Goal: Task Accomplishment & Management: Complete application form

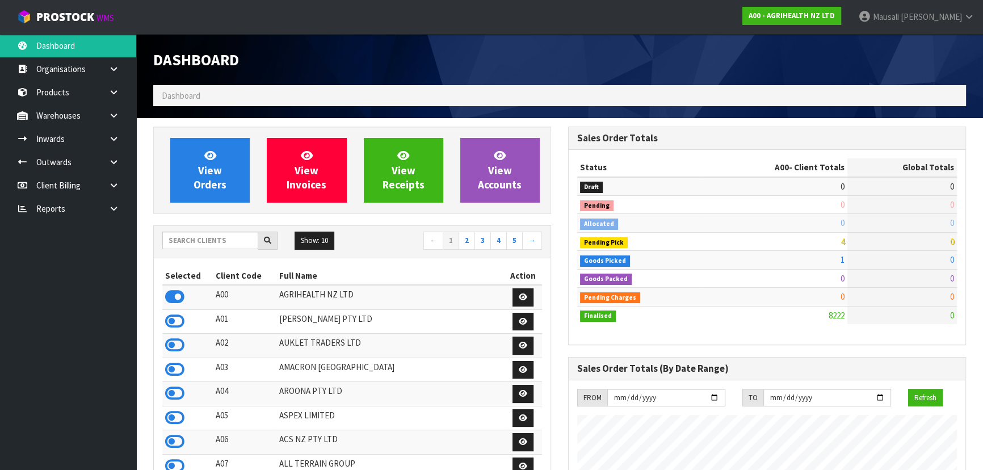
scroll to position [858, 414]
click at [188, 242] on input "text" at bounding box center [210, 241] width 96 height 18
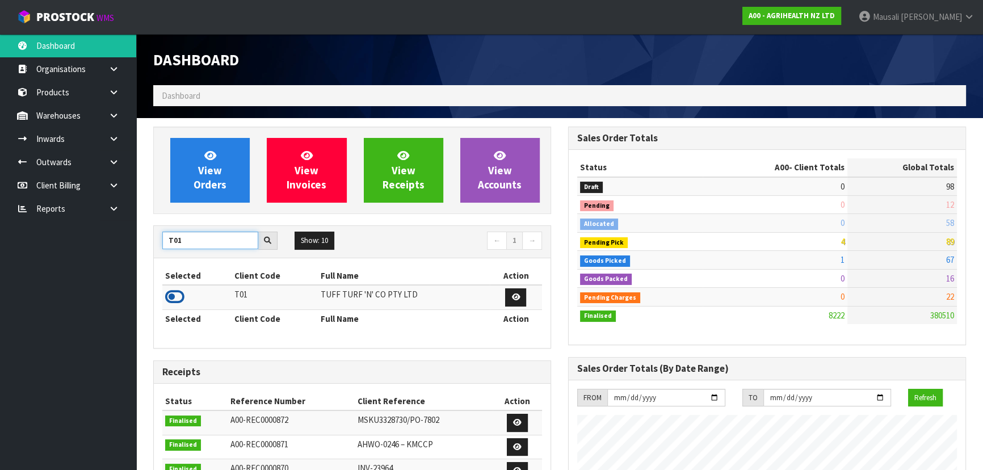
type input "T01"
click at [176, 293] on icon at bounding box center [174, 296] width 19 height 17
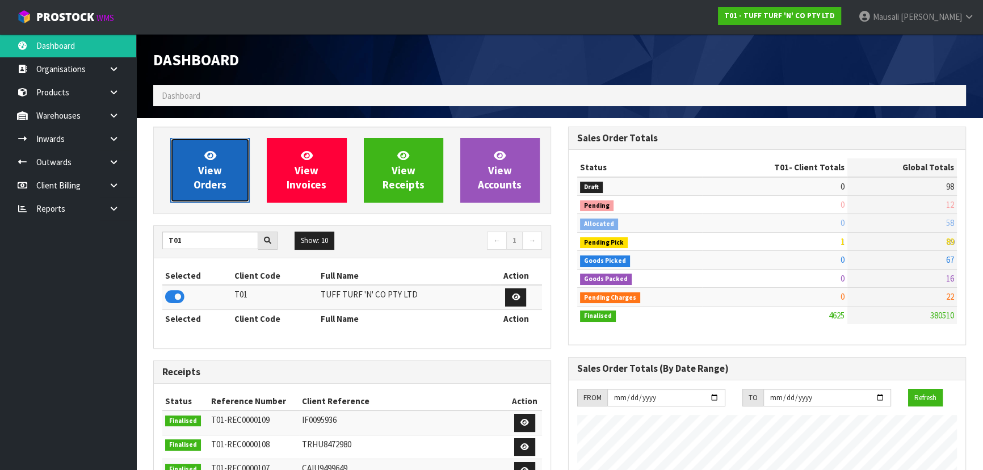
click at [214, 166] on span "View Orders" at bounding box center [209, 170] width 33 height 43
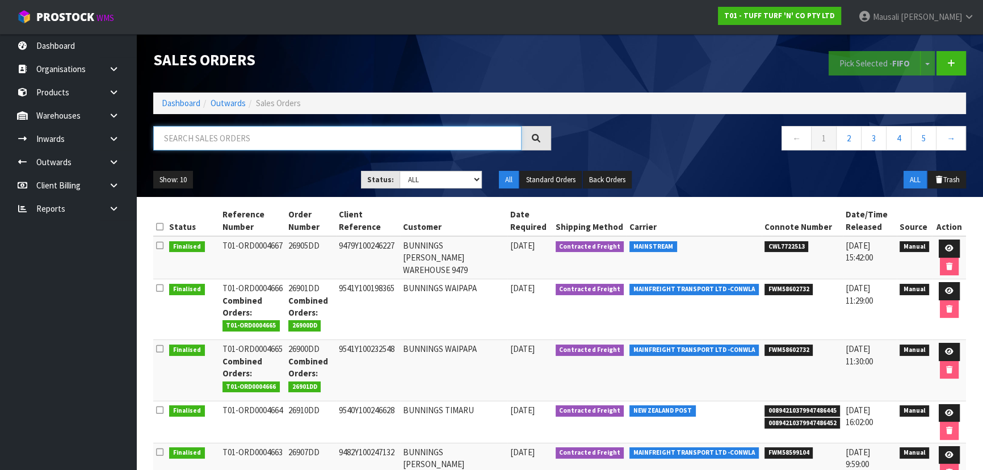
click at [218, 137] on input "text" at bounding box center [337, 138] width 368 height 24
type input "JOB-0411567"
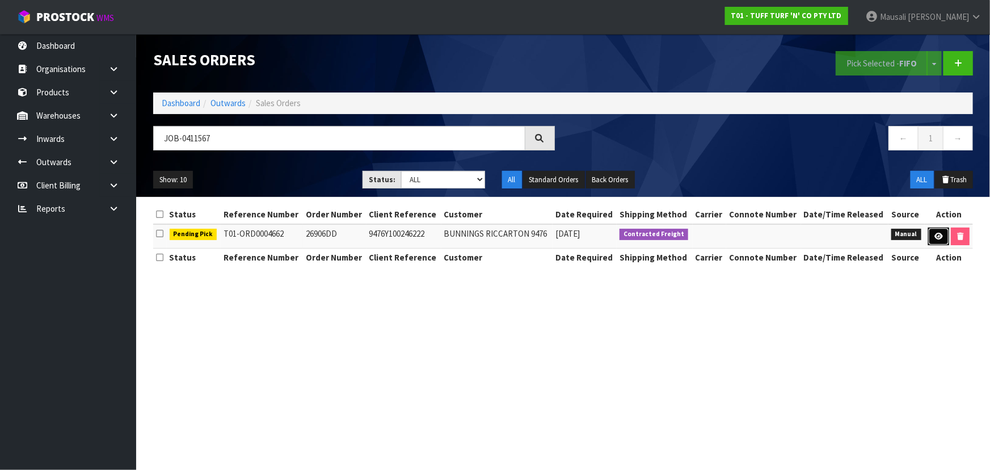
click at [935, 233] on icon at bounding box center [939, 236] width 9 height 7
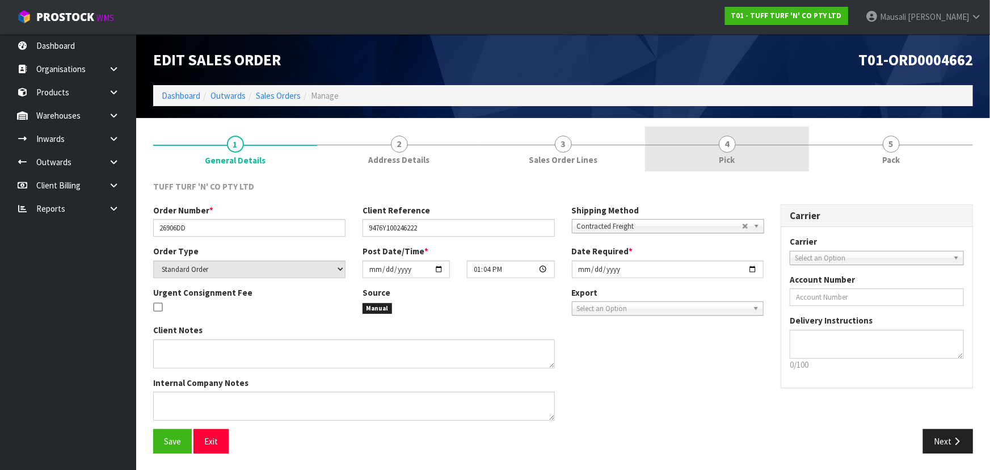
click at [726, 151] on span "4" at bounding box center [727, 144] width 17 height 17
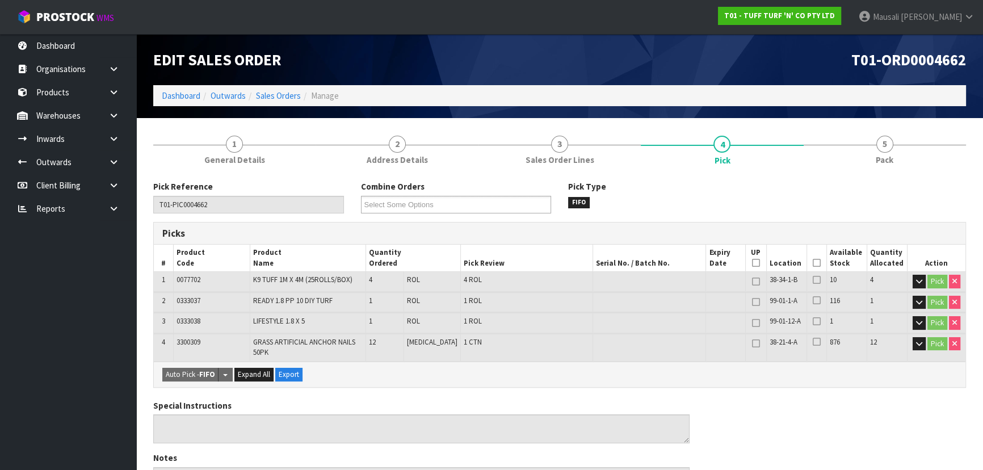
click at [813, 263] on icon at bounding box center [817, 263] width 8 height 1
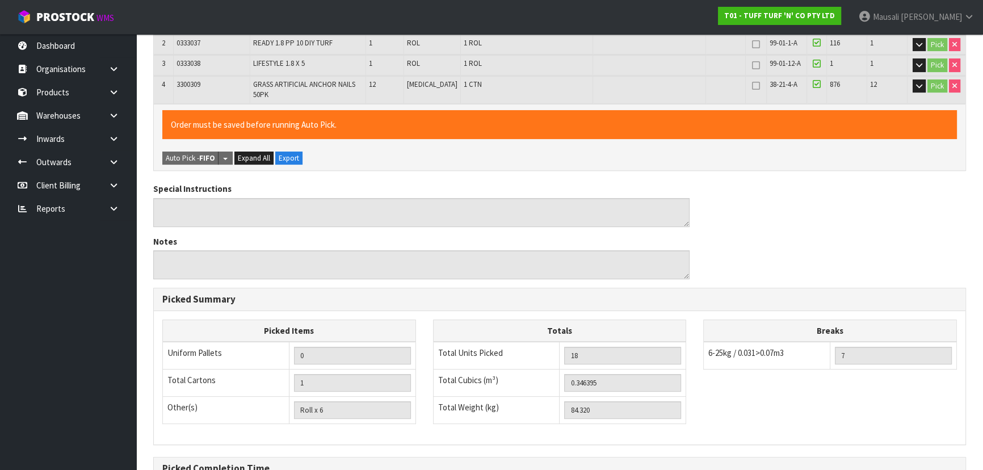
scroll to position [386, 0]
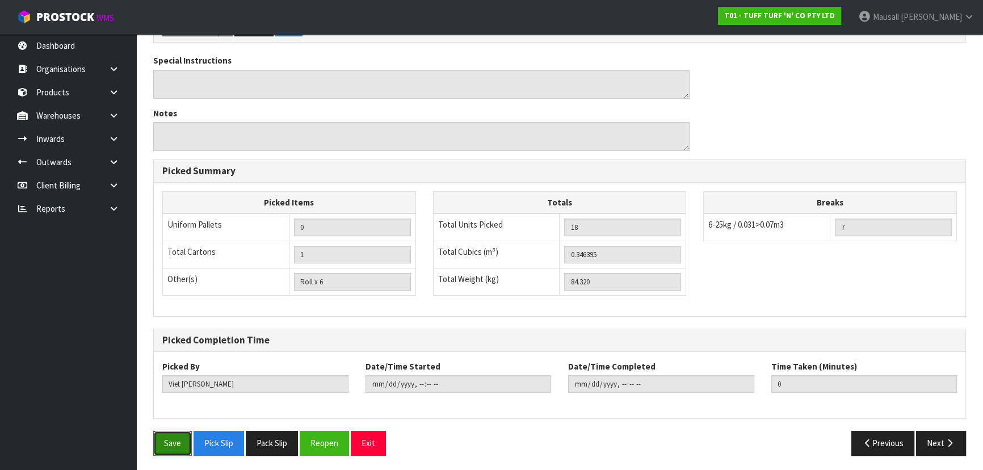
click at [156, 439] on button "Save" at bounding box center [172, 443] width 39 height 24
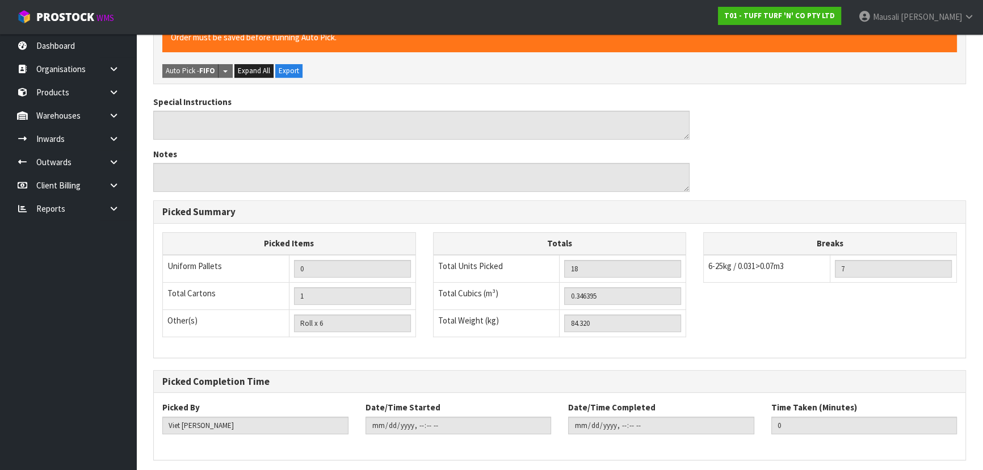
scroll to position [0, 0]
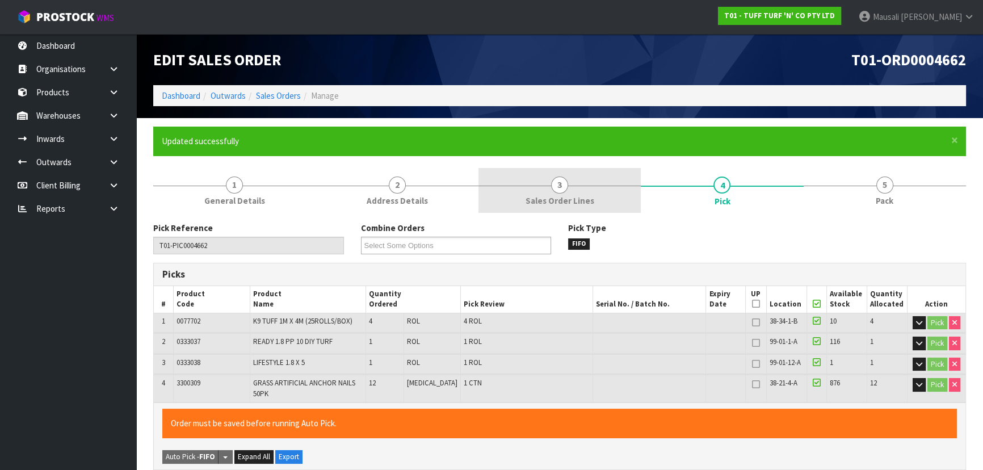
type input "[PERSON_NAME]"
type input "[DATE]T08:25:22"
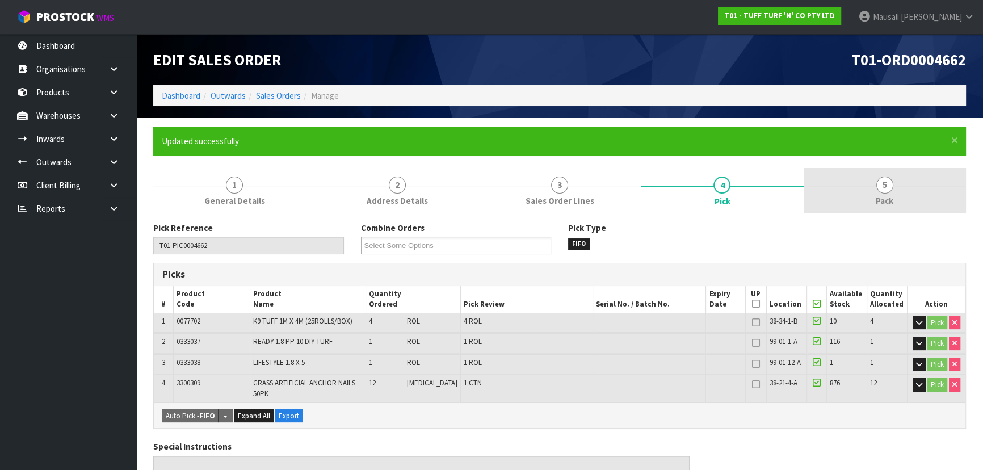
click at [885, 183] on span "5" at bounding box center [884, 184] width 17 height 17
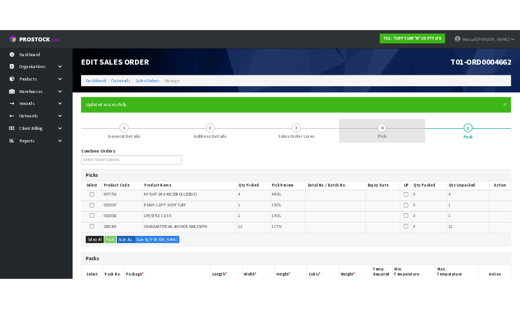
scroll to position [250, 0]
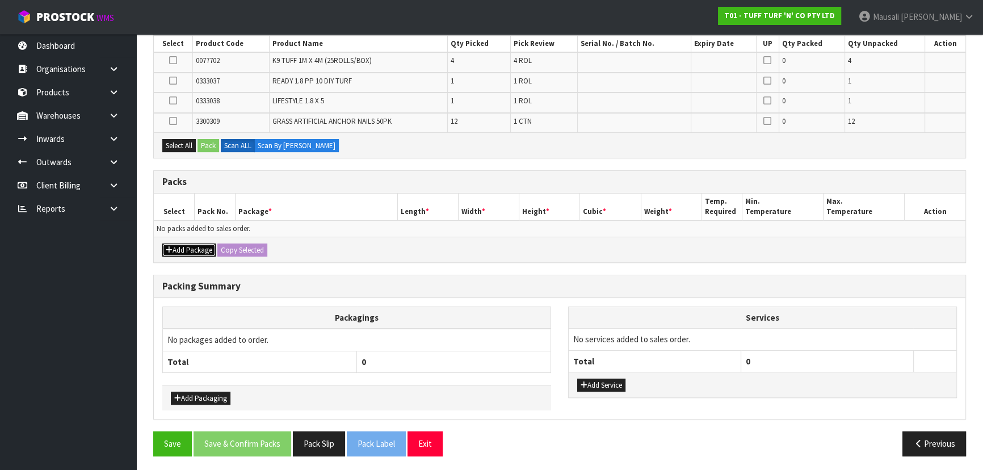
click at [182, 247] on button "Add Package" at bounding box center [188, 250] width 53 height 14
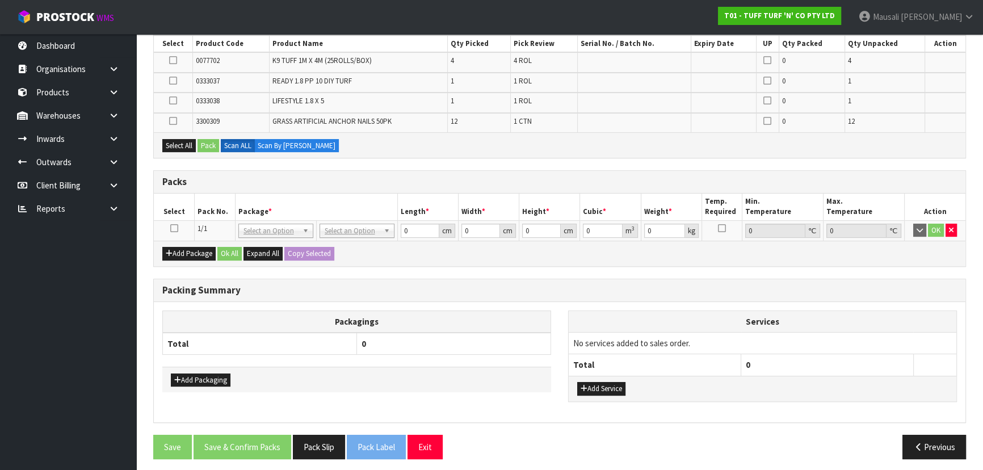
click at [174, 228] on icon at bounding box center [174, 228] width 8 height 1
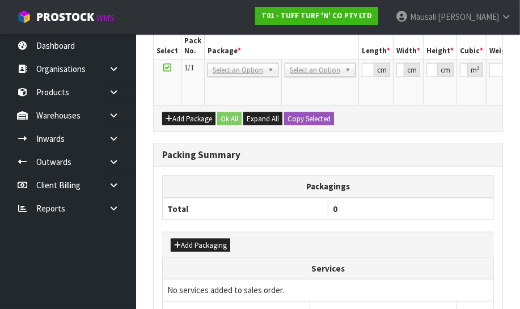
scroll to position [521, 0]
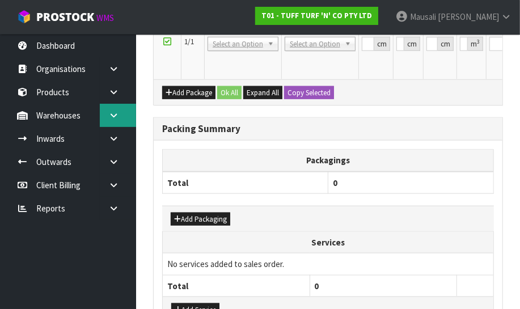
click at [111, 113] on icon at bounding box center [113, 115] width 11 height 9
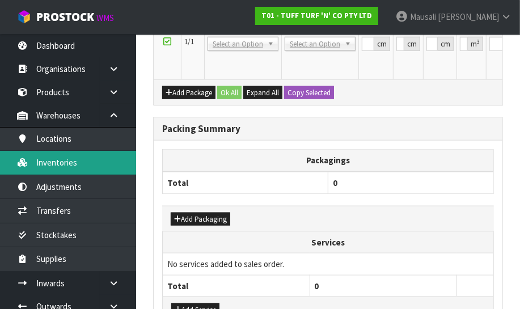
click at [84, 174] on link "Inventories" at bounding box center [68, 162] width 136 height 23
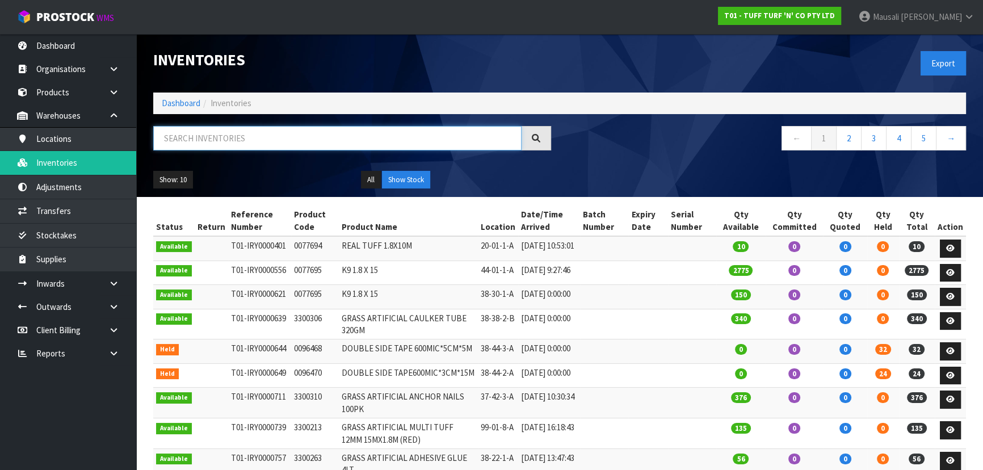
click at [311, 135] on input "text" at bounding box center [337, 138] width 368 height 24
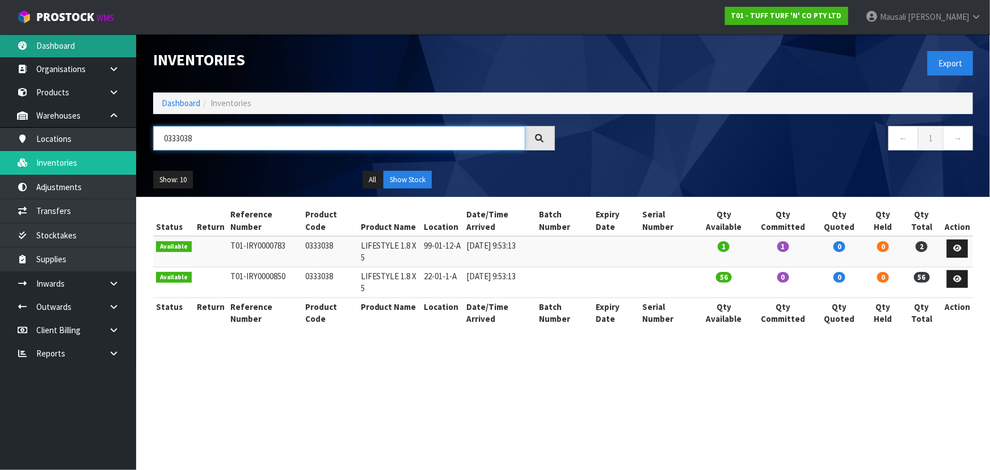
type input "0333038"
click at [75, 47] on link "Dashboard" at bounding box center [68, 45] width 136 height 23
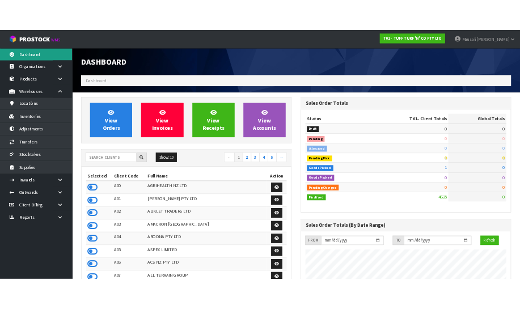
scroll to position [858, 414]
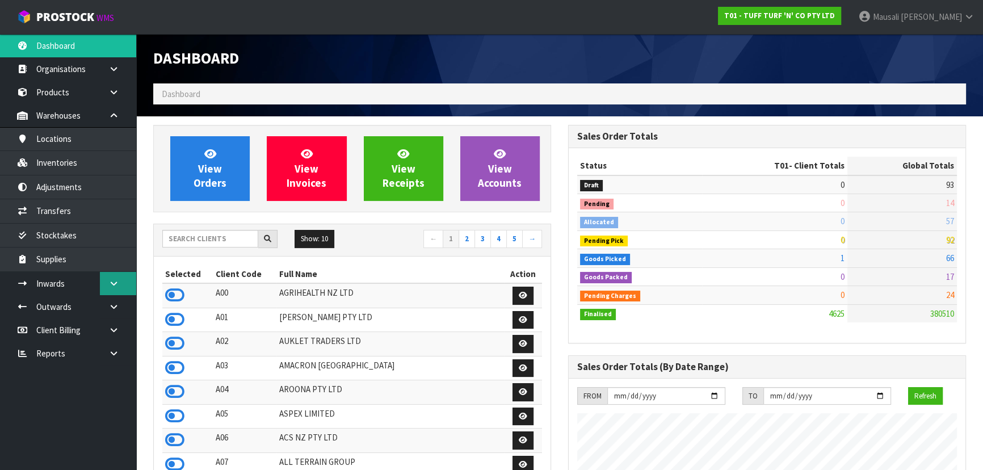
scroll to position [0, 0]
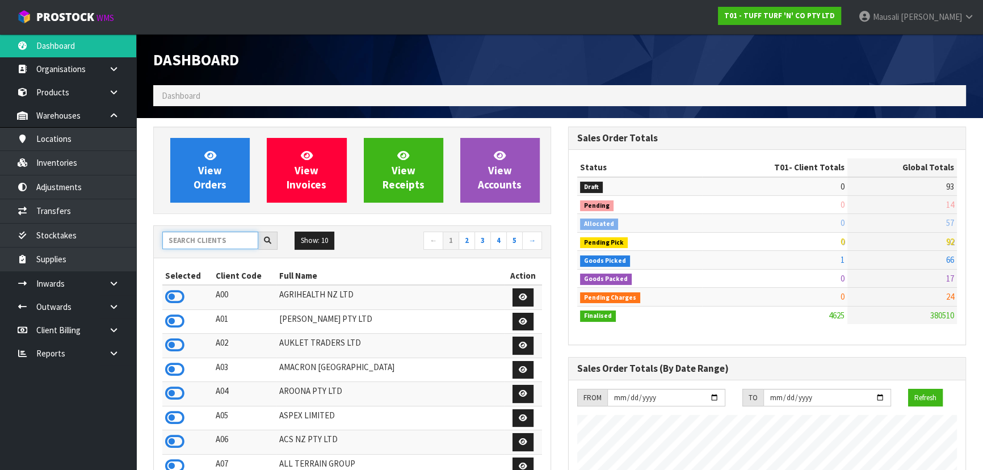
click at [182, 238] on input "text" at bounding box center [210, 241] width 96 height 18
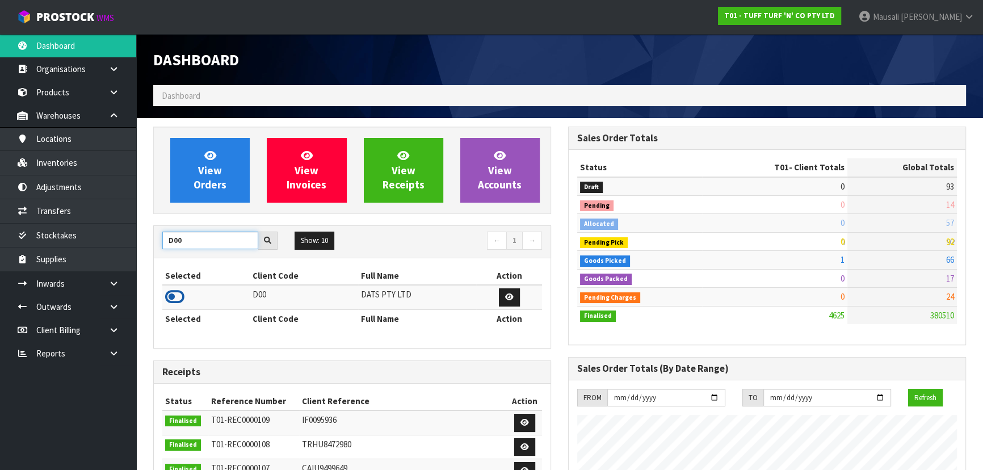
type input "D00"
click at [177, 296] on icon at bounding box center [174, 296] width 19 height 17
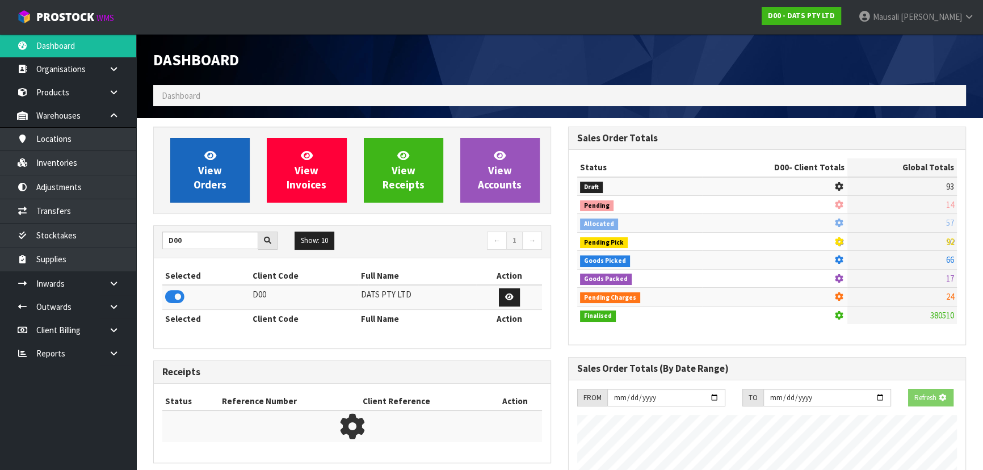
scroll to position [706, 414]
click at [218, 169] on span "View Orders" at bounding box center [209, 170] width 33 height 43
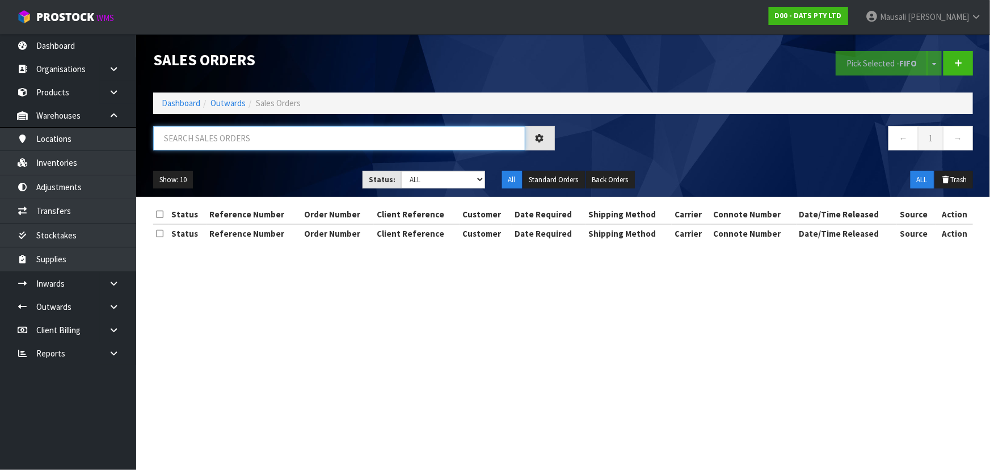
click at [200, 136] on input "text" at bounding box center [339, 138] width 372 height 24
type input "JOB-0411649"
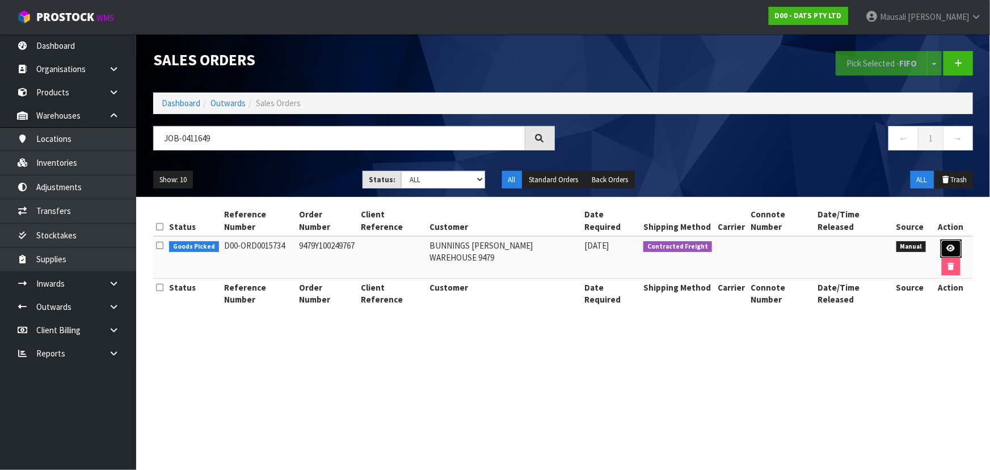
click at [941, 239] on link at bounding box center [951, 248] width 21 height 18
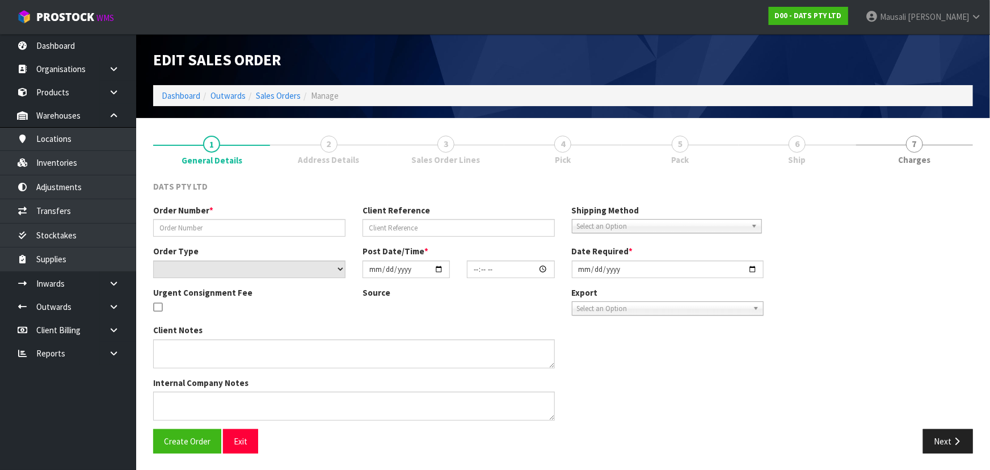
type input "9479Y100249767"
select select "number:0"
type input "[DATE]"
type input "08:59:00.000"
type input "[DATE]"
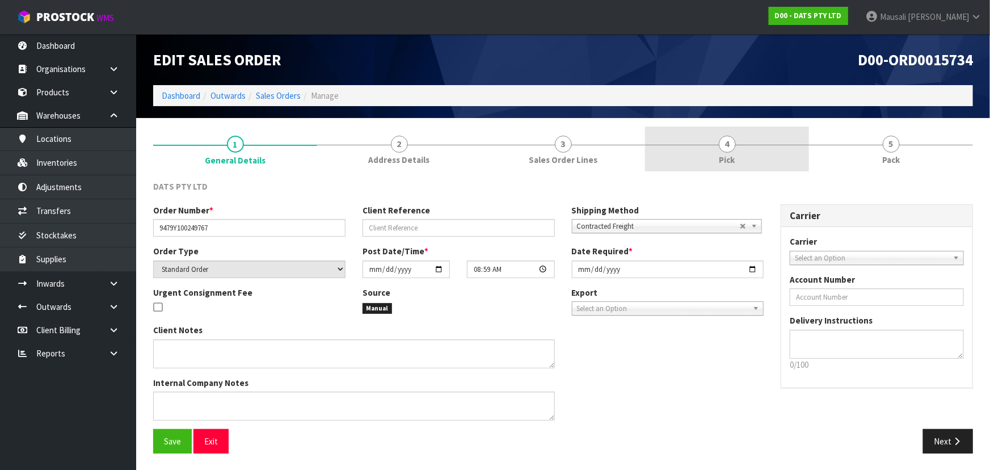
click at [715, 155] on link "4 Pick" at bounding box center [727, 149] width 164 height 45
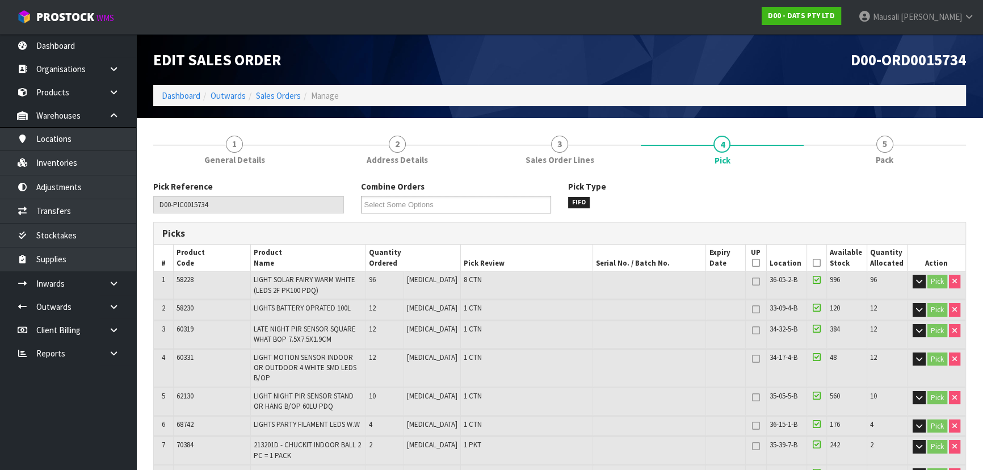
click at [813, 263] on icon at bounding box center [817, 263] width 8 height 1
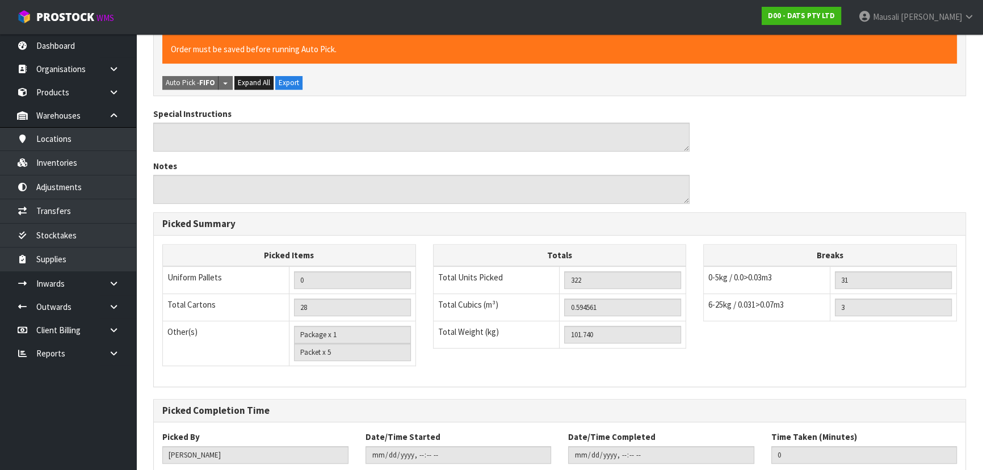
scroll to position [679, 0]
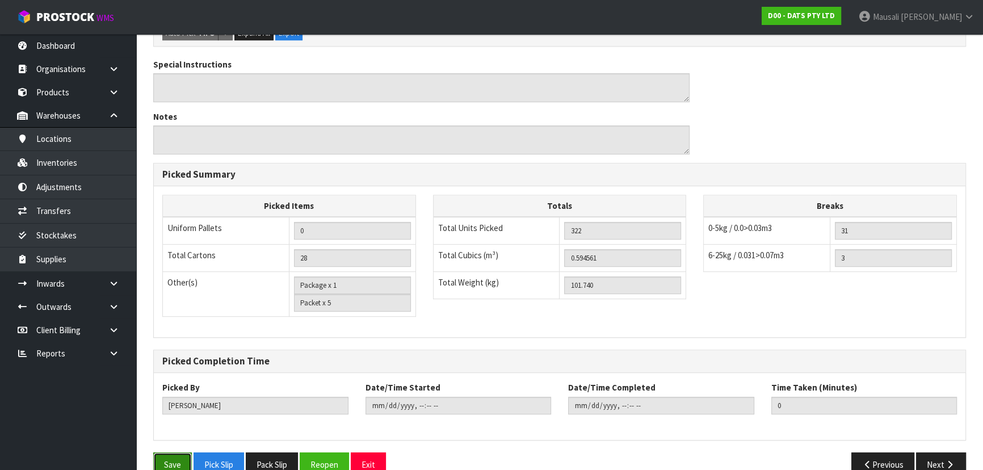
click at [174, 452] on button "Save" at bounding box center [172, 464] width 39 height 24
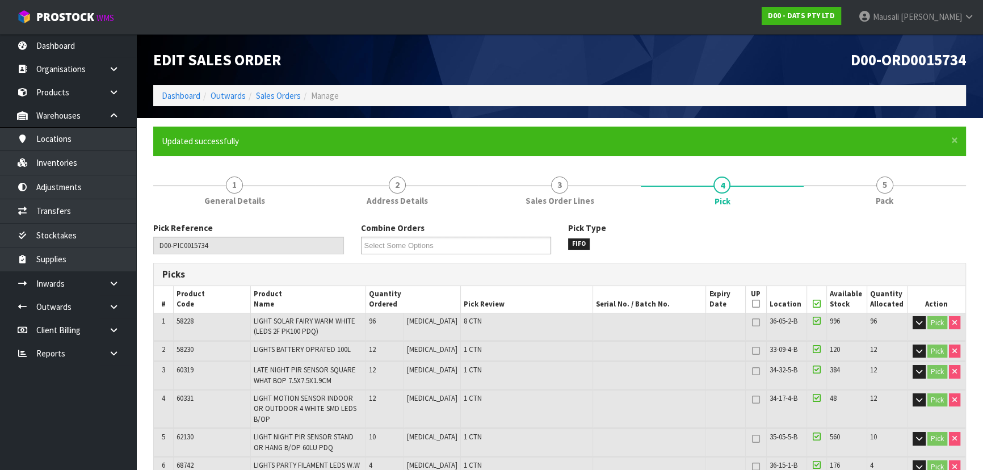
type input "[PERSON_NAME]"
type input "[DATE]T08:51:39"
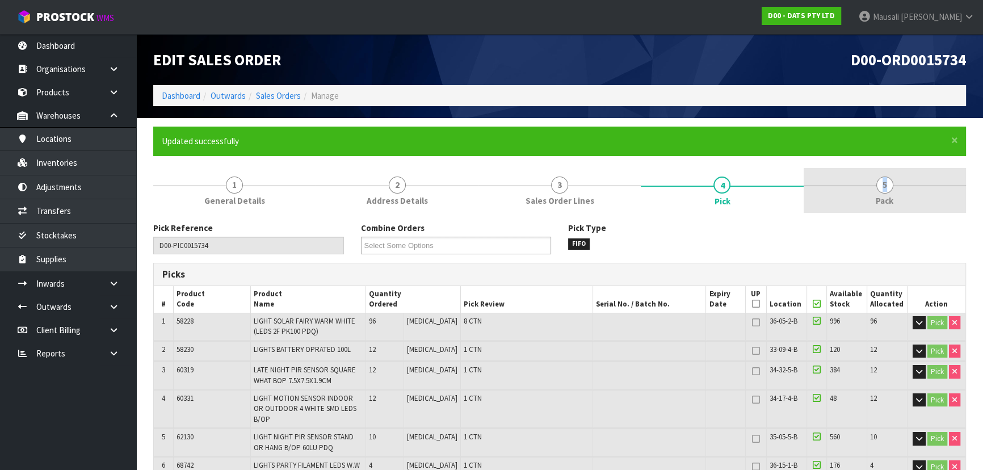
click at [877, 190] on link "5 Pack" at bounding box center [884, 190] width 162 height 45
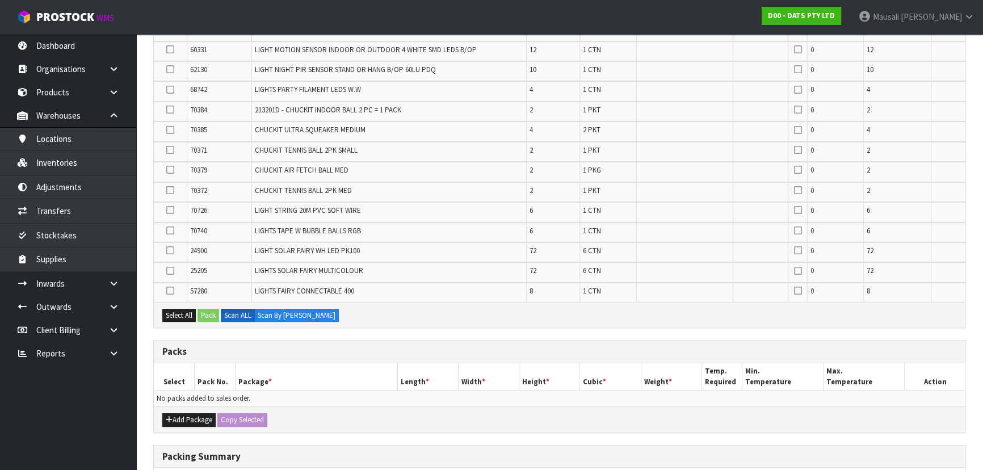
scroll to position [413, 0]
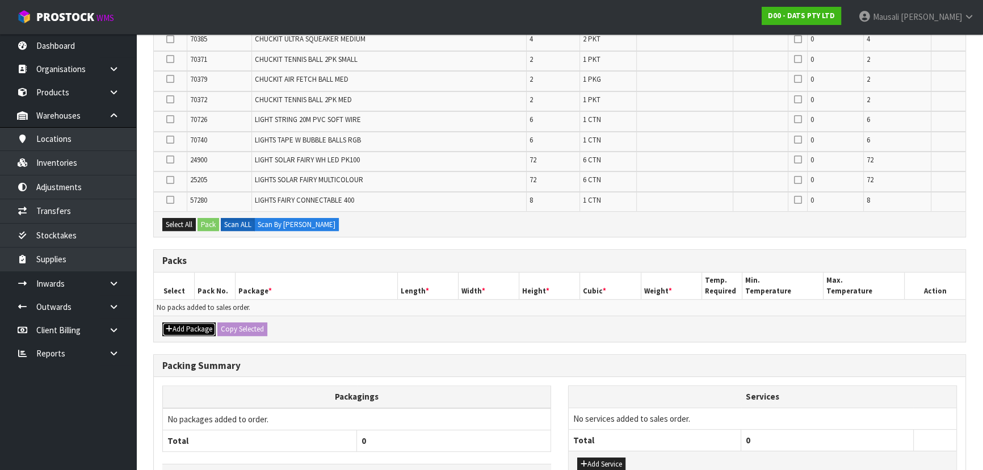
click at [190, 324] on button "Add Package" at bounding box center [188, 329] width 53 height 14
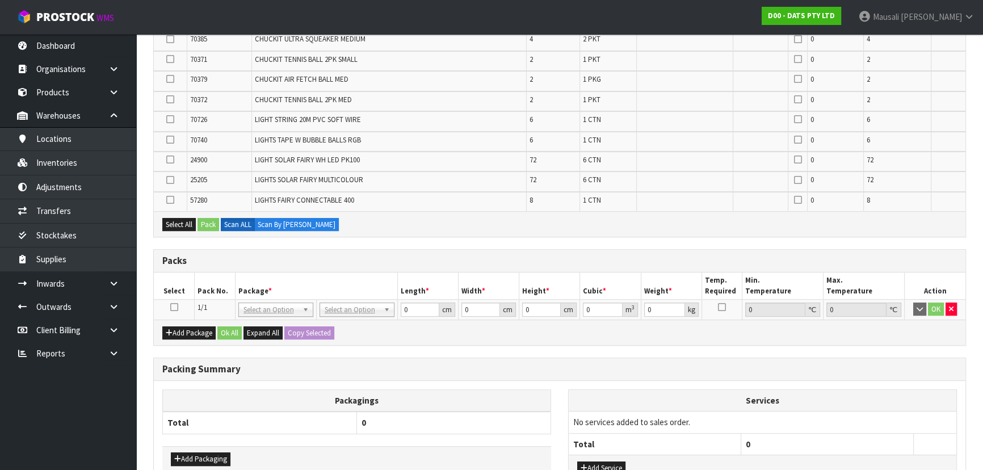
click at [173, 307] on icon at bounding box center [174, 307] width 8 height 1
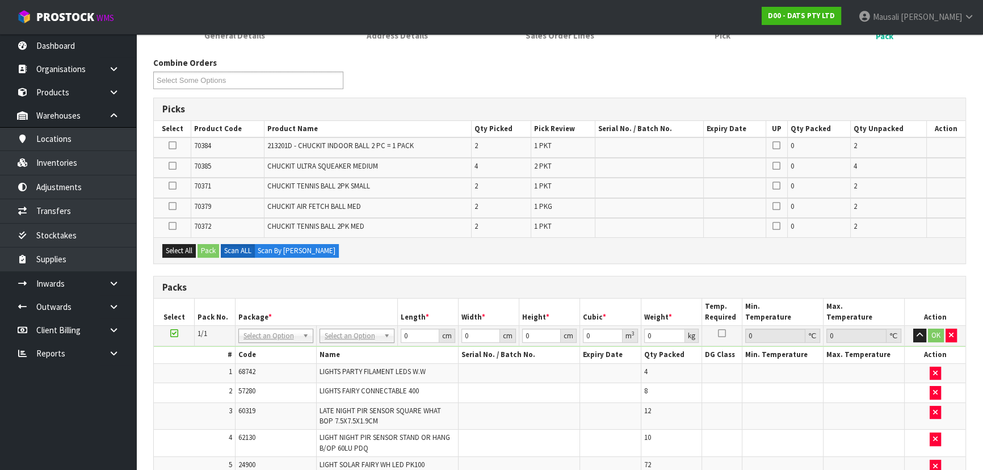
scroll to position [138, 0]
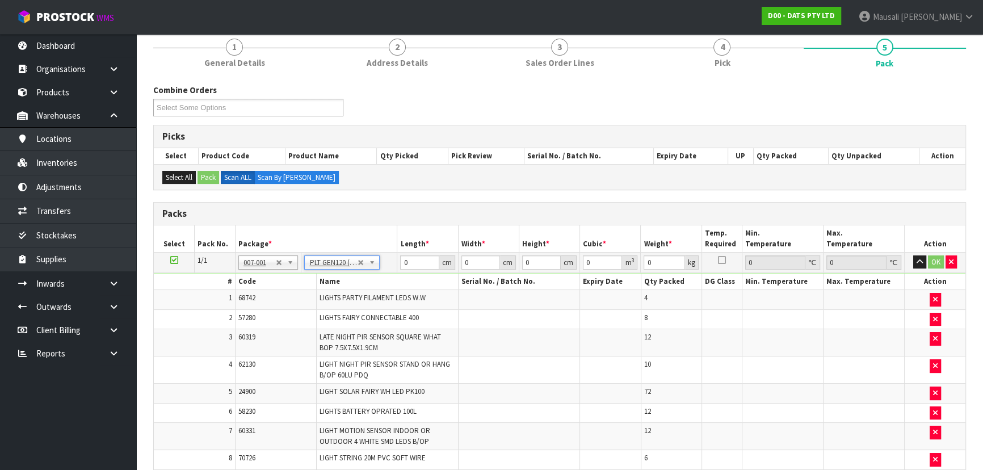
type input "120"
type input "100"
type input "101.74"
drag, startPoint x: 415, startPoint y: 264, endPoint x: 394, endPoint y: 268, distance: 21.9
click at [394, 268] on tr "1/1 NONE 007-001 007-002 007-004 007-009 007-013 007-014 007-015 007-017 007-01…" at bounding box center [559, 262] width 811 height 20
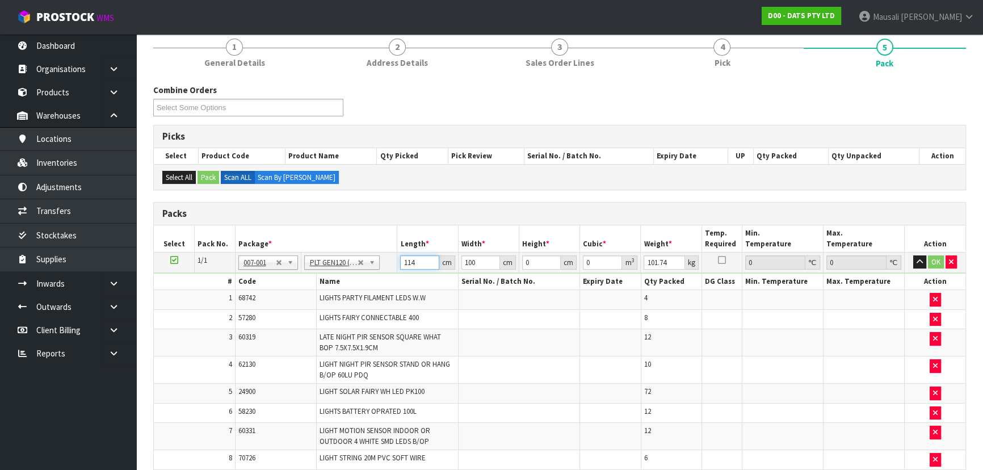
type input "114"
type input "8"
type input "0.103968"
type input "81"
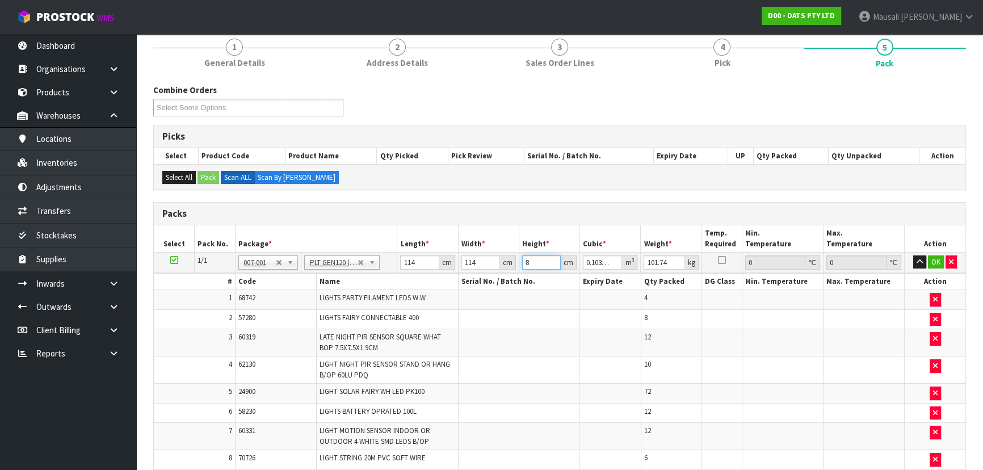
type input "1.052676"
type input "81"
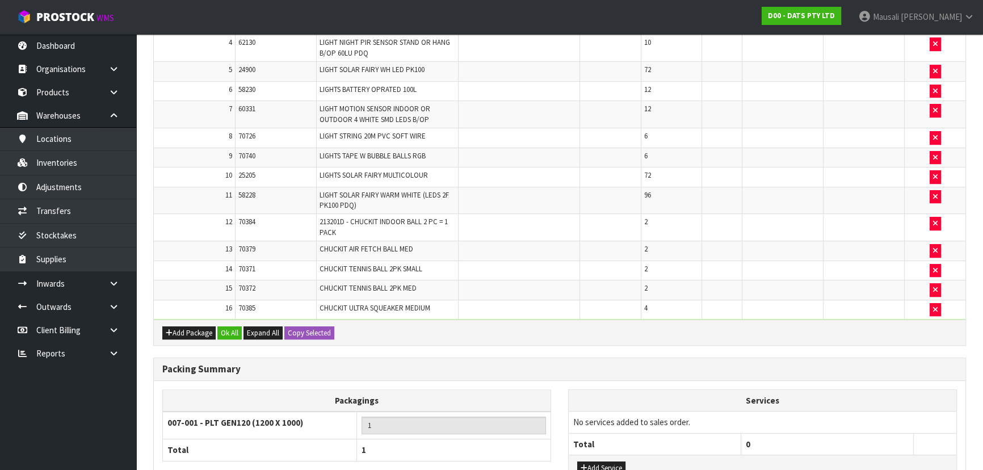
scroll to position [448, 0]
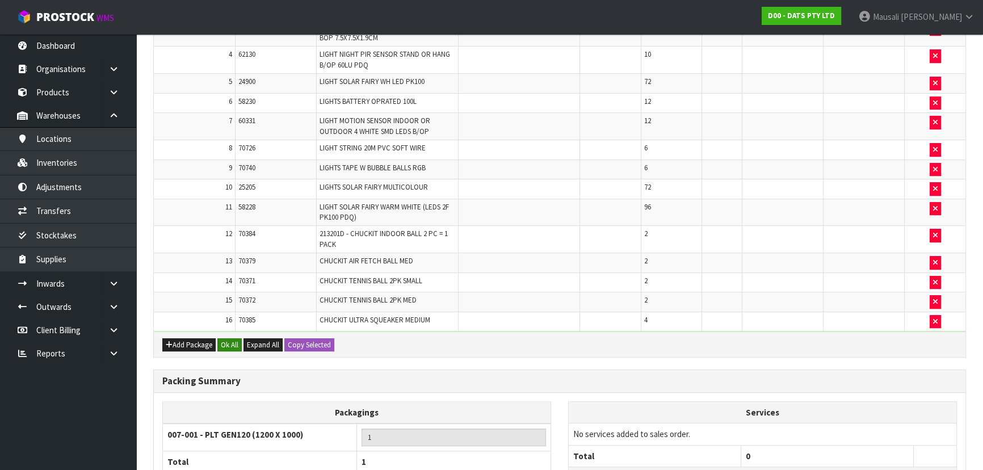
type input "109"
click at [227, 339] on button "Ok All" at bounding box center [229, 345] width 24 height 14
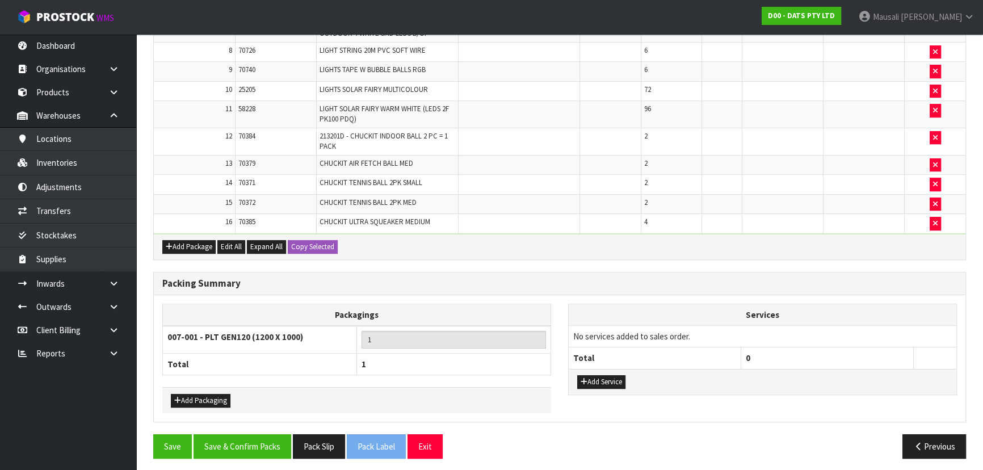
scroll to position [545, 0]
click at [214, 395] on button "Add Packaging" at bounding box center [201, 401] width 60 height 14
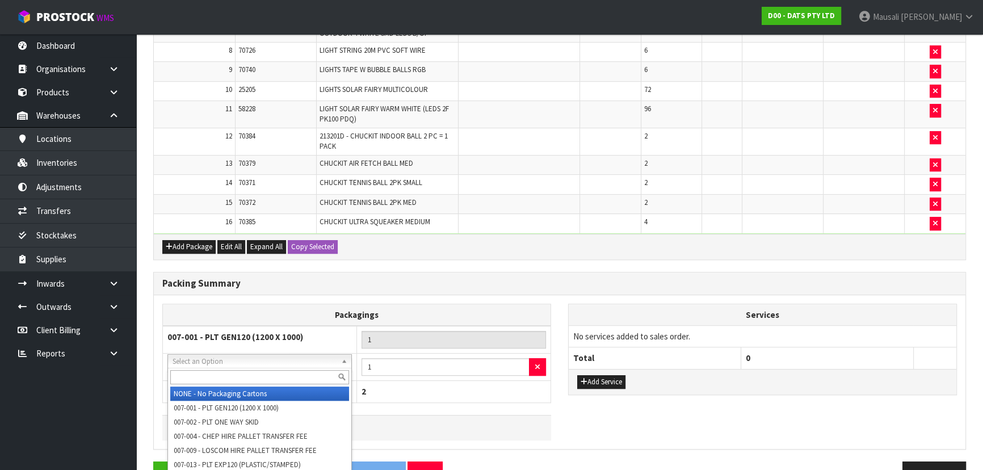
click at [213, 373] on input "text" at bounding box center [259, 377] width 179 height 14
type input "OC"
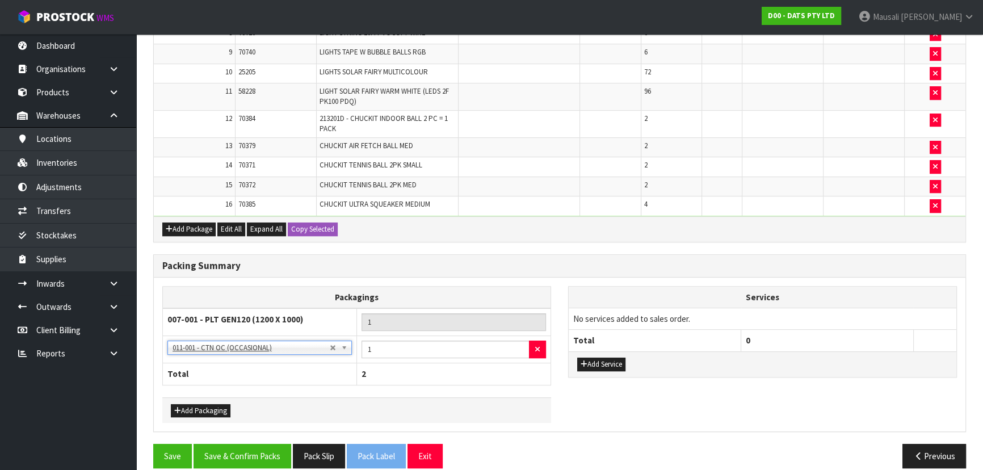
scroll to position [573, 0]
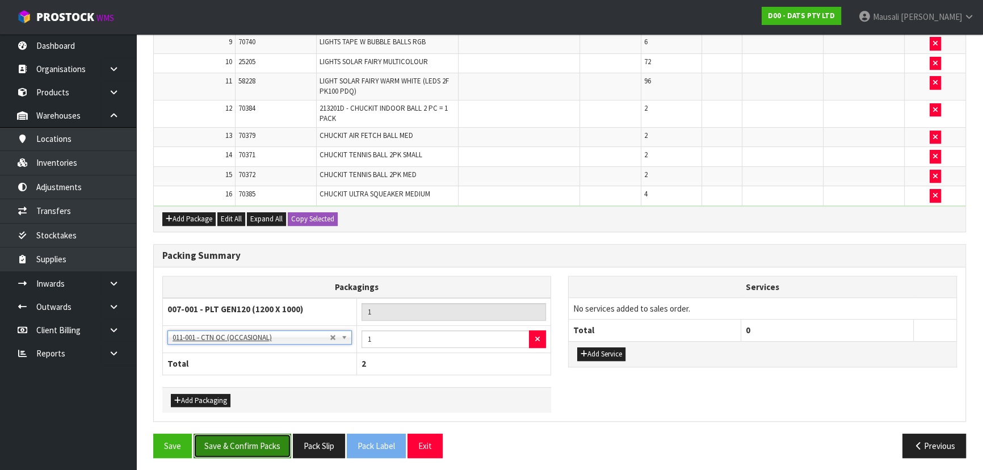
click at [249, 439] on button "Save & Confirm Packs" at bounding box center [242, 446] width 98 height 24
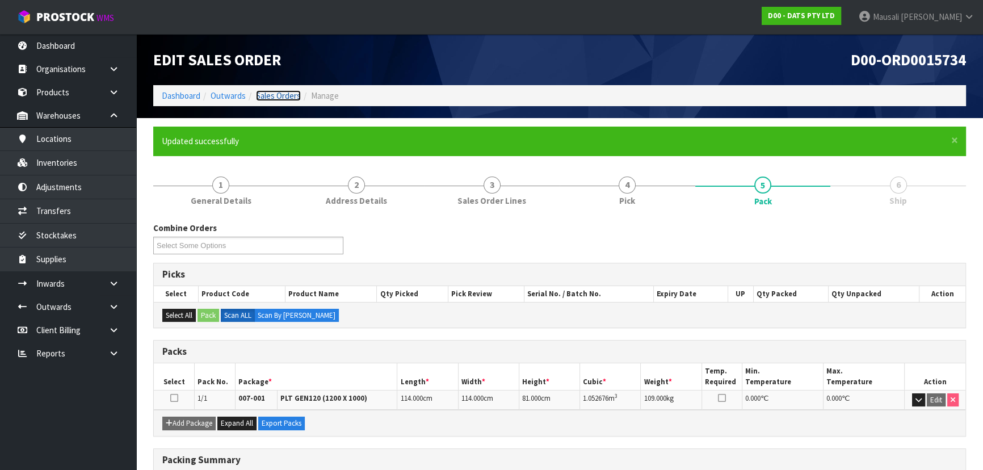
click at [277, 95] on link "Sales Orders" at bounding box center [278, 95] width 45 height 11
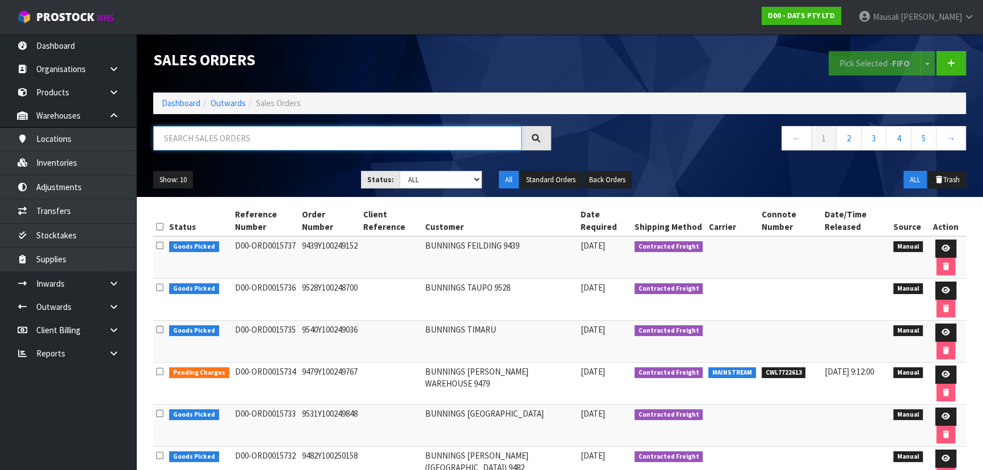
click at [183, 138] on input "text" at bounding box center [337, 138] width 368 height 24
type input "JOB-0411650"
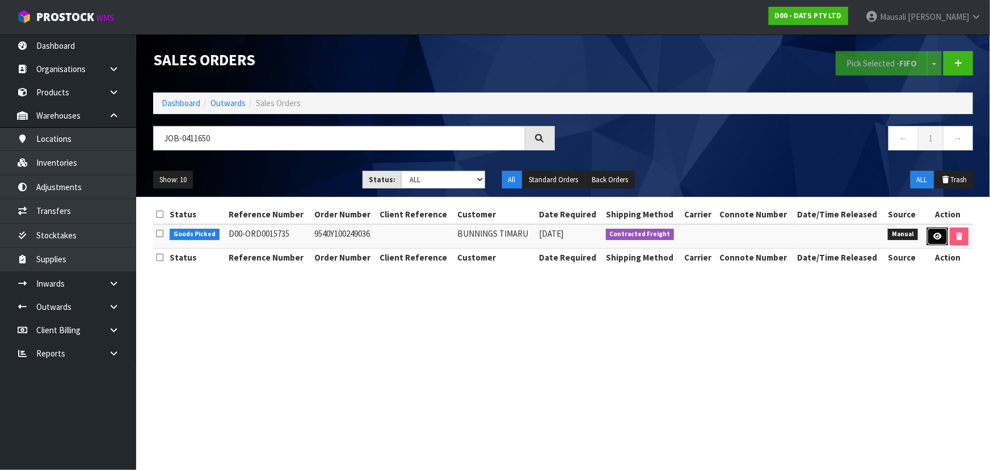
click at [931, 235] on link at bounding box center [937, 237] width 21 height 18
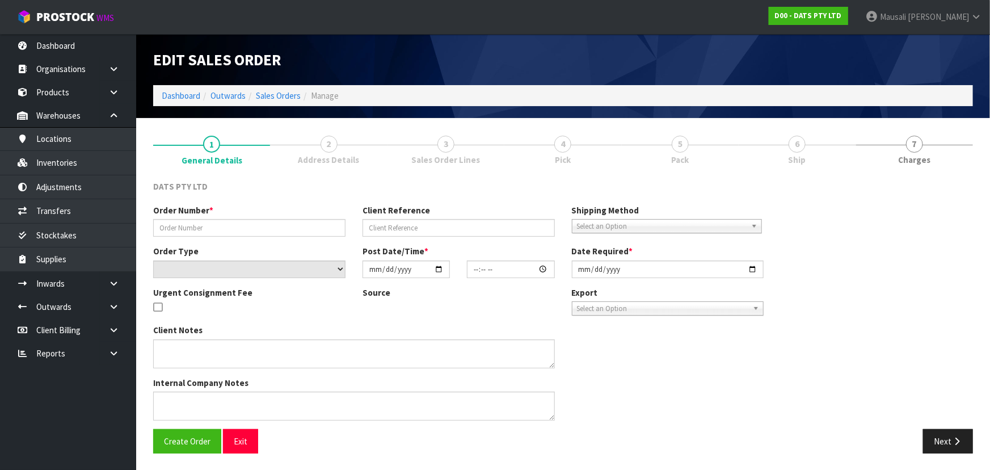
type input "9540Y100249036"
select select "number:0"
type input "[DATE]"
type input "09:00:00.000"
type input "[DATE]"
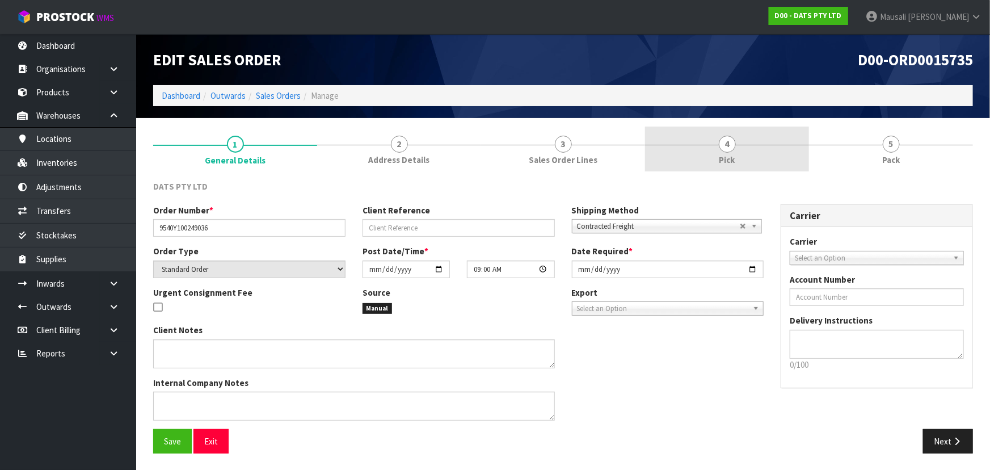
click at [746, 145] on div at bounding box center [727, 145] width 164 height 1
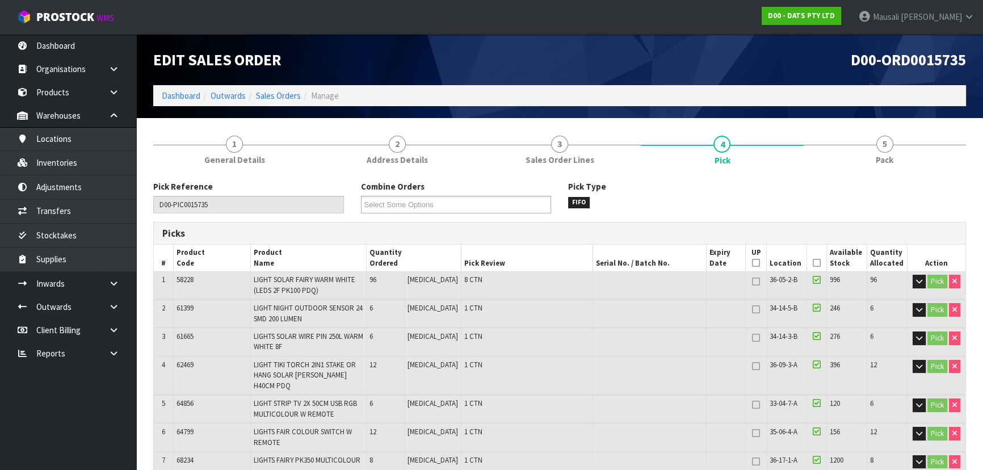
click at [815, 263] on icon at bounding box center [817, 263] width 8 height 1
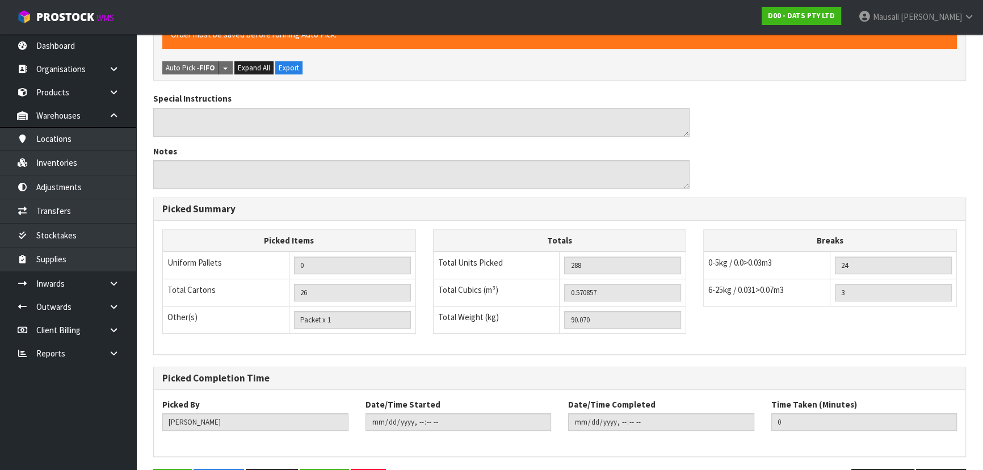
scroll to position [575, 0]
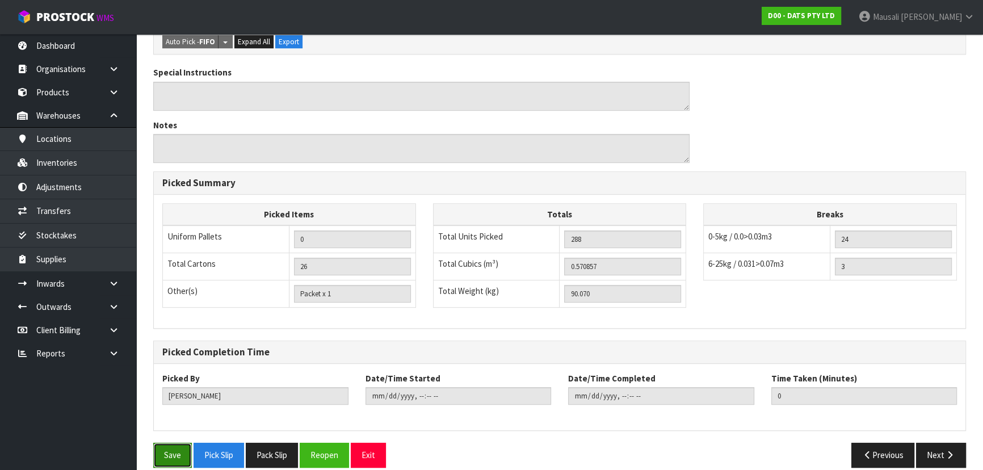
drag, startPoint x: 173, startPoint y: 436, endPoint x: 179, endPoint y: 430, distance: 8.9
click at [175, 443] on button "Save" at bounding box center [172, 455] width 39 height 24
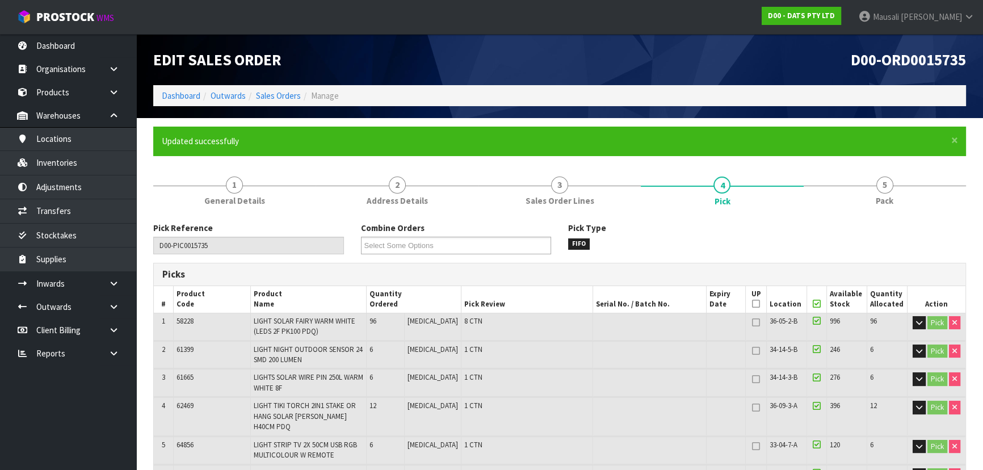
type input "[PERSON_NAME]"
type input "[DATE]T09:16:40"
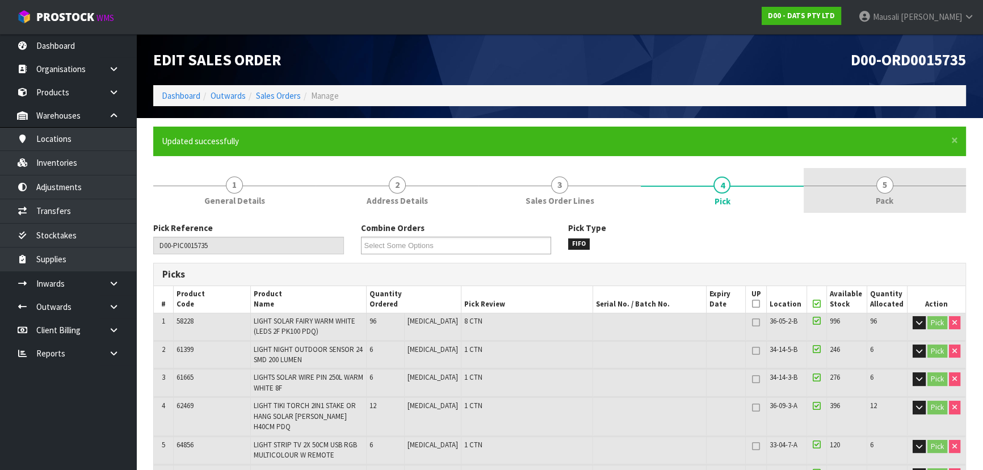
click at [882, 186] on span "5" at bounding box center [884, 184] width 17 height 17
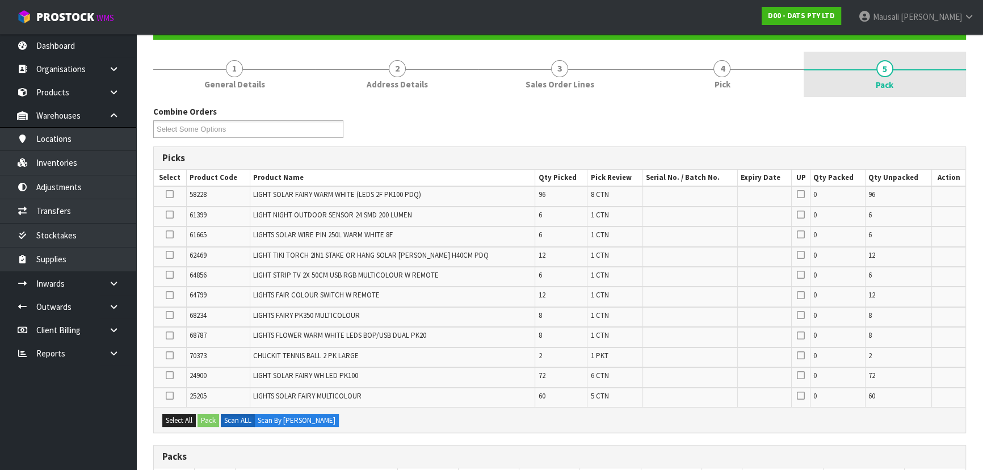
scroll to position [258, 0]
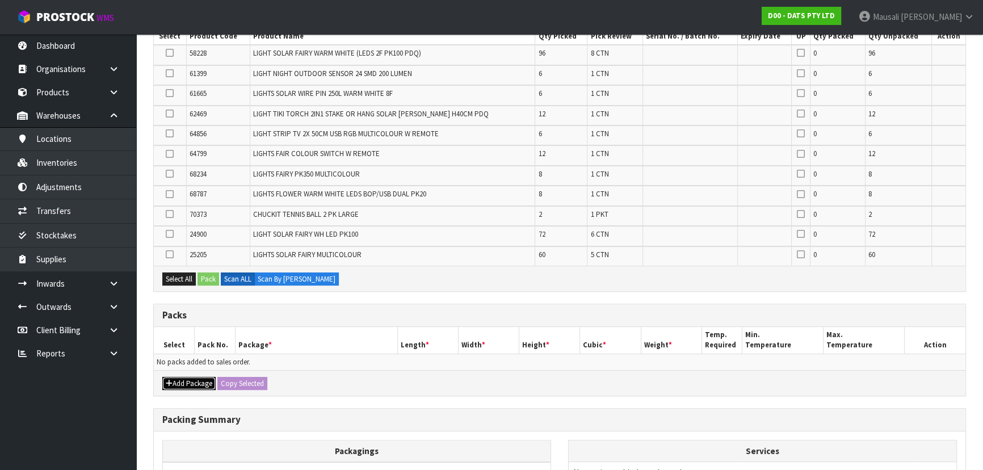
click at [191, 382] on button "Add Package" at bounding box center [188, 384] width 53 height 14
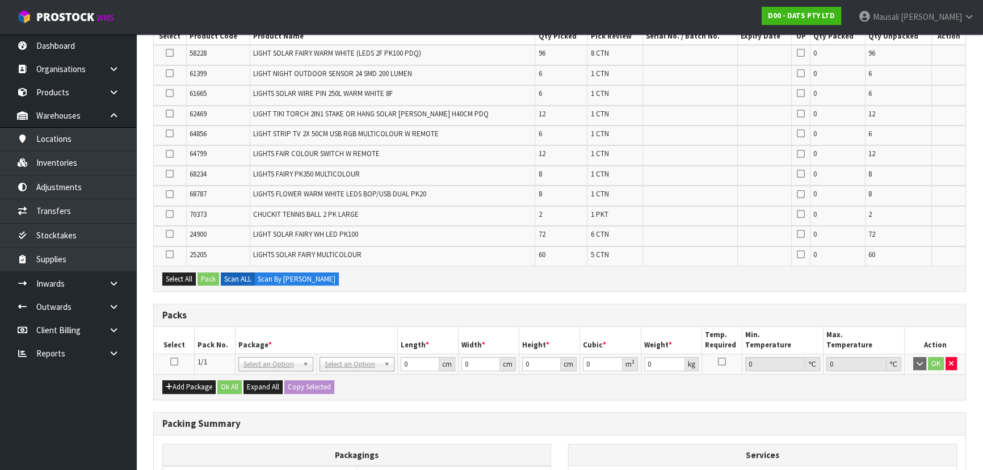
click at [174, 361] on icon at bounding box center [174, 361] width 8 height 1
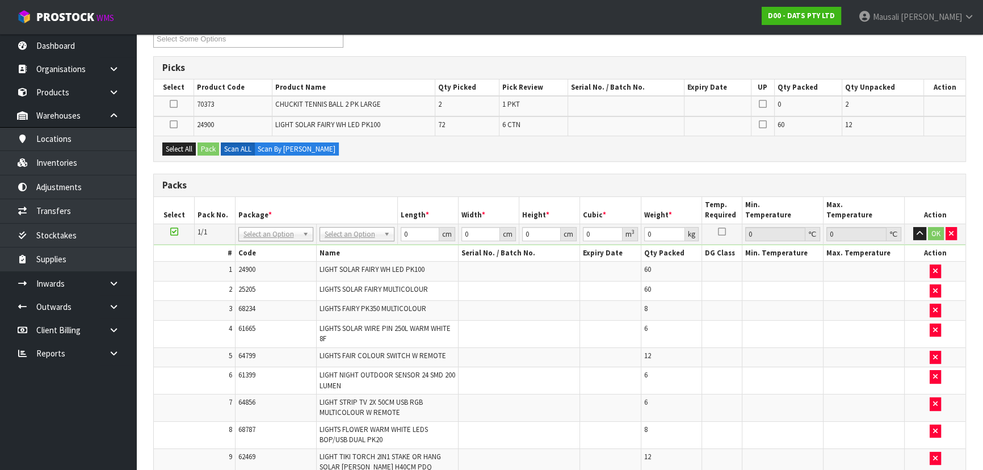
scroll to position [206, 0]
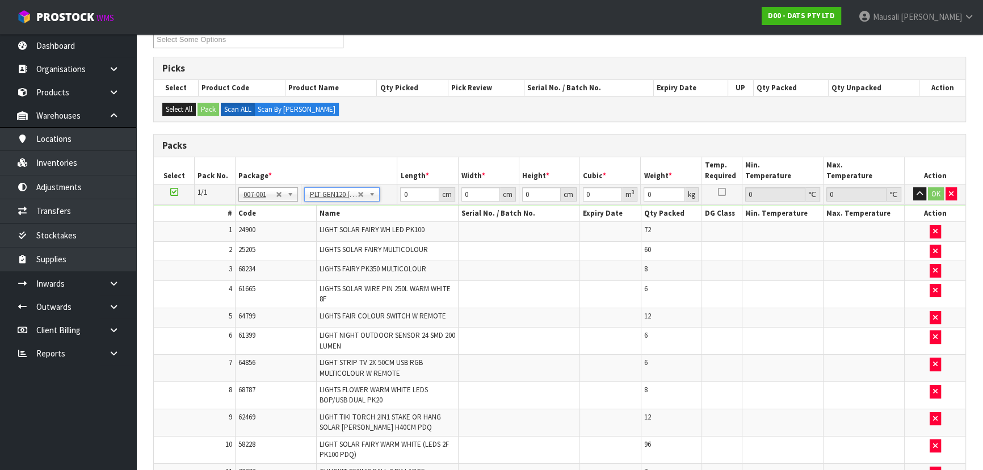
type input "120"
type input "100"
type input "90.07"
drag, startPoint x: 418, startPoint y: 191, endPoint x: 398, endPoint y: 194, distance: 20.1
click at [398, 194] on td "120 cm" at bounding box center [427, 194] width 61 height 20
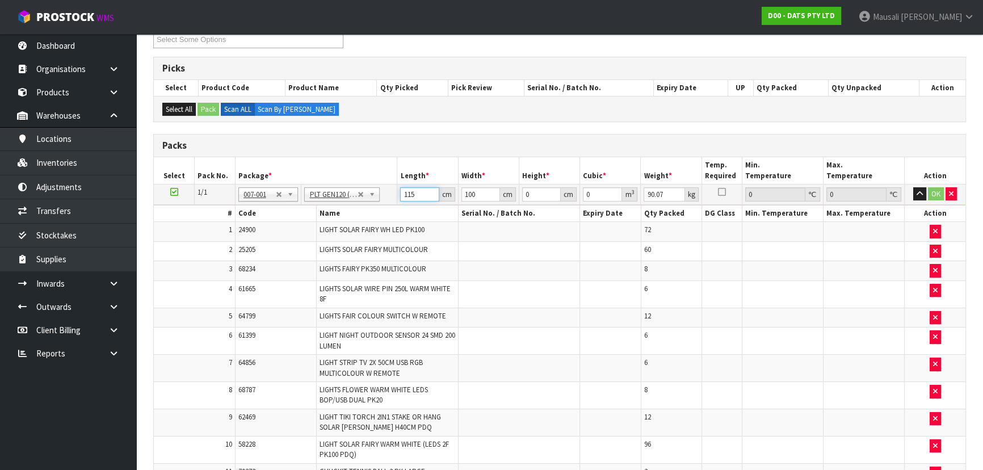
type input "115"
type input "7"
type input "0.092575"
type input "79"
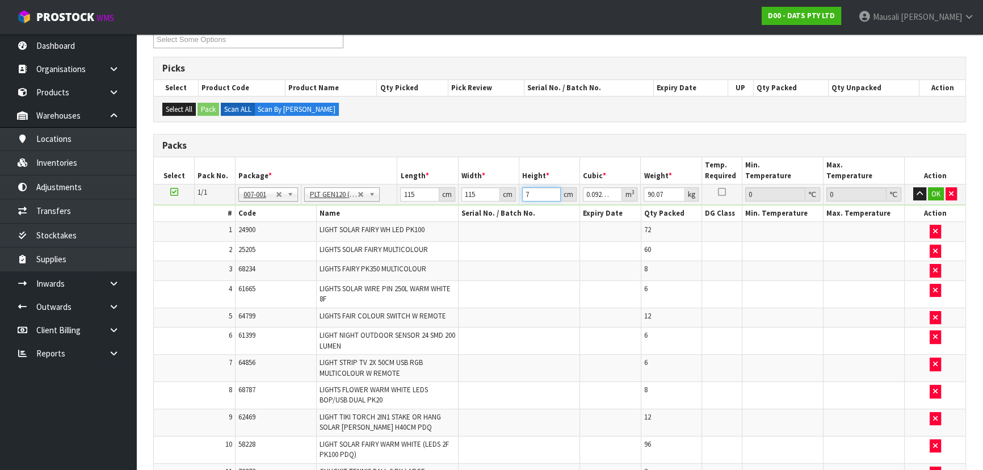
type input "1.044775"
type input "79"
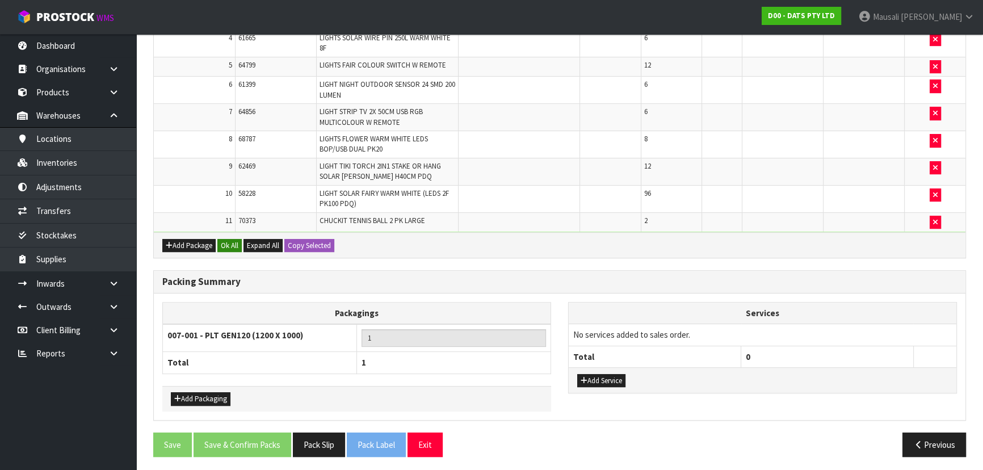
type input "90"
click at [230, 242] on button "Ok All" at bounding box center [229, 246] width 24 height 14
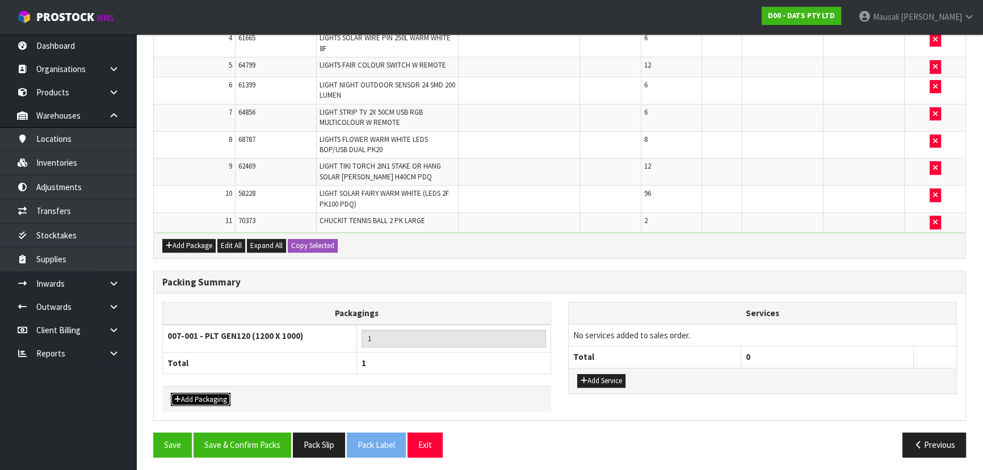
click at [191, 393] on button "Add Packaging" at bounding box center [201, 400] width 60 height 14
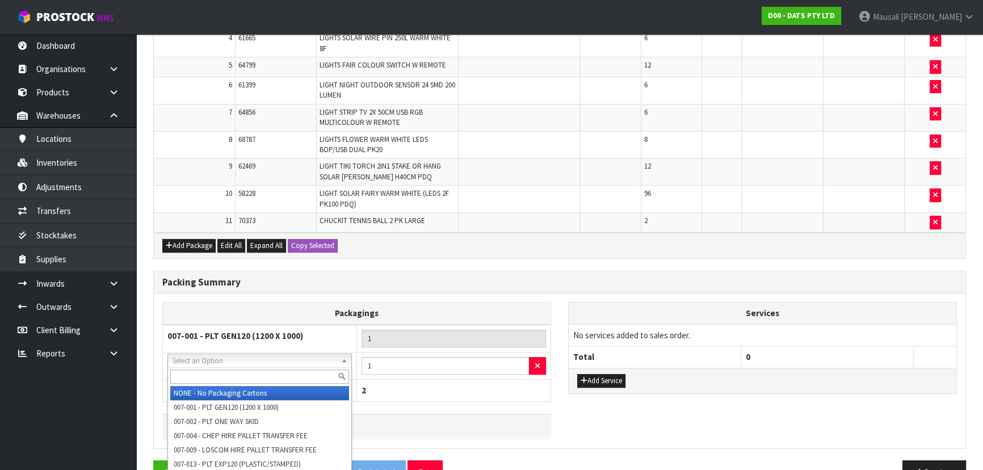
click at [204, 377] on input "text" at bounding box center [259, 376] width 179 height 14
type input "OC"
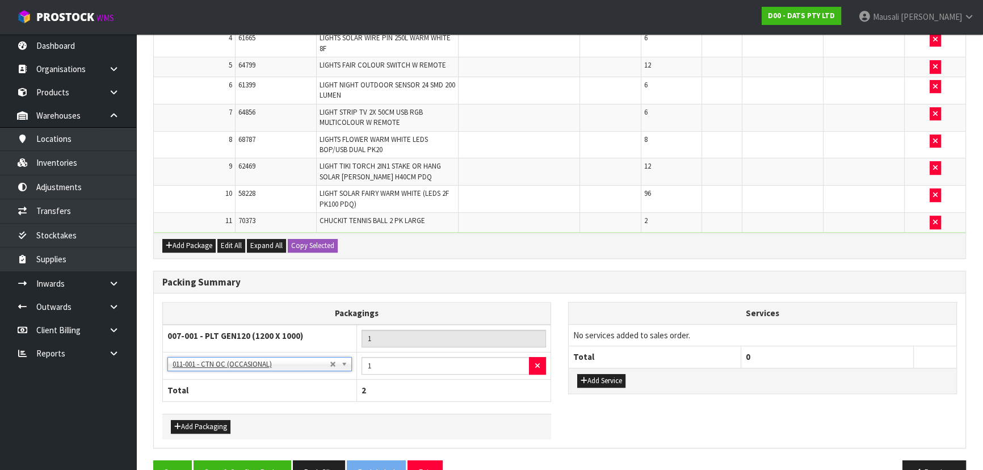
scroll to position [483, 0]
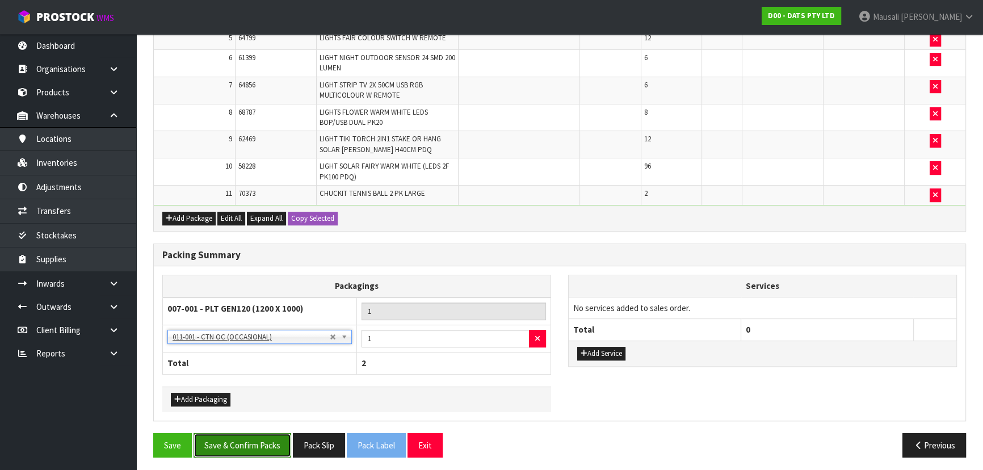
click at [249, 434] on button "Save & Confirm Packs" at bounding box center [242, 445] width 98 height 24
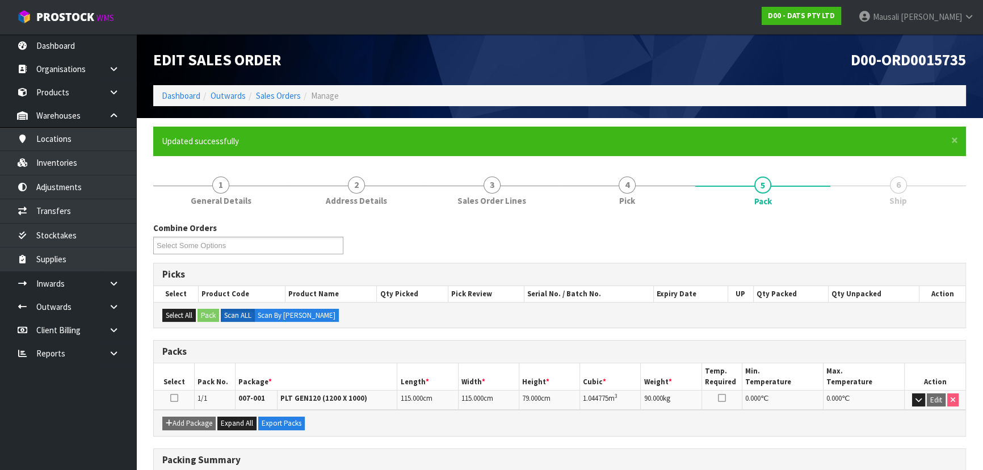
click at [830, 213] on li "6 Ship" at bounding box center [898, 190] width 136 height 45
click at [178, 91] on link "Dashboard" at bounding box center [181, 95] width 39 height 11
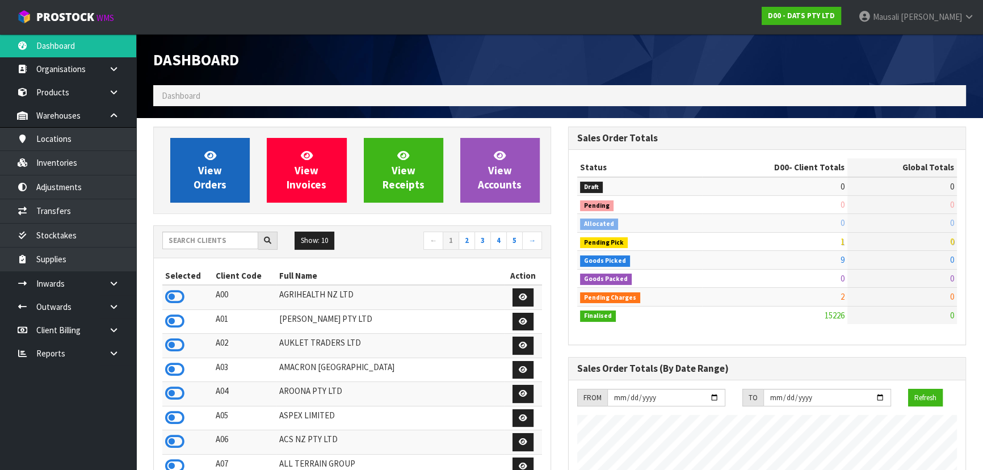
scroll to position [858, 414]
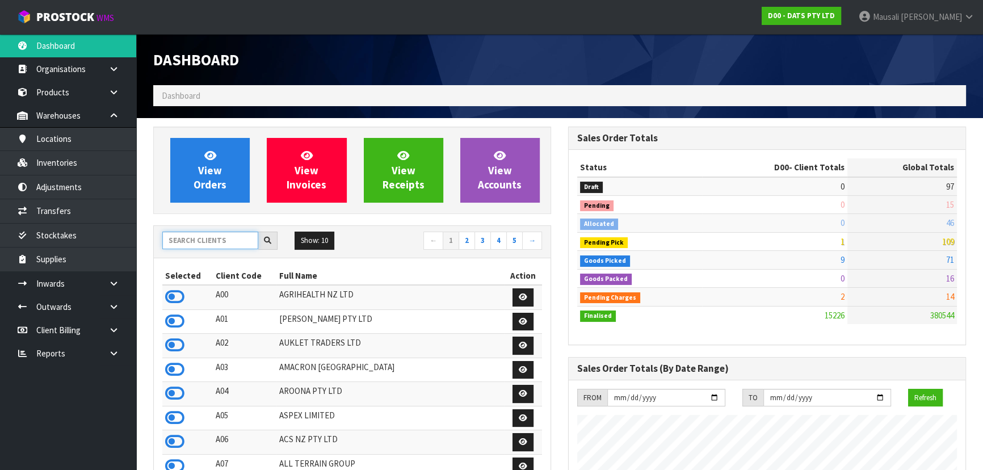
click at [205, 240] on input "text" at bounding box center [210, 241] width 96 height 18
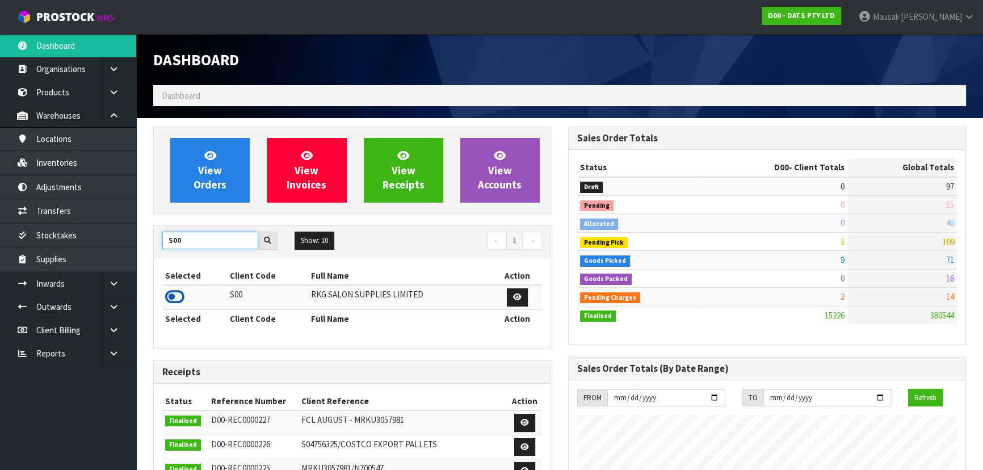
type input "S00"
click at [181, 297] on icon at bounding box center [174, 296] width 19 height 17
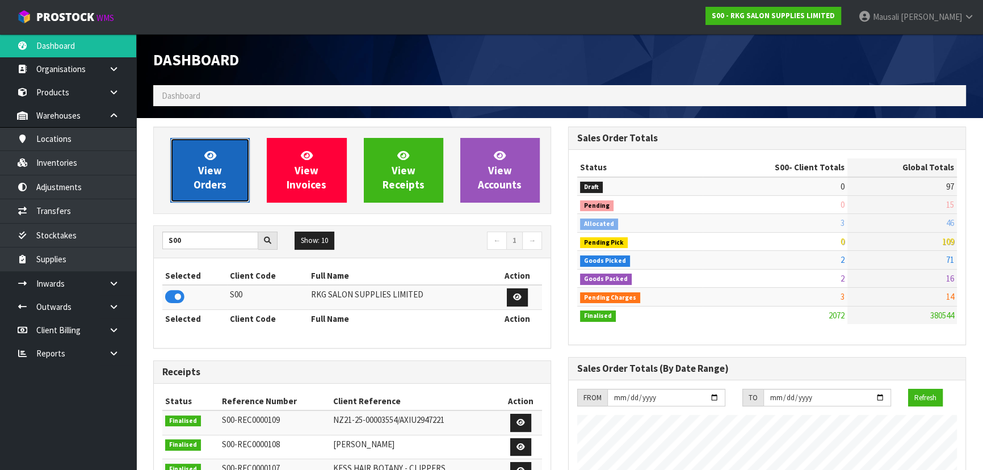
scroll to position [882, 414]
click at [205, 171] on span "View Orders" at bounding box center [209, 170] width 33 height 43
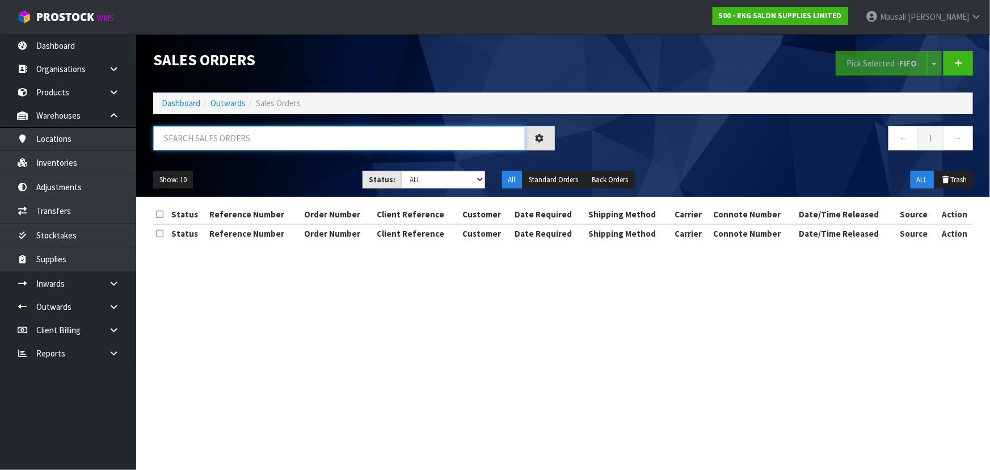
click at [200, 143] on input "text" at bounding box center [339, 138] width 372 height 24
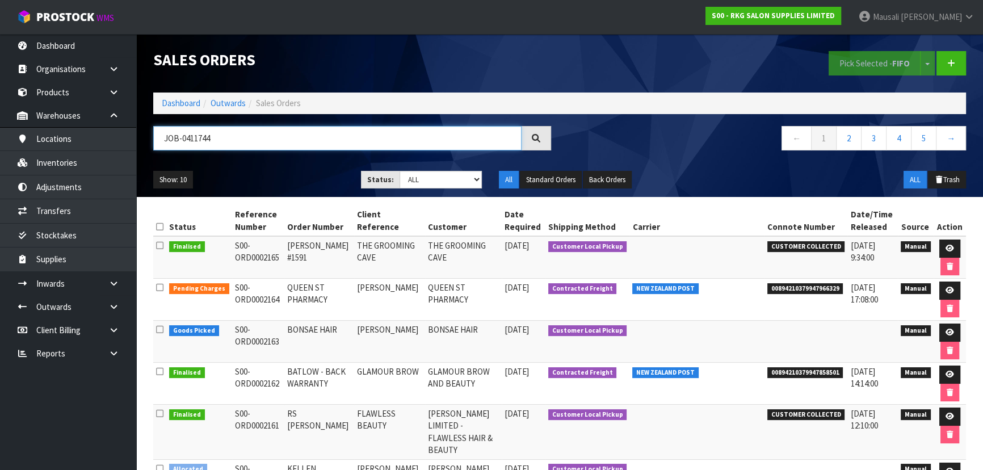
type input "JOB-0411744"
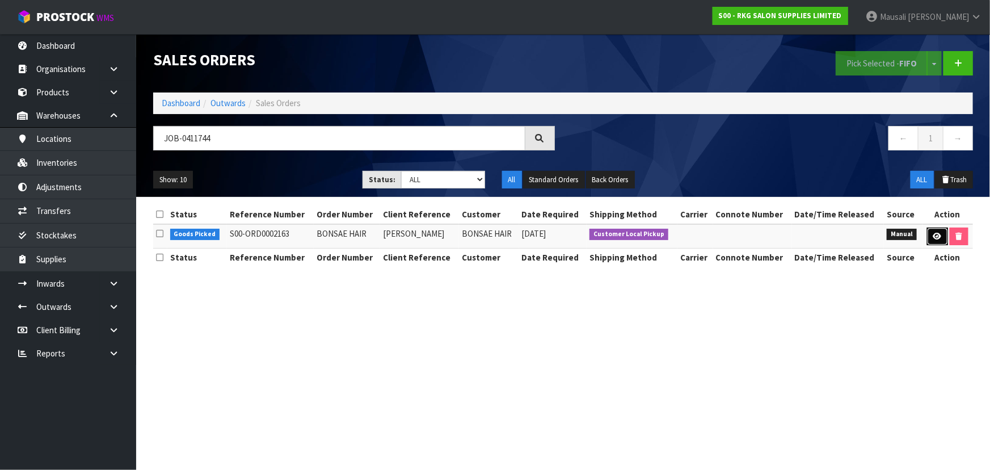
click at [938, 230] on link at bounding box center [937, 237] width 21 height 18
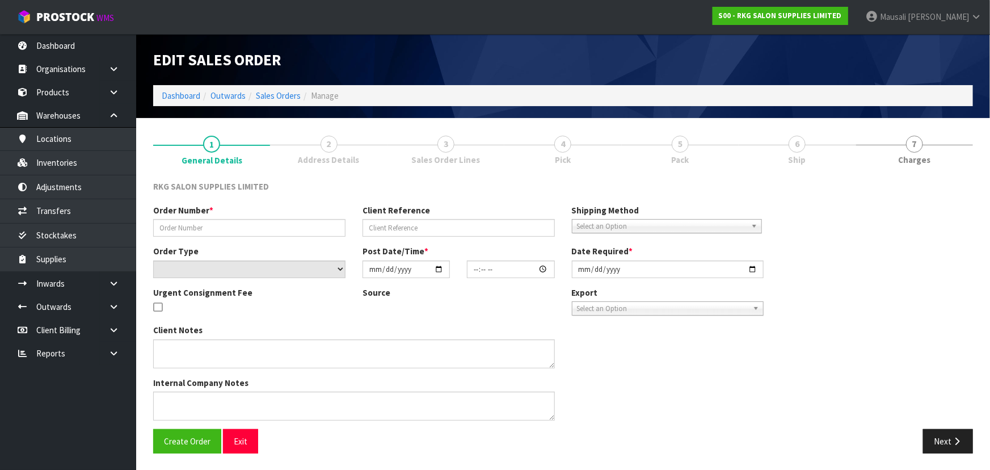
type input "BONSAE HAIR"
type input "[PERSON_NAME]"
select select "number:0"
type input "[DATE]"
type input "15:15:00.000"
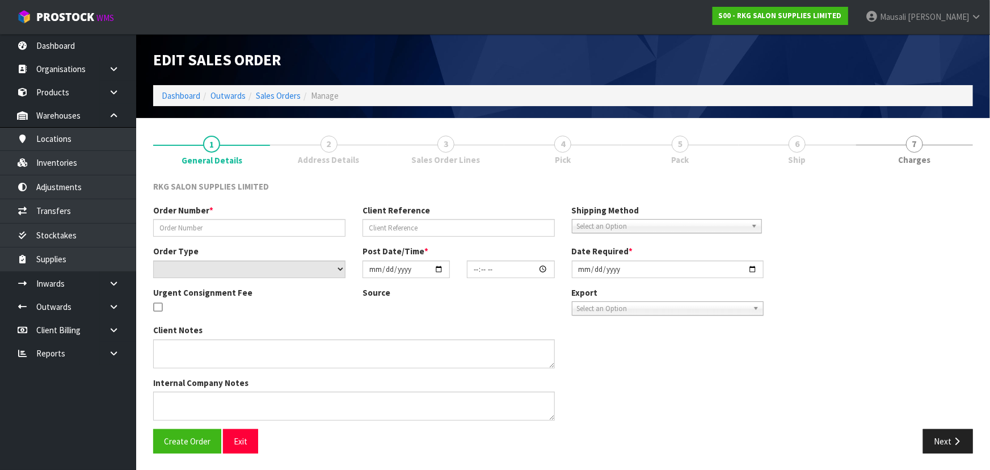
type input "[DATE]"
type textarea "FOR PICK UP"
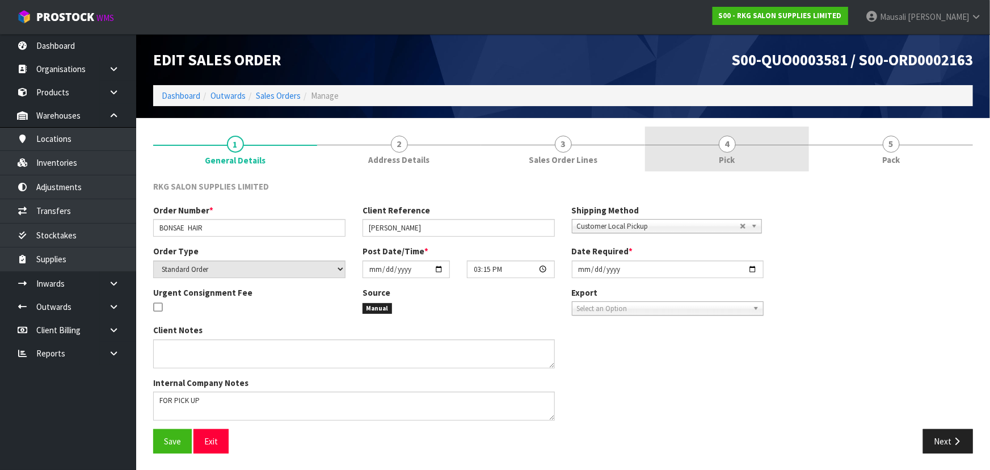
click at [726, 151] on span "4" at bounding box center [727, 144] width 17 height 17
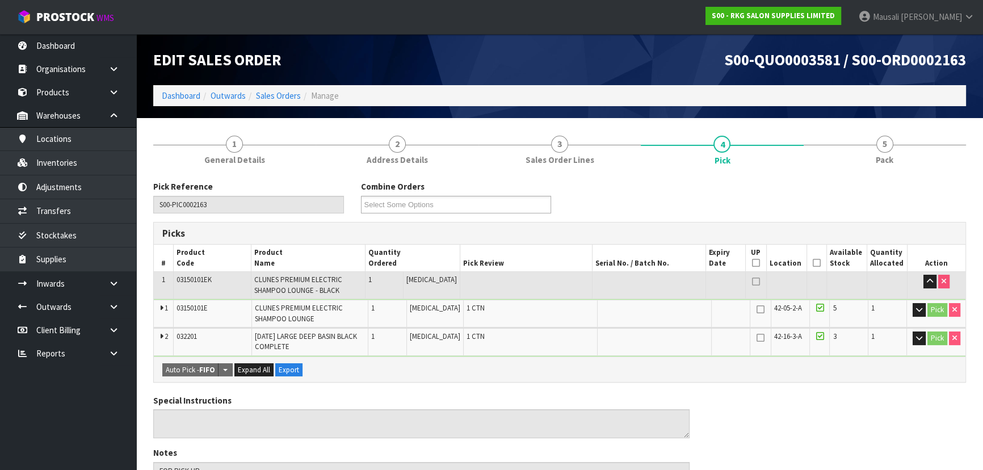
click at [813, 263] on icon at bounding box center [817, 263] width 8 height 1
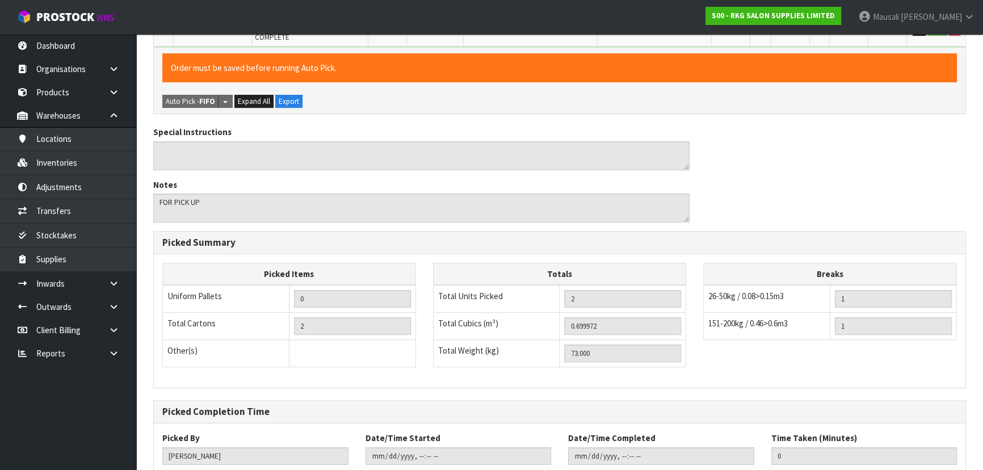
scroll to position [381, 0]
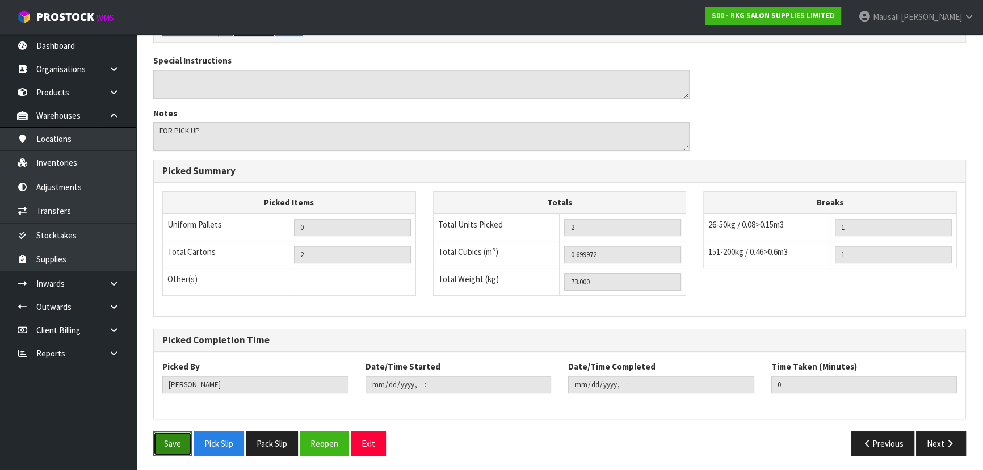
click at [175, 437] on button "Save" at bounding box center [172, 443] width 39 height 24
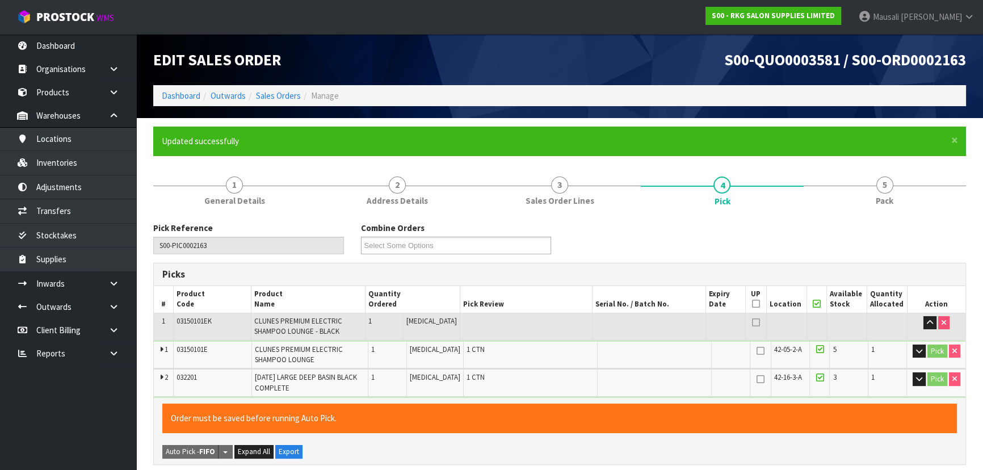
type input "[PERSON_NAME]"
type input "[DATE]T10:15:26"
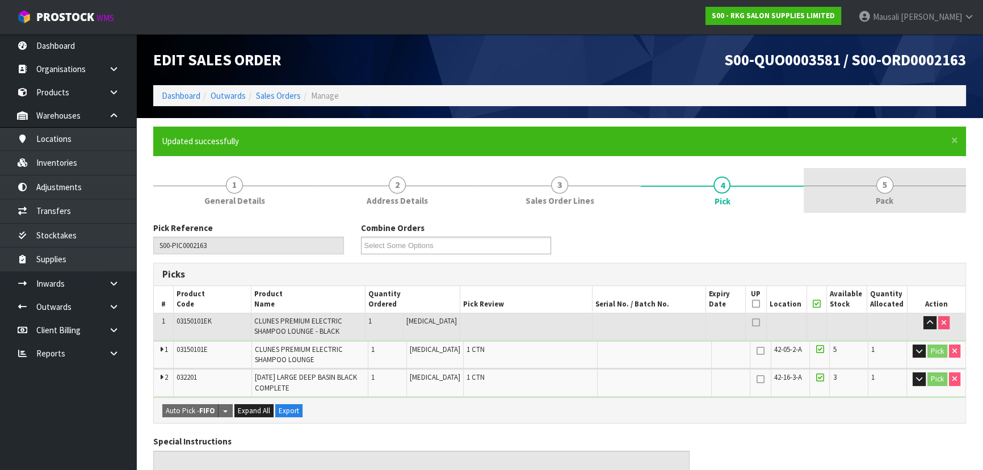
click at [872, 197] on link "5 Pack" at bounding box center [884, 190] width 162 height 45
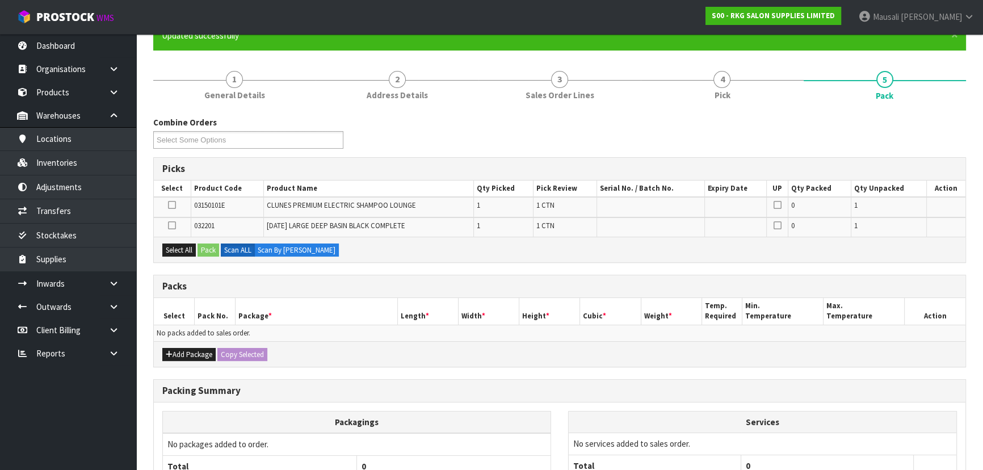
scroll to position [210, 0]
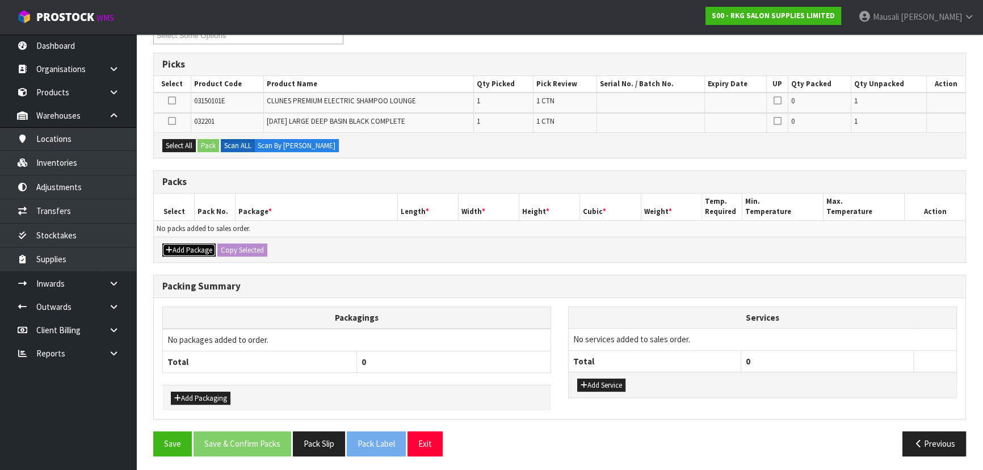
click at [172, 243] on button "Add Package" at bounding box center [188, 250] width 53 height 14
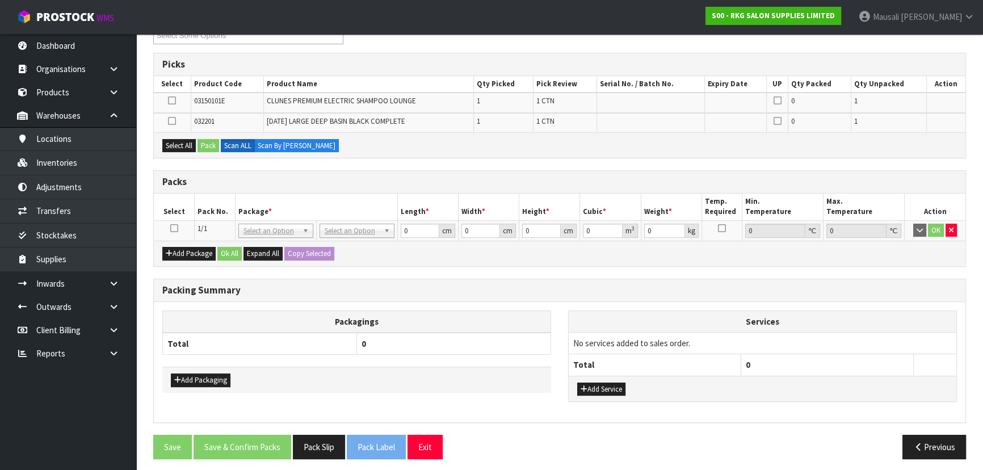
click at [175, 228] on icon at bounding box center [174, 228] width 8 height 1
drag, startPoint x: 184, startPoint y: 145, endPoint x: 191, endPoint y: 143, distance: 7.0
click at [185, 144] on button "Select All" at bounding box center [178, 146] width 33 height 14
click at [212, 141] on button "Pack" at bounding box center [208, 146] width 22 height 14
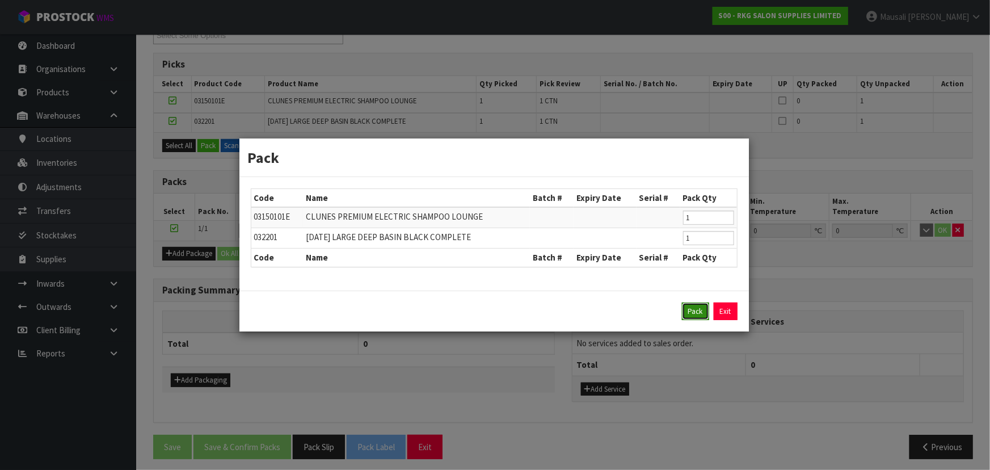
click at [700, 313] on button "Pack" at bounding box center [695, 311] width 27 height 18
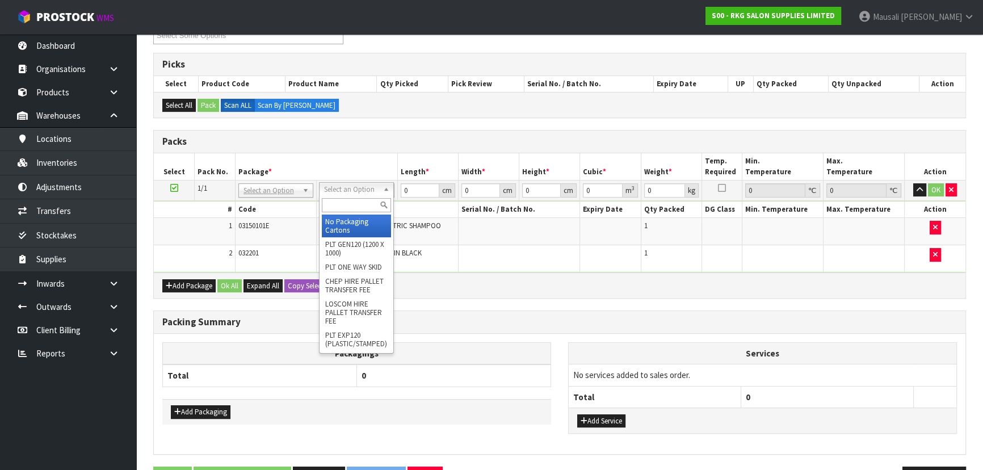
click at [348, 208] on input "text" at bounding box center [356, 205] width 69 height 14
type input "RE"
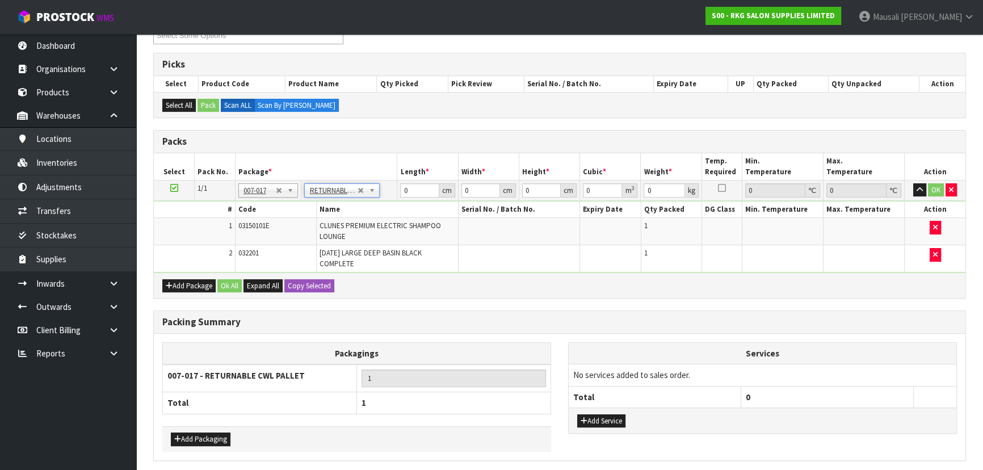
type input "73"
drag, startPoint x: 414, startPoint y: 188, endPoint x: 390, endPoint y: 192, distance: 24.7
click at [390, 192] on tr "1/1 NONE 007-001 007-002 007-004 007-009 007-013 007-014 007-015 007-017 007-01…" at bounding box center [559, 190] width 811 height 20
type input "120"
type input "100"
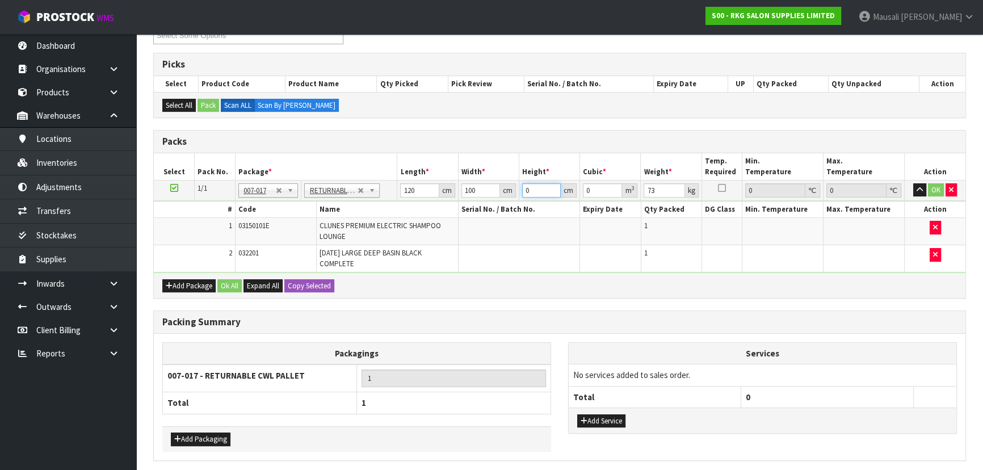
type input "1"
type input "0.012"
type input "12"
type input "0.144"
type input "129"
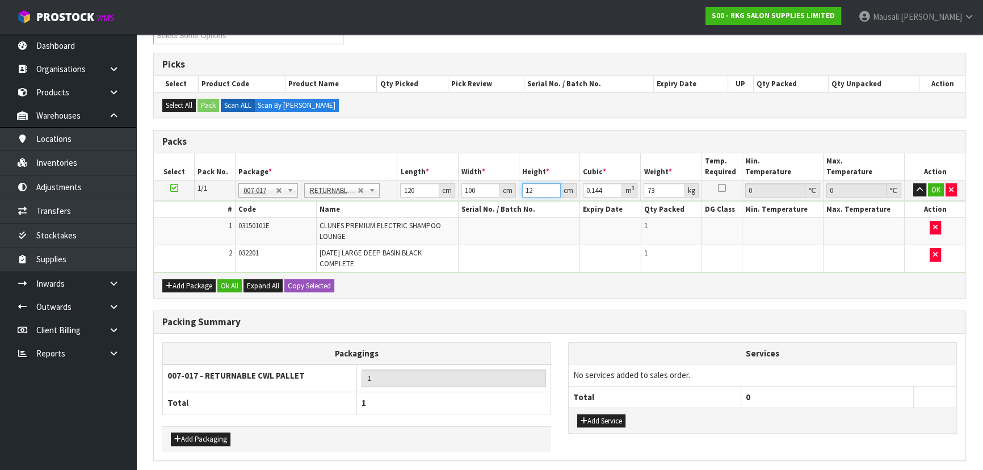
type input "1.548"
type input "129"
type input "1"
type input "108"
click at [238, 279] on button "Ok All" at bounding box center [229, 286] width 24 height 14
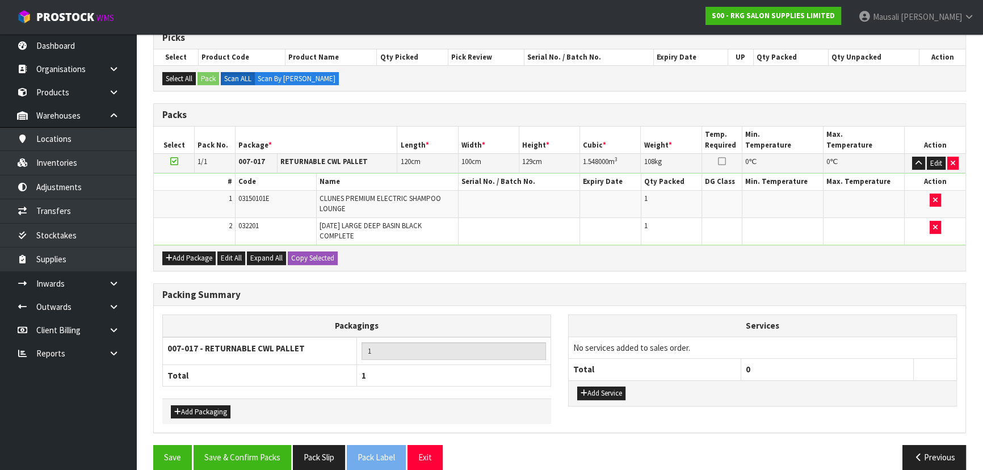
scroll to position [250, 0]
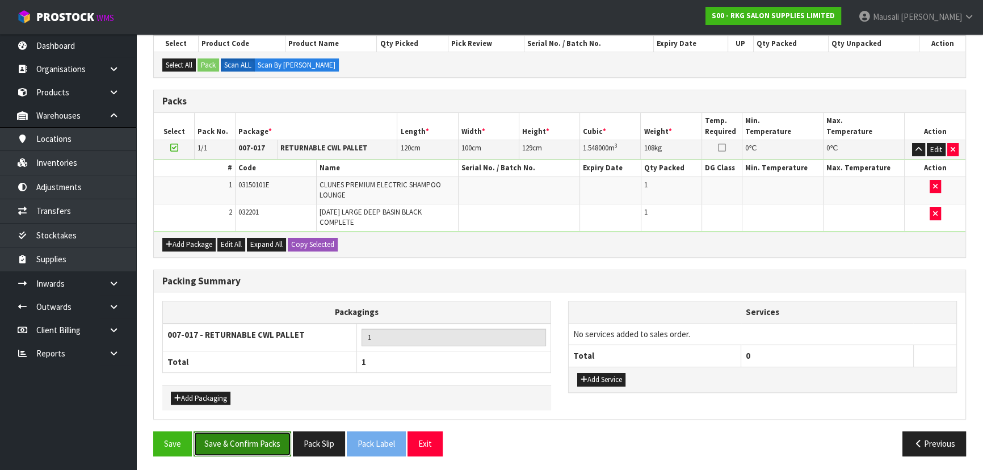
click at [239, 437] on button "Save & Confirm Packs" at bounding box center [242, 443] width 98 height 24
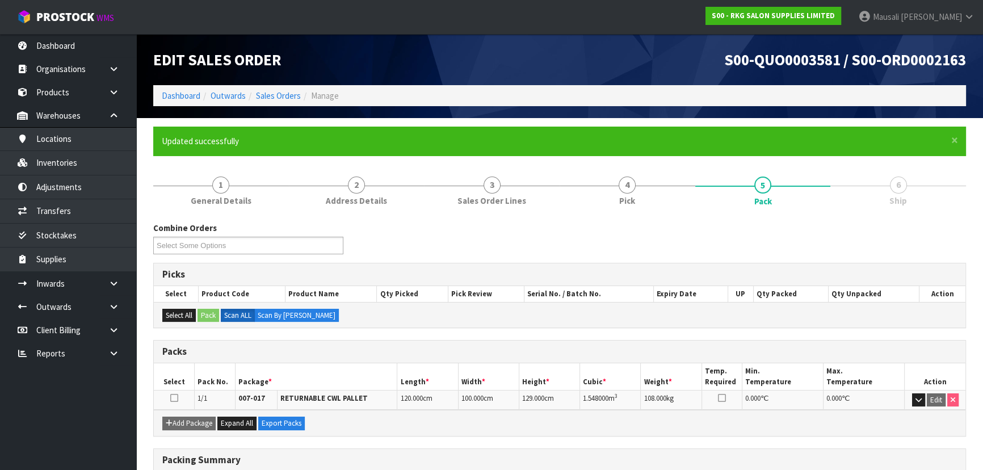
click at [830, 213] on li "6 Ship" at bounding box center [898, 190] width 136 height 45
click at [185, 89] on ol "Dashboard Outwards Sales Orders Manage" at bounding box center [559, 95] width 813 height 21
click at [186, 93] on link "Dashboard" at bounding box center [181, 95] width 39 height 11
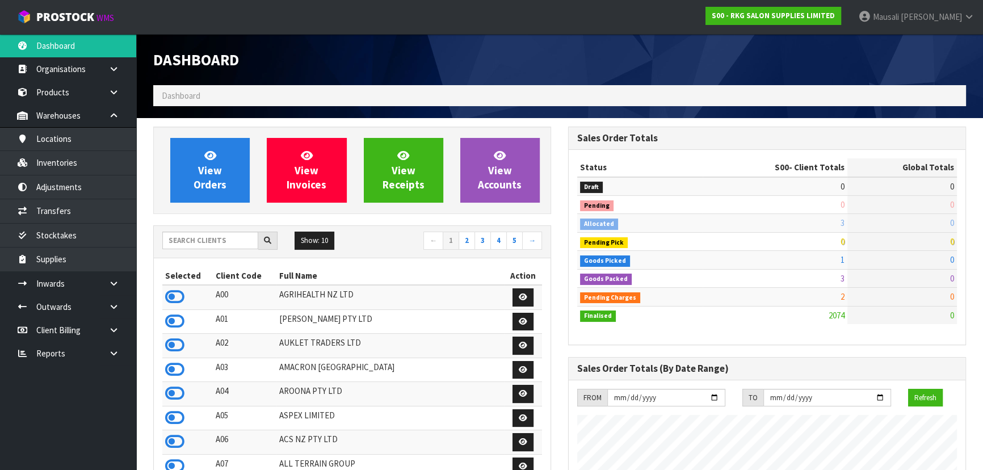
scroll to position [882, 414]
click at [194, 239] on input "text" at bounding box center [210, 241] width 96 height 18
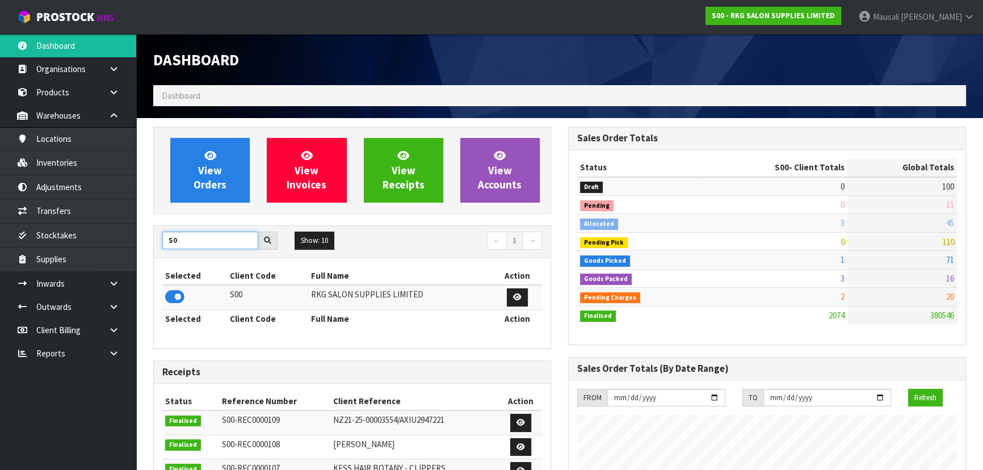
type input "S"
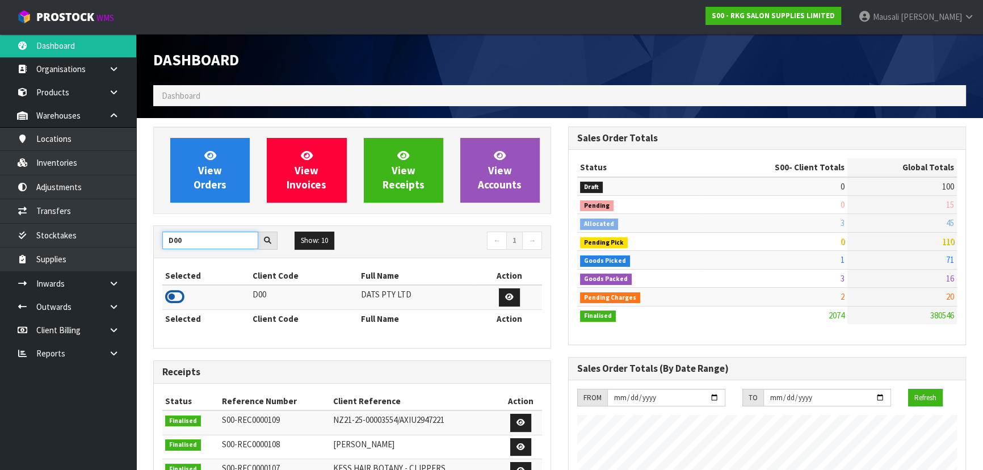
type input "D00"
click at [176, 296] on icon at bounding box center [174, 296] width 19 height 17
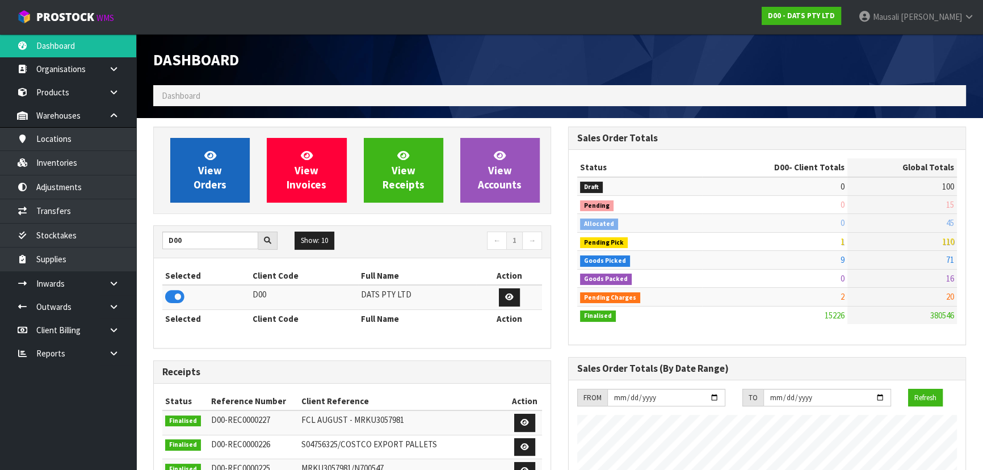
scroll to position [858, 414]
click at [220, 161] on link "View Orders" at bounding box center [209, 170] width 79 height 65
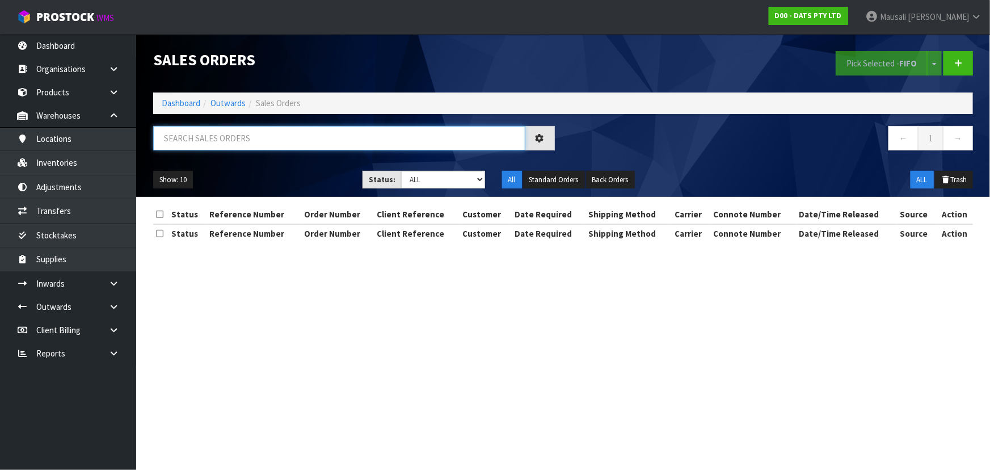
click at [194, 144] on input "text" at bounding box center [339, 138] width 372 height 24
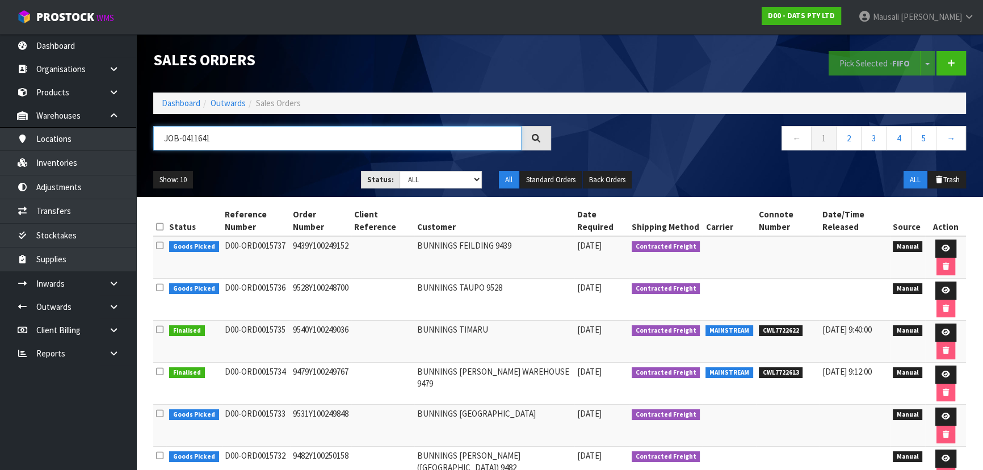
type input "JOB-0411641"
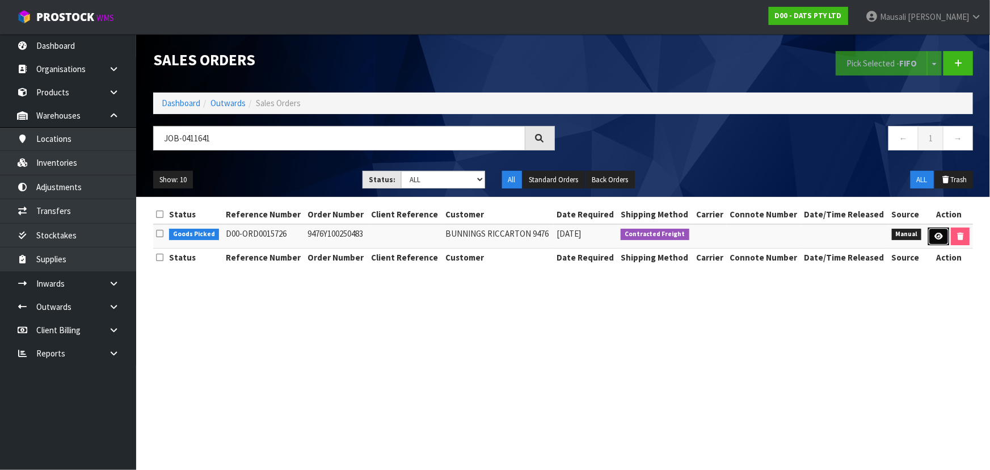
click at [935, 234] on icon at bounding box center [939, 236] width 9 height 7
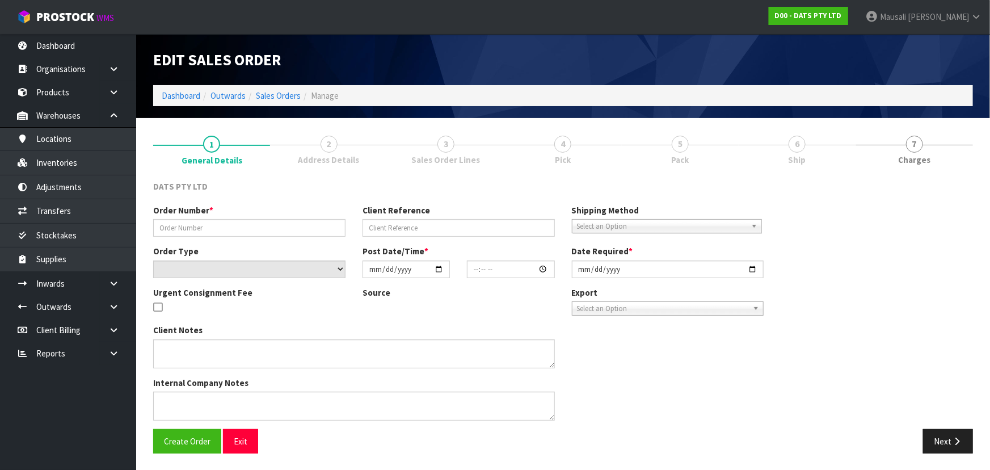
type input "9476Y100250483"
select select "number:0"
type input "[DATE]"
type input "08:45:00.000"
type input "[DATE]"
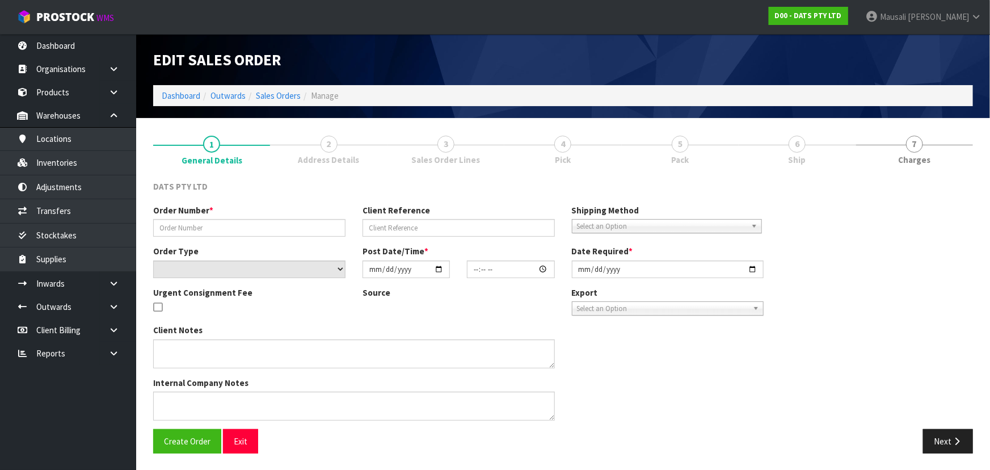
type textarea "PLEASE PICK 62469 FROM OFFICE 62469 12PCE = 1CTN DAMAGE. OUTER DAMAGE TAPED, NO…"
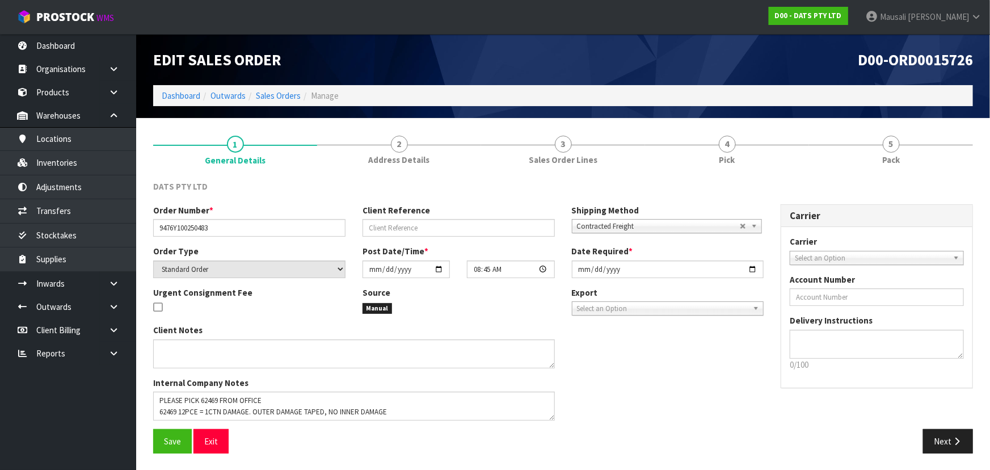
drag, startPoint x: 757, startPoint y: 159, endPoint x: 789, endPoint y: 247, distance: 93.3
click at [757, 158] on link "4 Pick" at bounding box center [727, 149] width 164 height 45
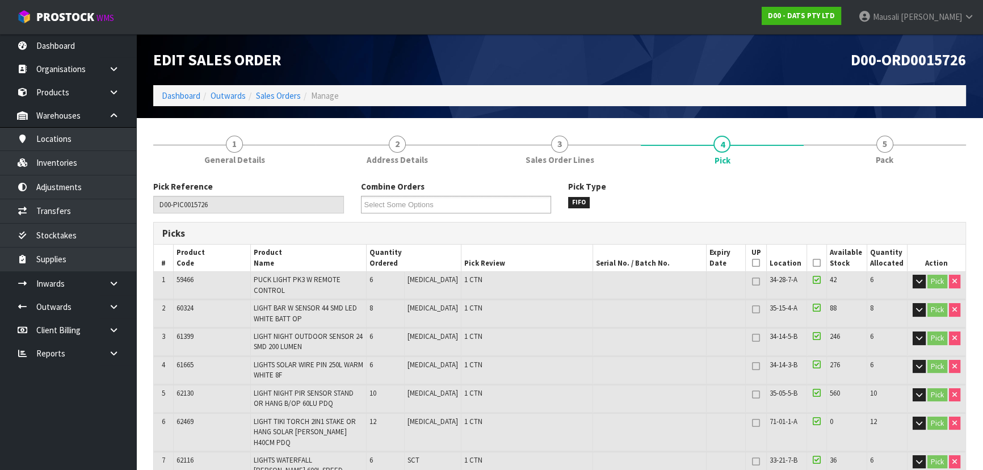
click at [814, 263] on icon at bounding box center [817, 263] width 8 height 1
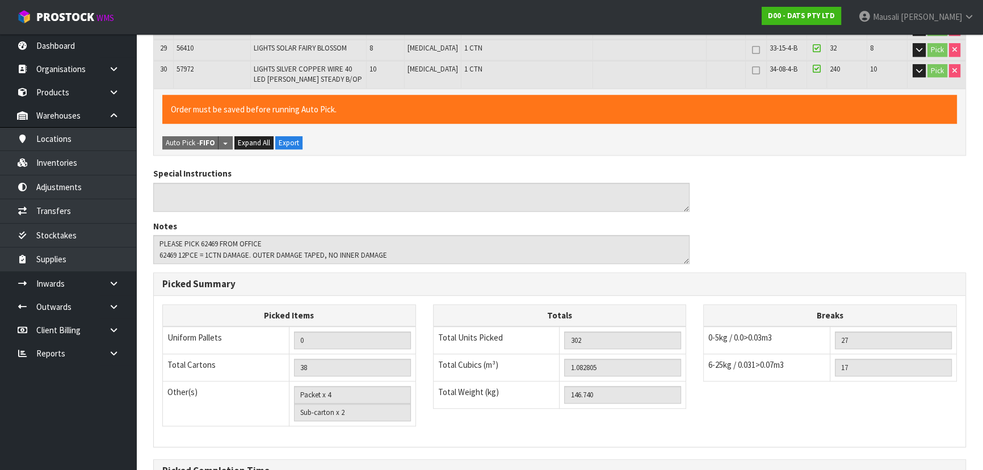
scroll to position [1080, 0]
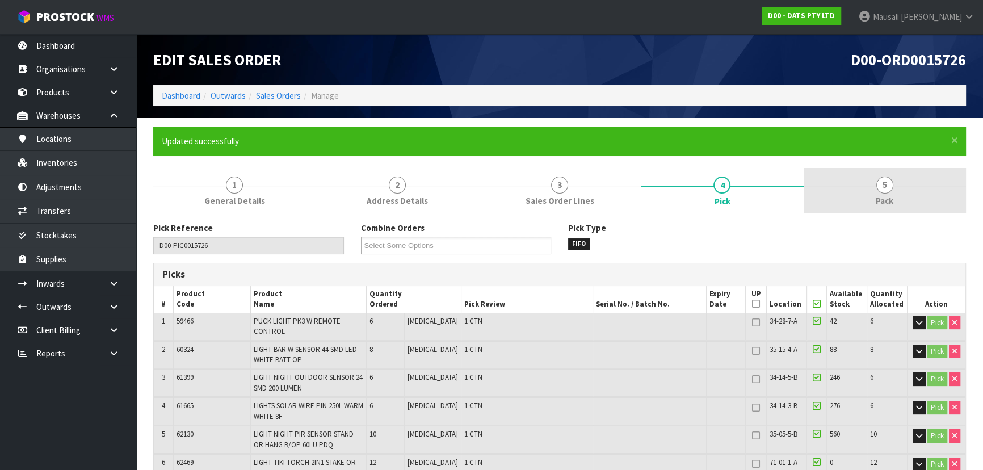
click at [882, 196] on span "Pack" at bounding box center [885, 201] width 18 height 12
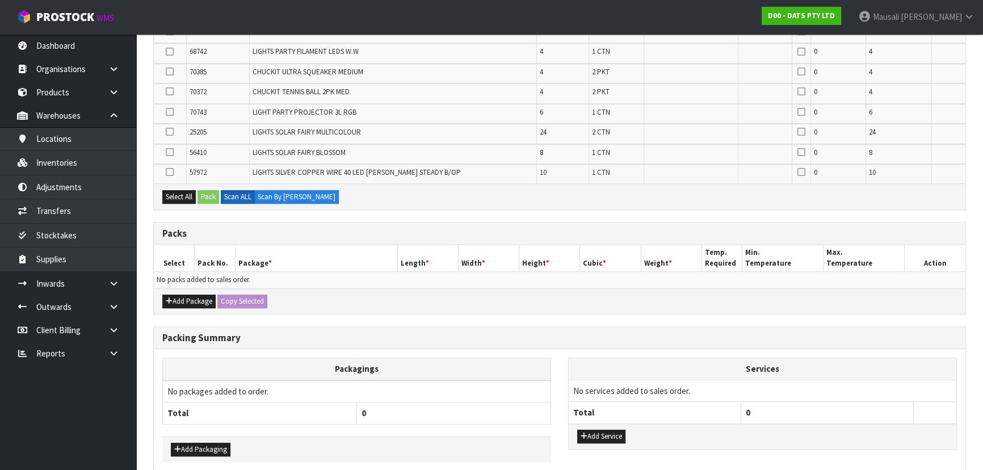
scroll to position [771, 0]
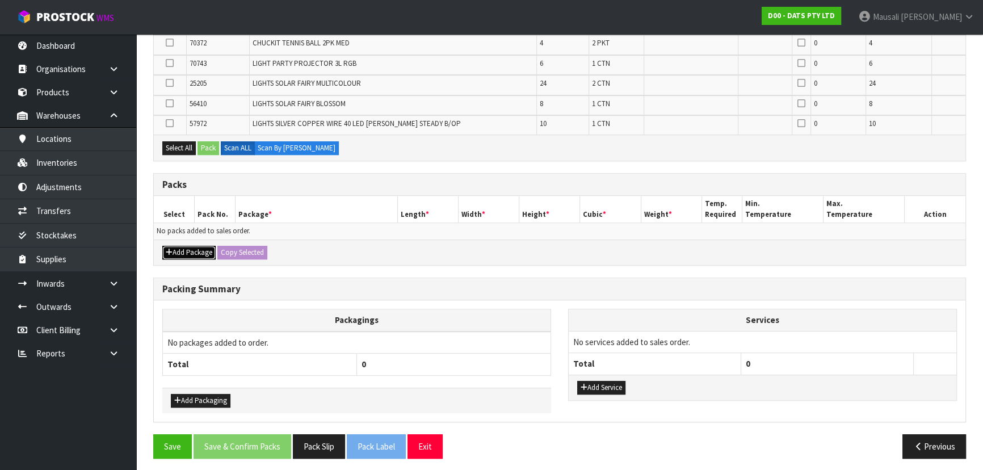
click at [188, 248] on button "Add Package" at bounding box center [188, 253] width 53 height 14
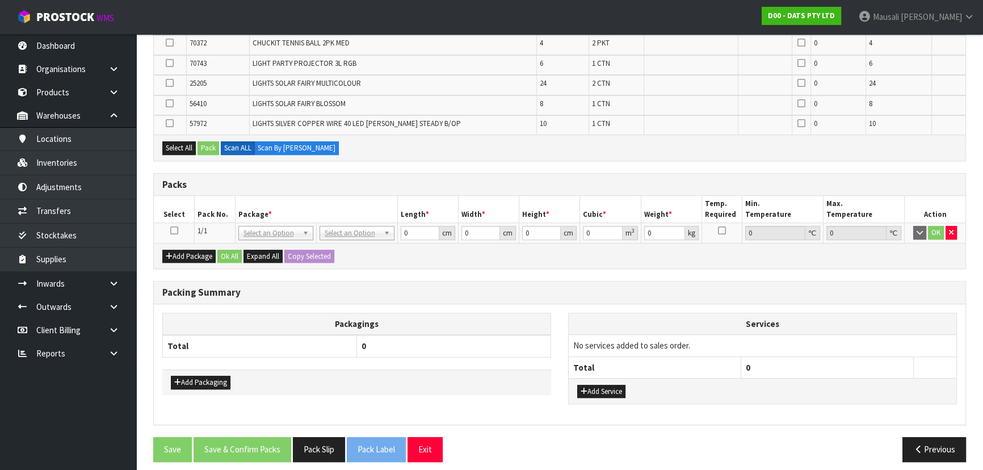
click at [174, 230] on icon at bounding box center [174, 230] width 8 height 1
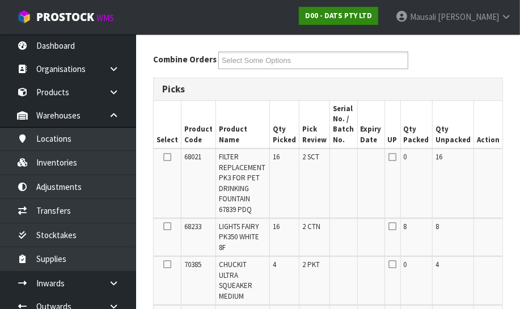
scroll to position [176, 0]
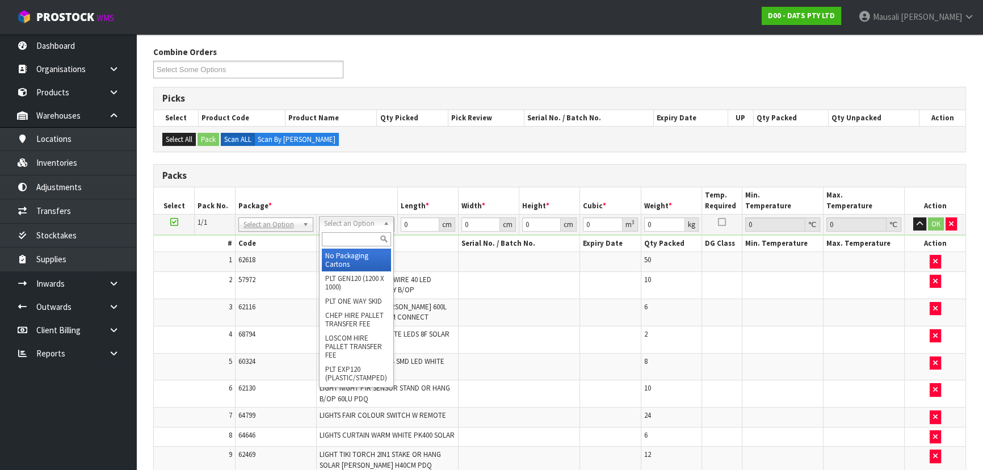
click at [343, 235] on input "text" at bounding box center [356, 239] width 69 height 14
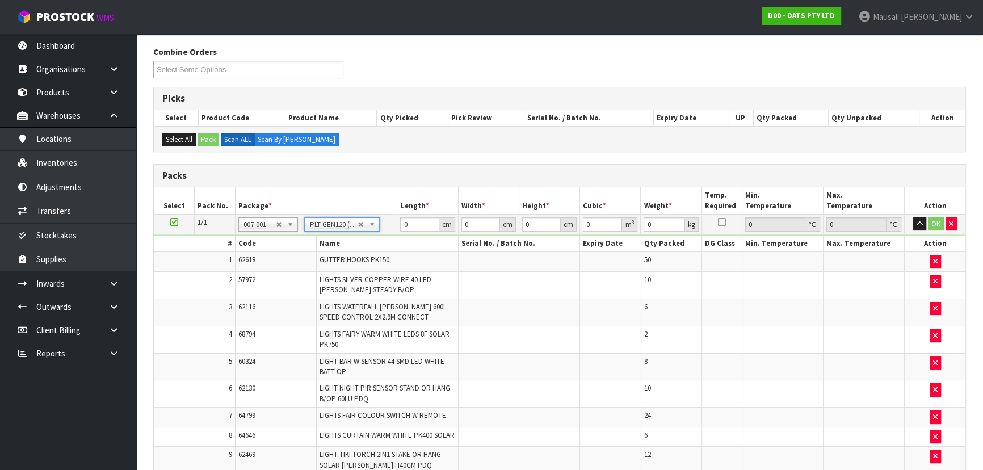
type input "120"
type input "100"
type input "146.74"
drag, startPoint x: 418, startPoint y: 226, endPoint x: 399, endPoint y: 227, distance: 18.2
click at [400, 227] on input "120" at bounding box center [419, 224] width 39 height 14
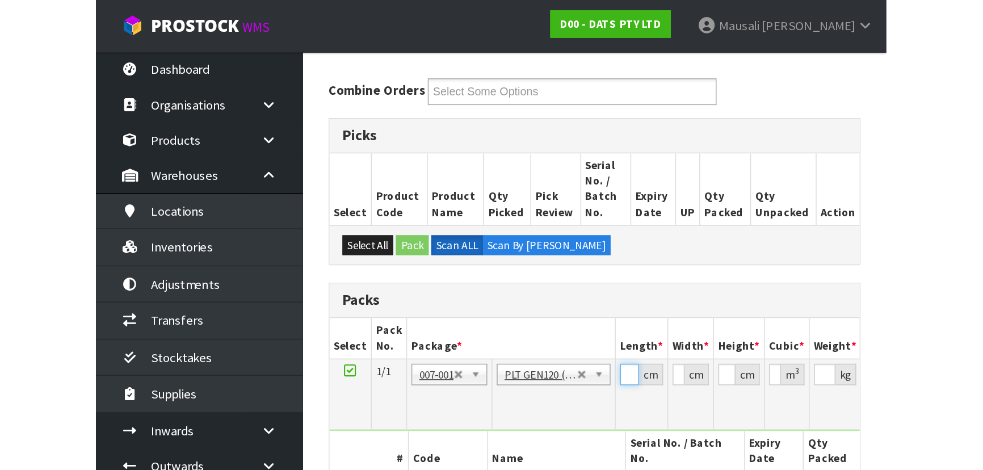
scroll to position [176, 0]
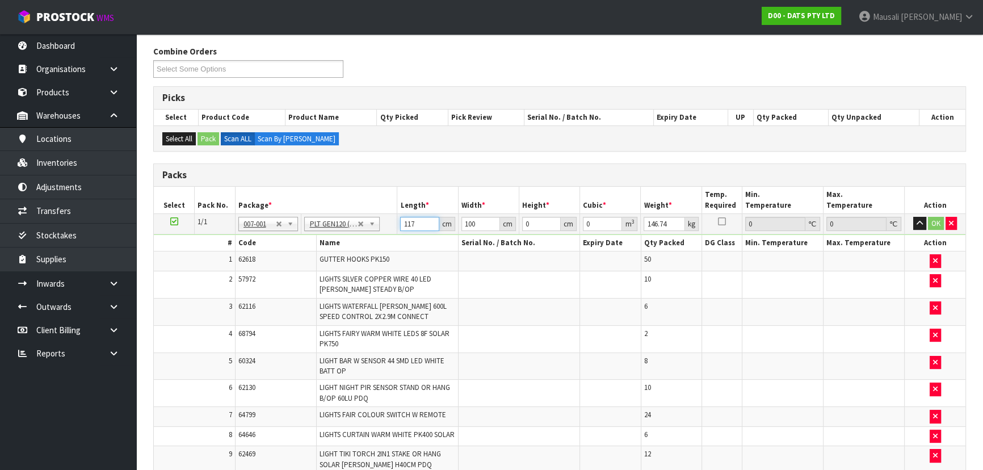
type input "117"
type input "1"
type input "0.013689"
type input "11"
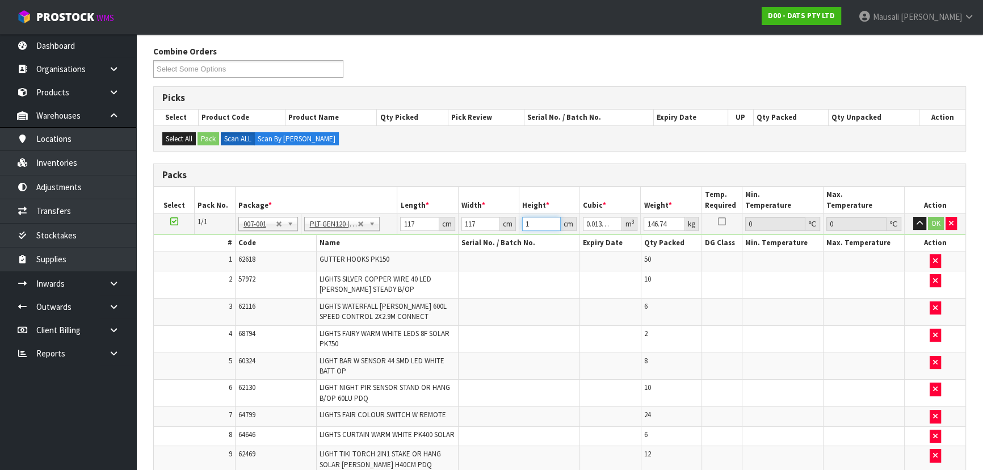
type input "0.150579"
type input "118"
type input "1.615302"
type input "118"
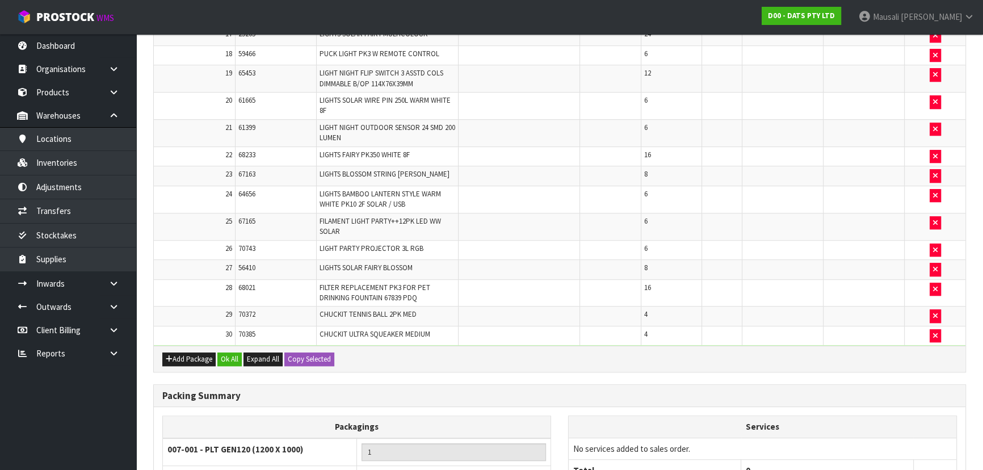
scroll to position [847, 0]
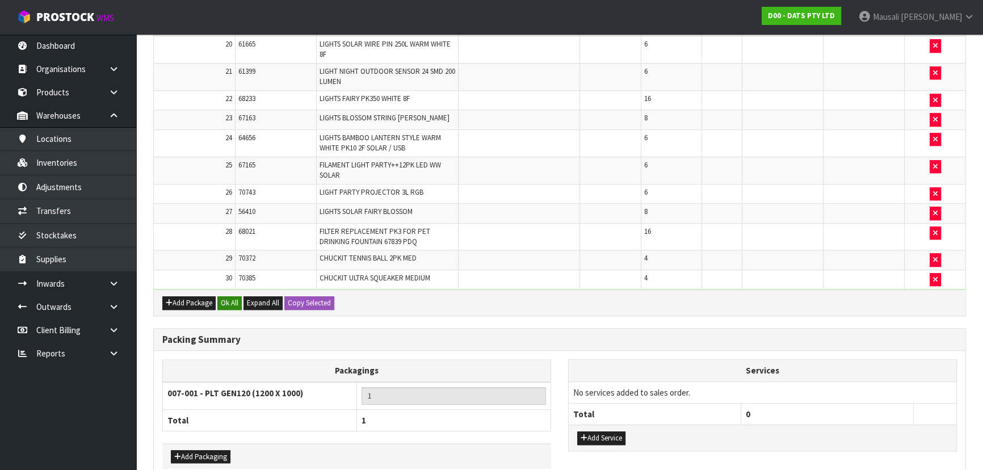
type input "156"
click at [224, 303] on button "Ok All" at bounding box center [229, 303] width 24 height 14
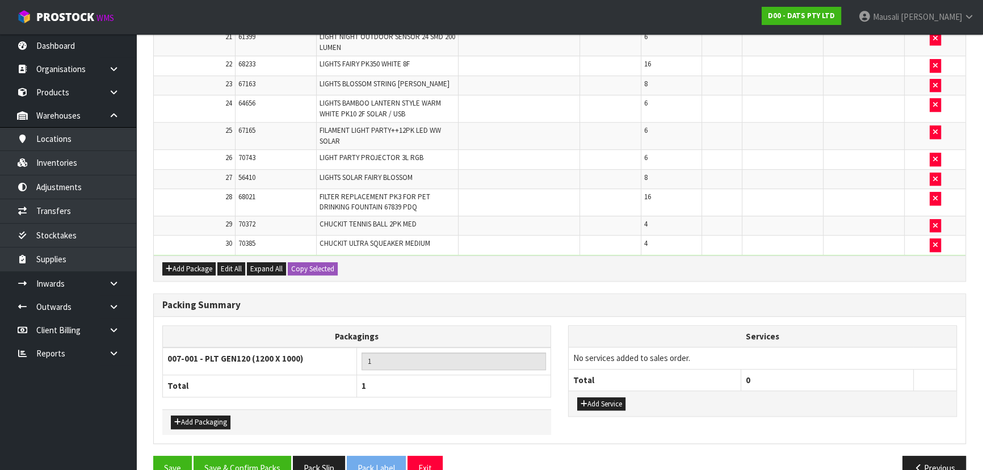
scroll to position [909, 0]
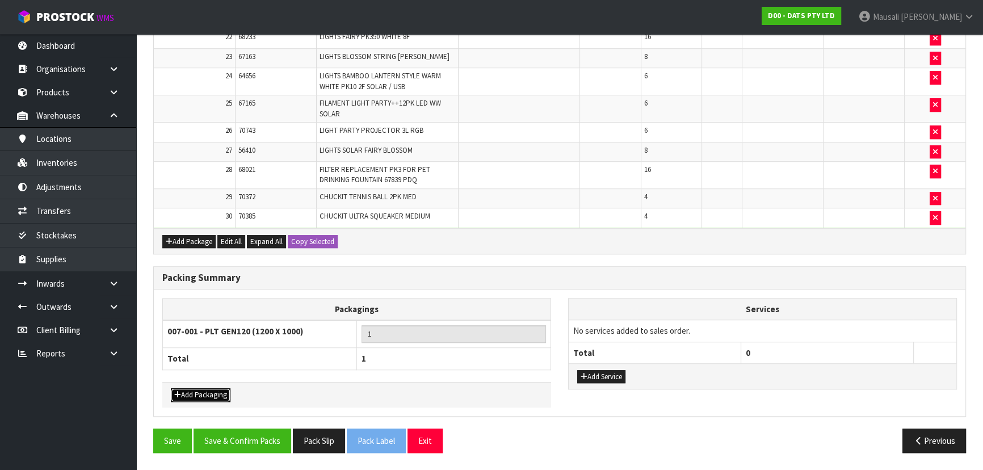
click at [198, 395] on button "Add Packaging" at bounding box center [201, 395] width 60 height 14
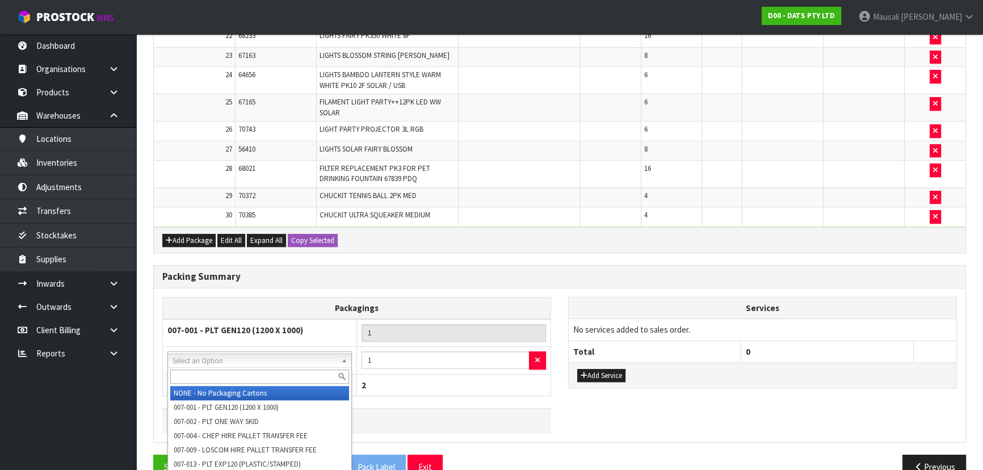
click at [271, 375] on input "text" at bounding box center [259, 376] width 179 height 14
type input "OC"
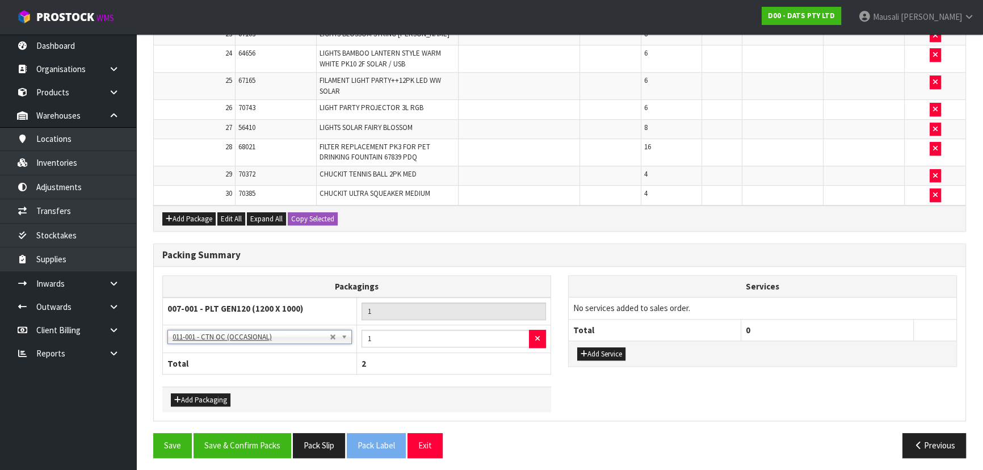
scroll to position [936, 0]
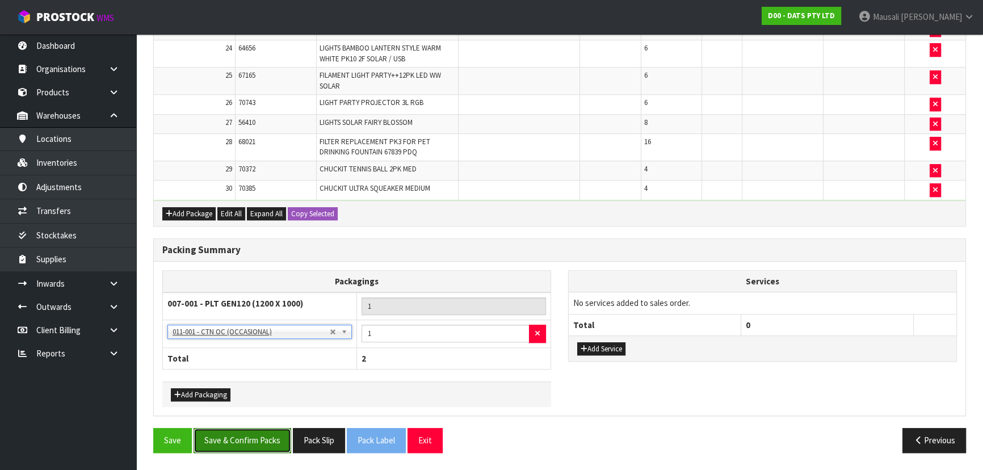
click at [233, 439] on button "Save & Confirm Packs" at bounding box center [242, 440] width 98 height 24
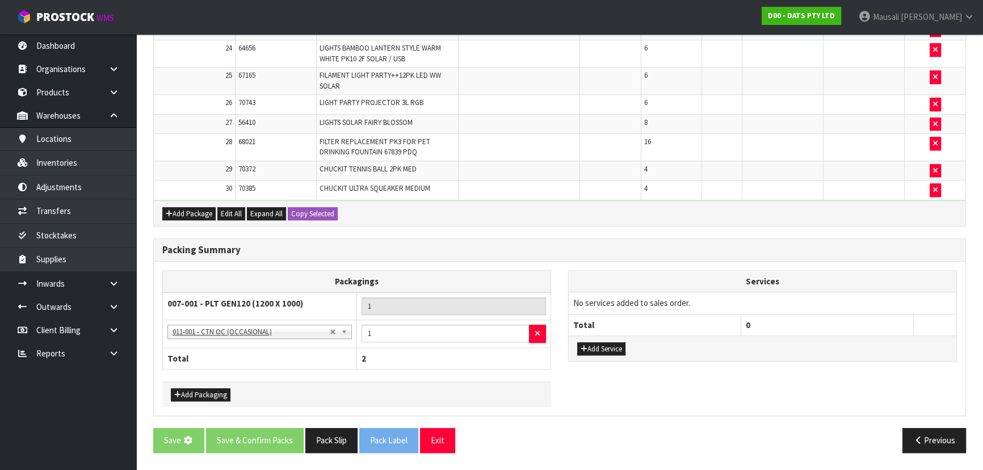
scroll to position [0, 0]
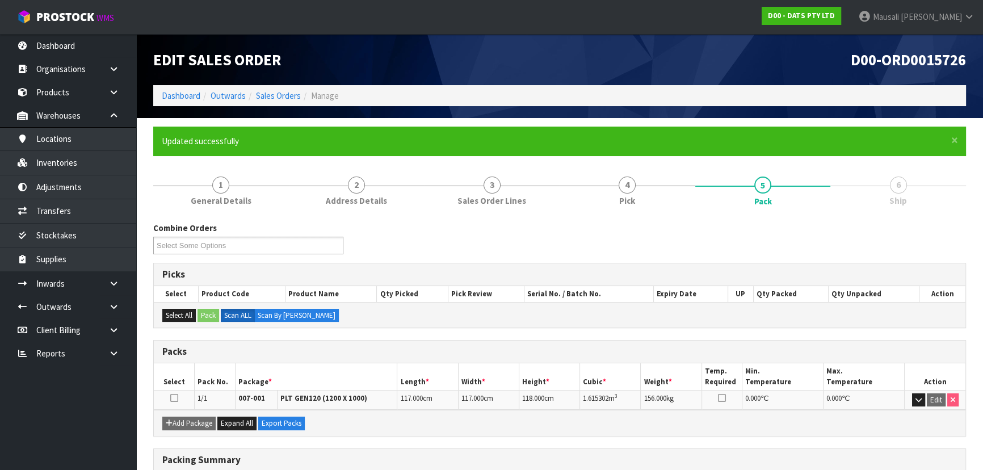
click at [287, 102] on li "Sales Orders" at bounding box center [273, 96] width 55 height 12
click at [286, 95] on link "Sales Orders" at bounding box center [278, 95] width 45 height 11
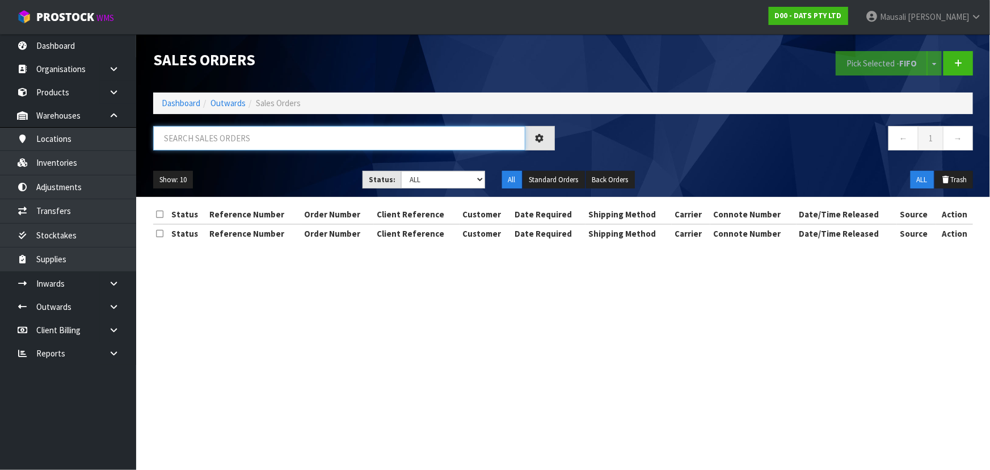
click at [220, 139] on input "text" at bounding box center [339, 138] width 372 height 24
type input "JOB-0411644"
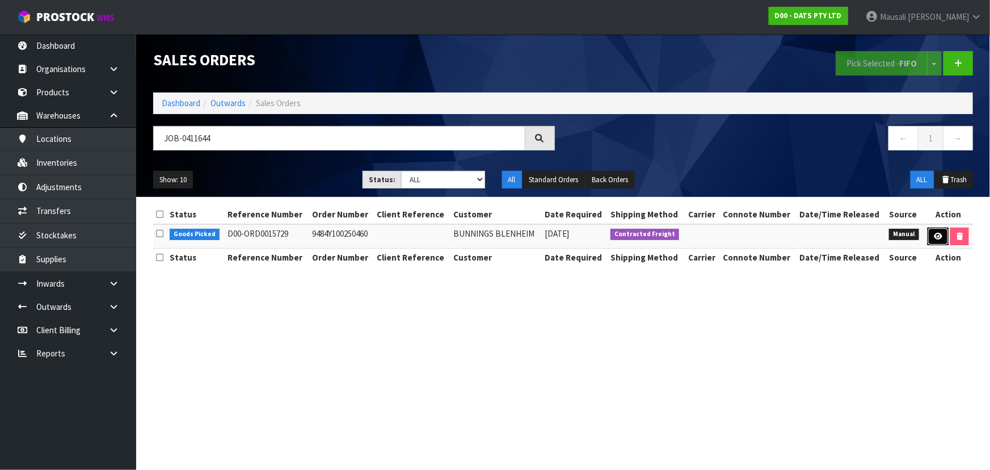
click at [937, 238] on icon at bounding box center [938, 236] width 9 height 7
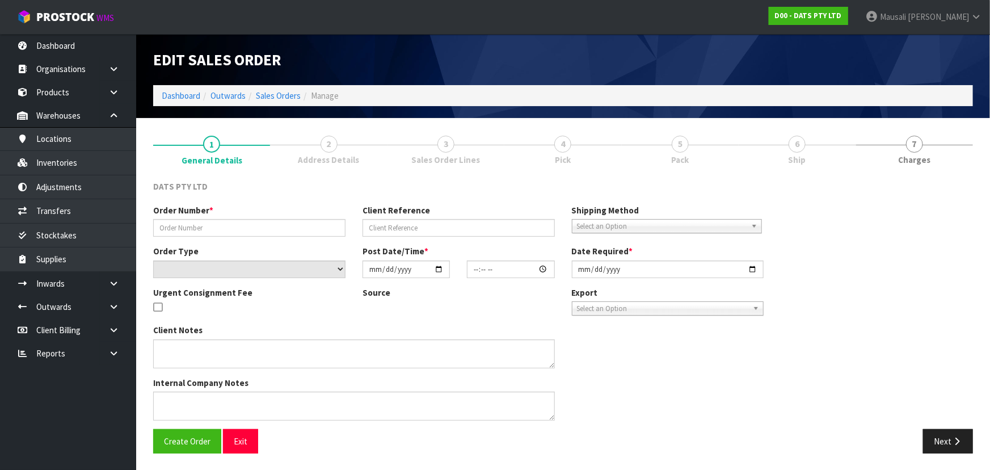
type input "9484Y100250460"
select select "number:0"
type input "[DATE]"
type input "08:50:00.000"
type input "[DATE]"
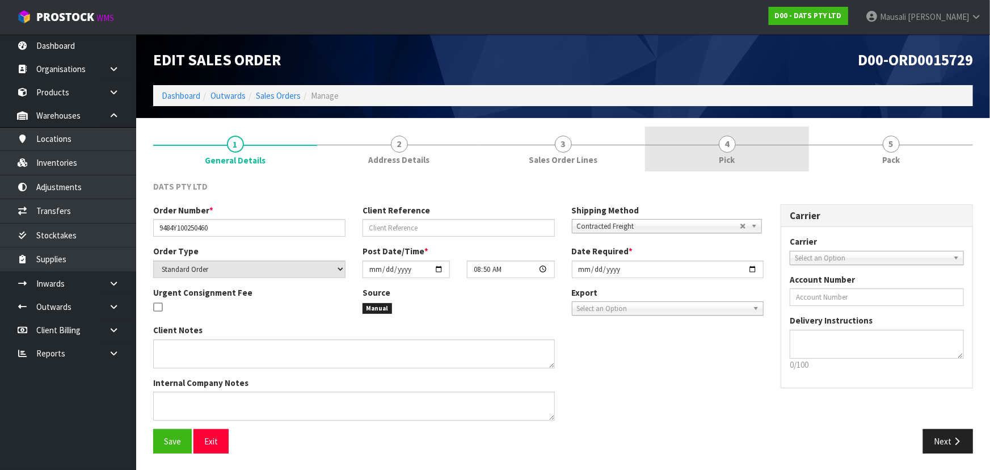
click at [728, 149] on span "4" at bounding box center [727, 144] width 17 height 17
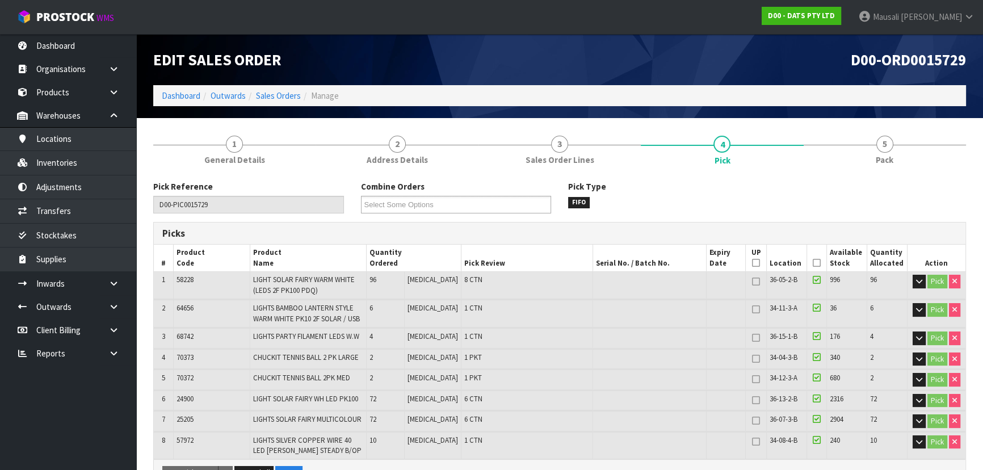
click at [814, 263] on icon at bounding box center [817, 263] width 8 height 1
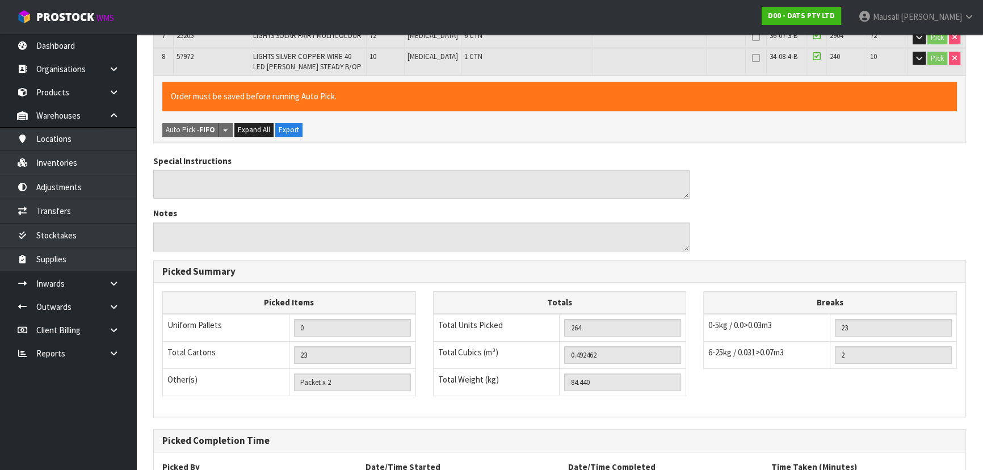
scroll to position [482, 0]
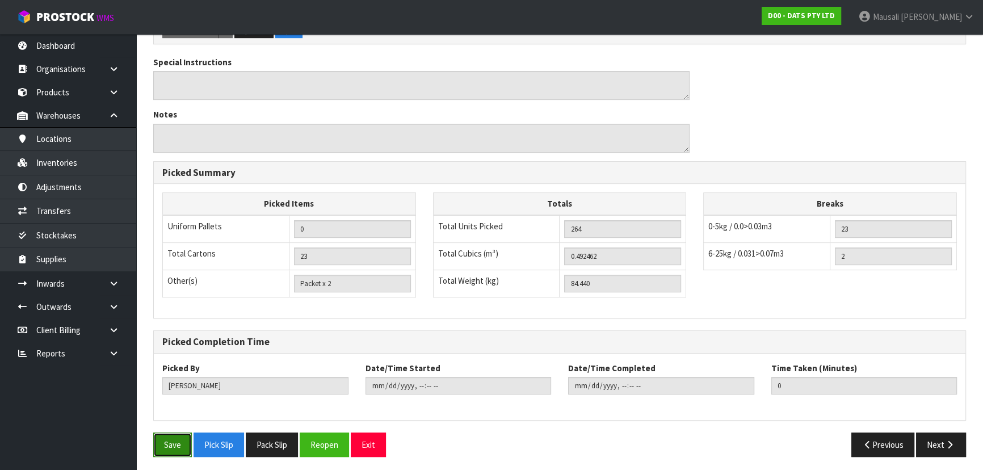
click at [177, 435] on button "Save" at bounding box center [172, 444] width 39 height 24
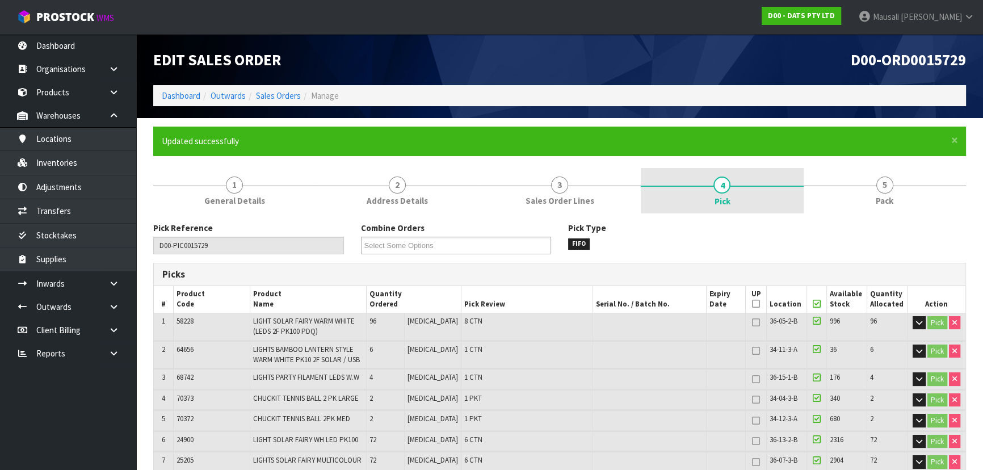
type input "[PERSON_NAME]"
type input "[DATE]T10:55:11"
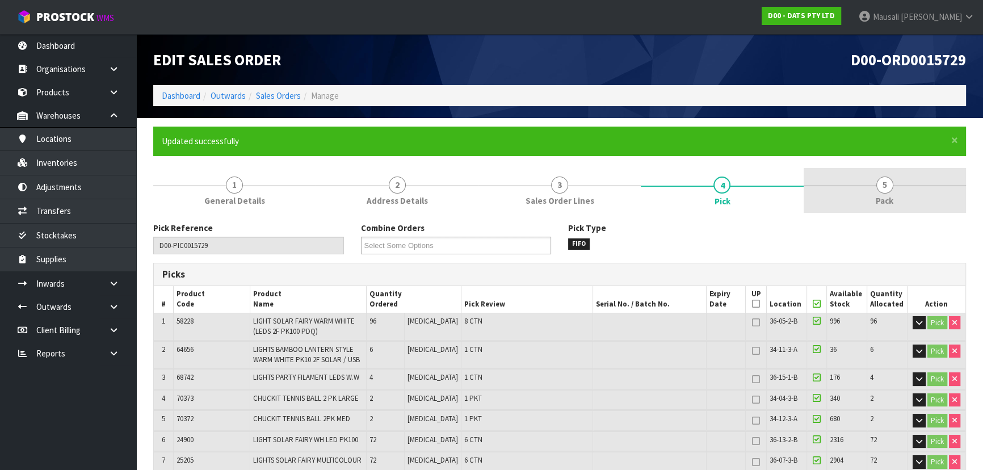
click at [867, 193] on link "5 Pack" at bounding box center [884, 190] width 162 height 45
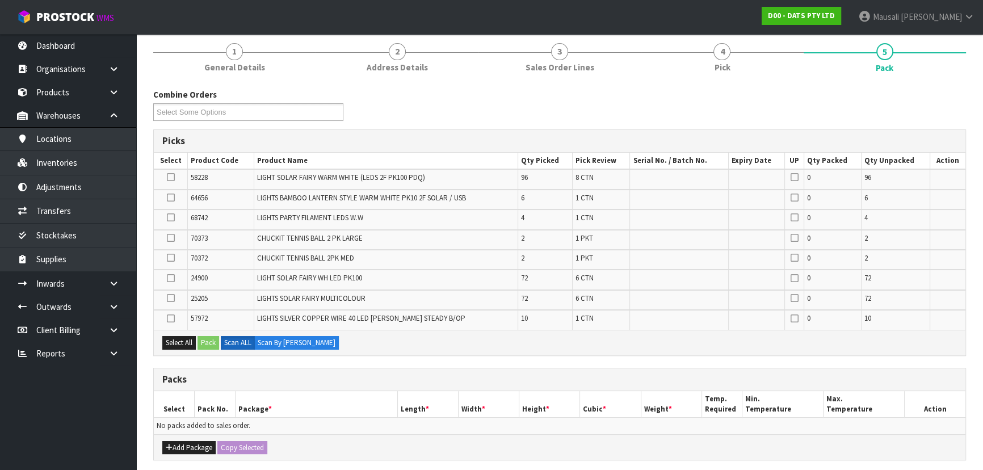
scroll to position [206, 0]
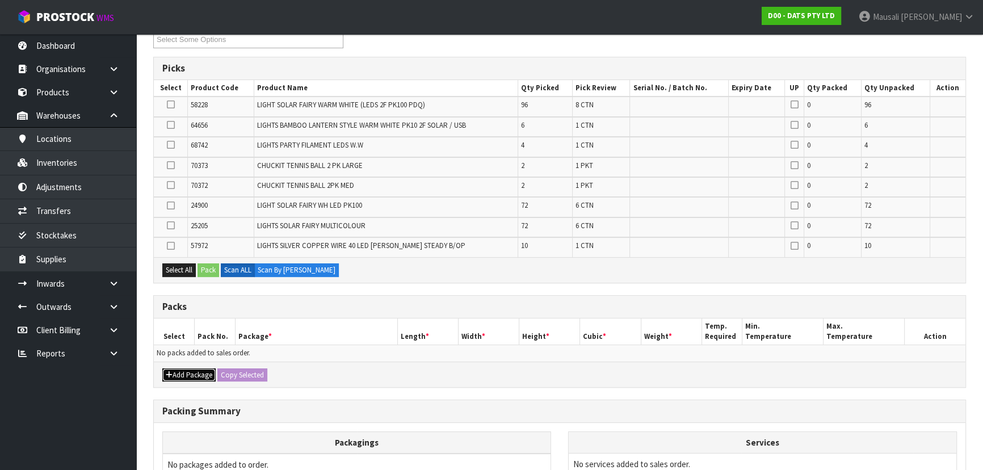
click at [196, 368] on button "Add Package" at bounding box center [188, 375] width 53 height 14
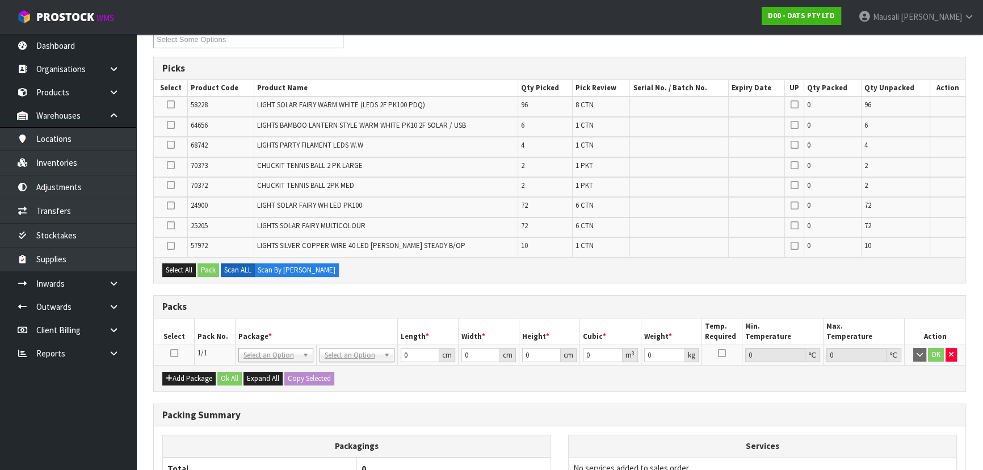
drag, startPoint x: 175, startPoint y: 348, endPoint x: 187, endPoint y: 331, distance: 21.1
click at [175, 353] on icon at bounding box center [174, 353] width 8 height 1
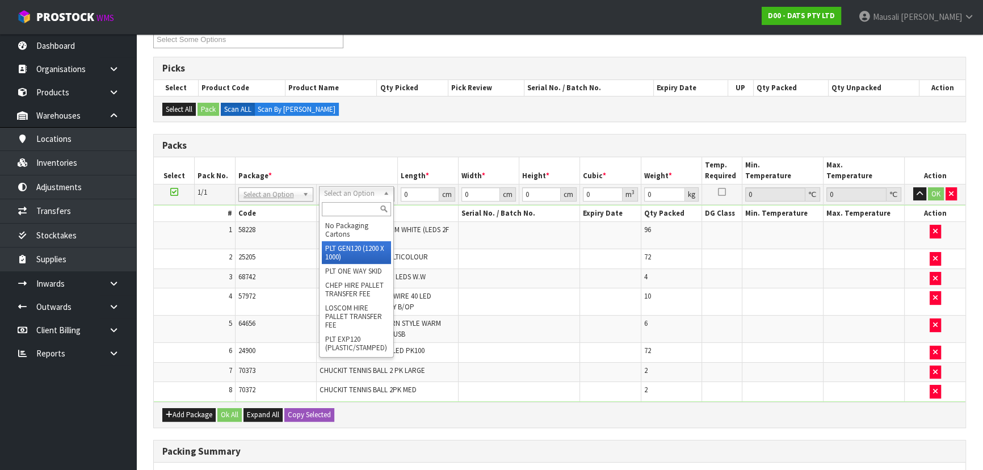
drag, startPoint x: 347, startPoint y: 249, endPoint x: 377, endPoint y: 213, distance: 47.5
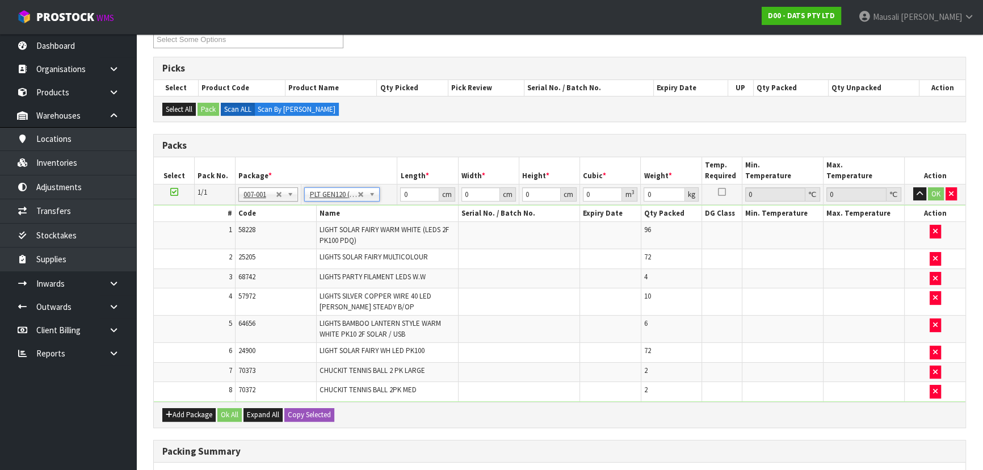
type input "120"
type input "100"
type input "84.44"
drag, startPoint x: 412, startPoint y: 193, endPoint x: 379, endPoint y: 206, distance: 35.4
click at [379, 206] on tbody "1/1 NONE 007-001 007-002 007-004 007-009 007-013 007-014 007-015 007-017 007-01…" at bounding box center [559, 292] width 811 height 217
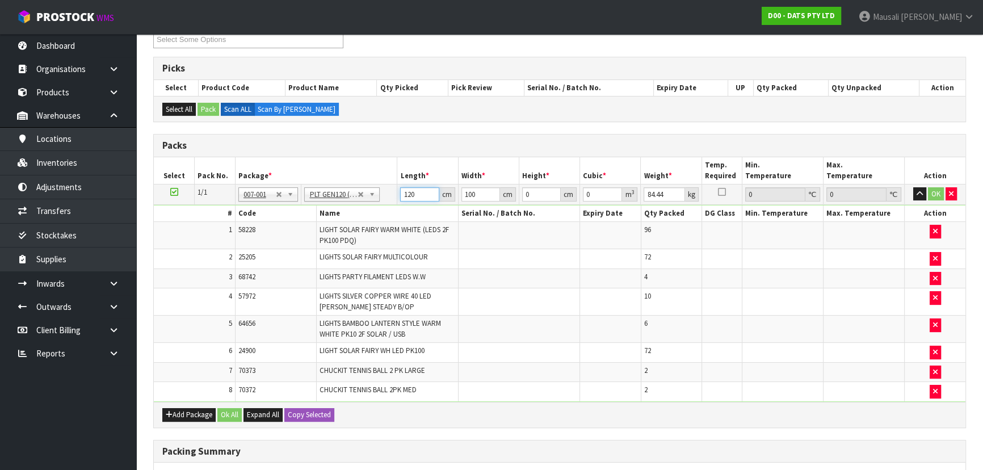
drag, startPoint x: 415, startPoint y: 193, endPoint x: 389, endPoint y: 196, distance: 26.3
click at [389, 196] on tr "1/1 NONE 007-001 007-002 007-004 007-009 007-013 007-014 007-015 007-017 007-01…" at bounding box center [559, 194] width 811 height 20
type input "107"
type input "7"
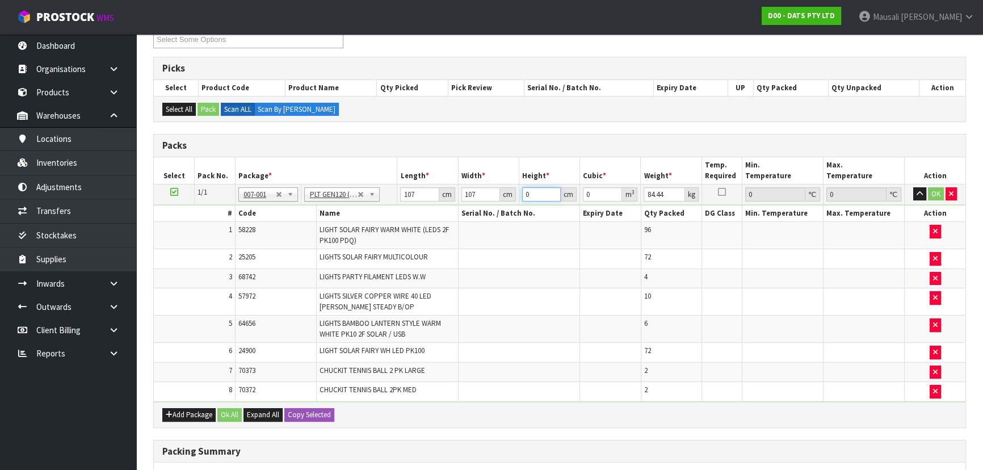
type input "0.080143"
type input "78"
type input "0.893022"
type input "78"
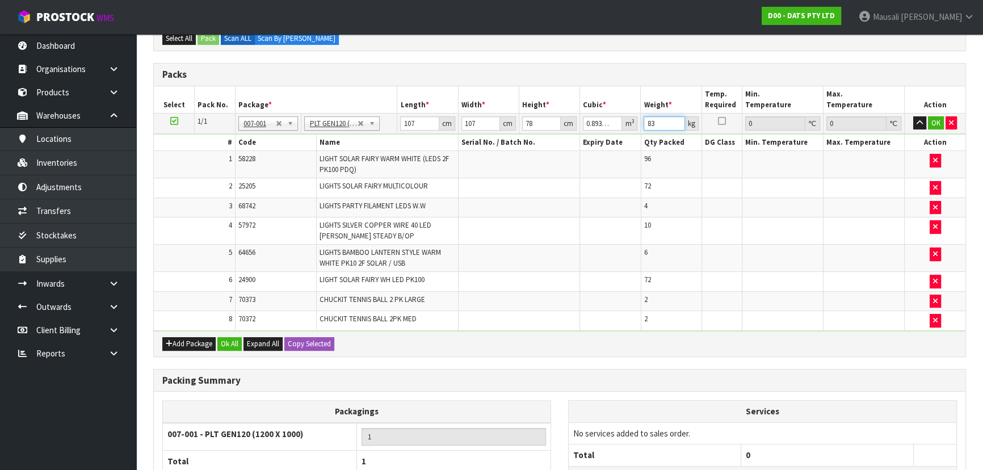
scroll to position [375, 0]
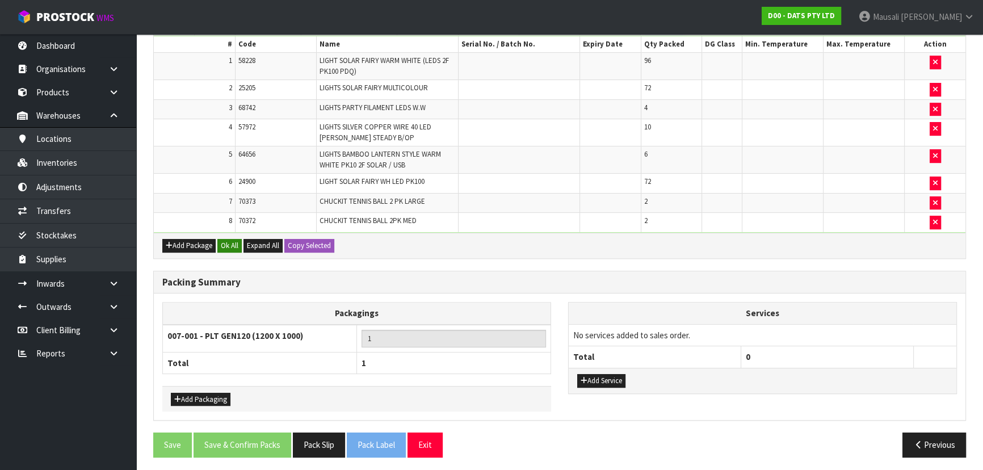
type input "83"
click at [231, 242] on button "Ok All" at bounding box center [229, 246] width 24 height 14
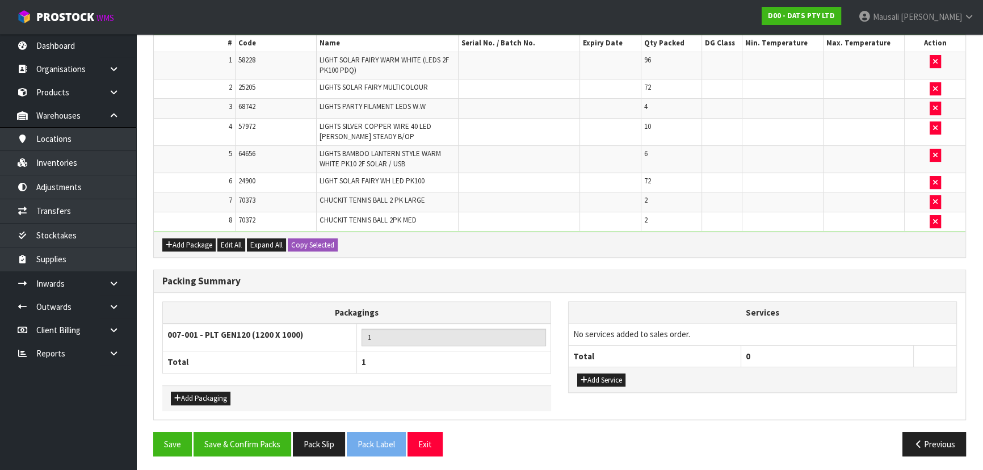
scroll to position [374, 0]
drag, startPoint x: 214, startPoint y: 392, endPoint x: 216, endPoint y: 381, distance: 11.0
click at [214, 392] on button "Add Packaging" at bounding box center [201, 399] width 60 height 14
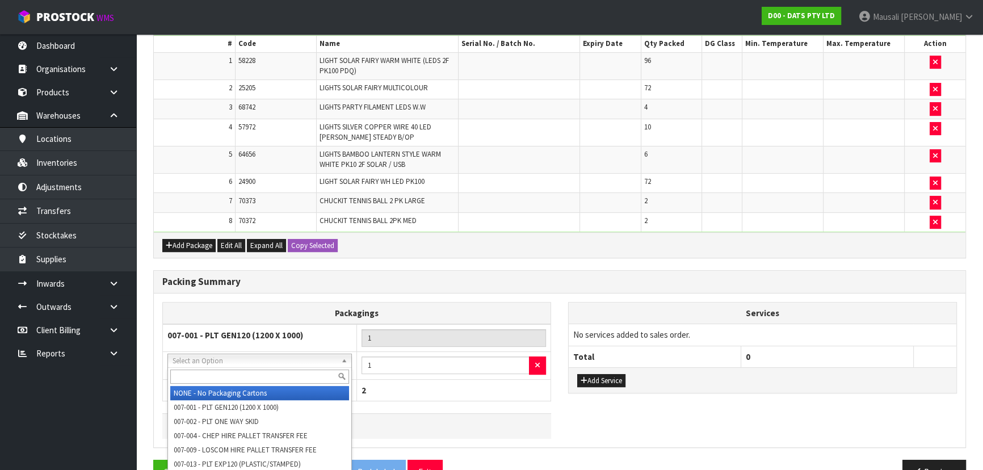
click at [210, 374] on input "text" at bounding box center [259, 376] width 179 height 14
type input "OC"
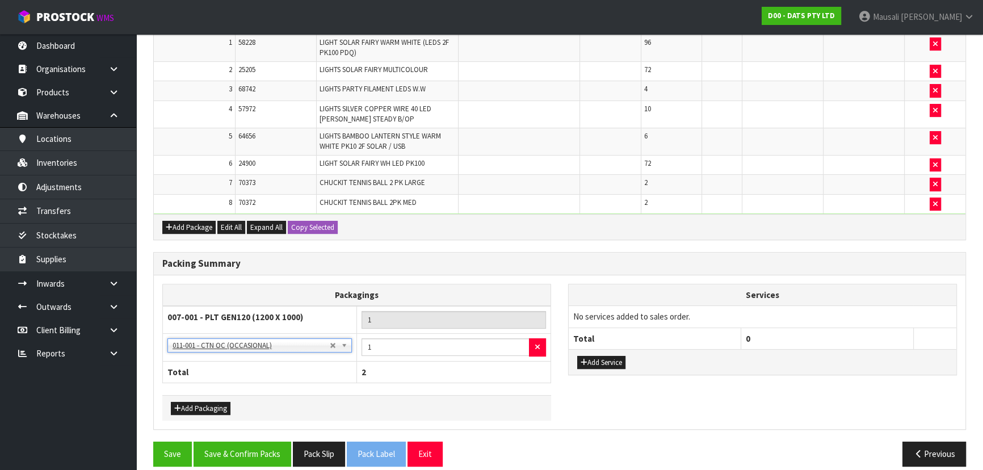
scroll to position [402, 0]
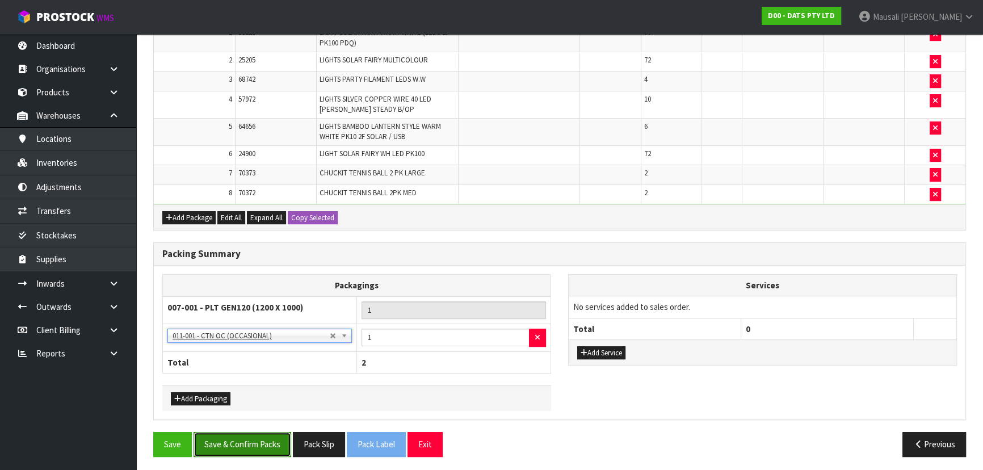
click at [254, 444] on button "Save & Confirm Packs" at bounding box center [242, 444] width 98 height 24
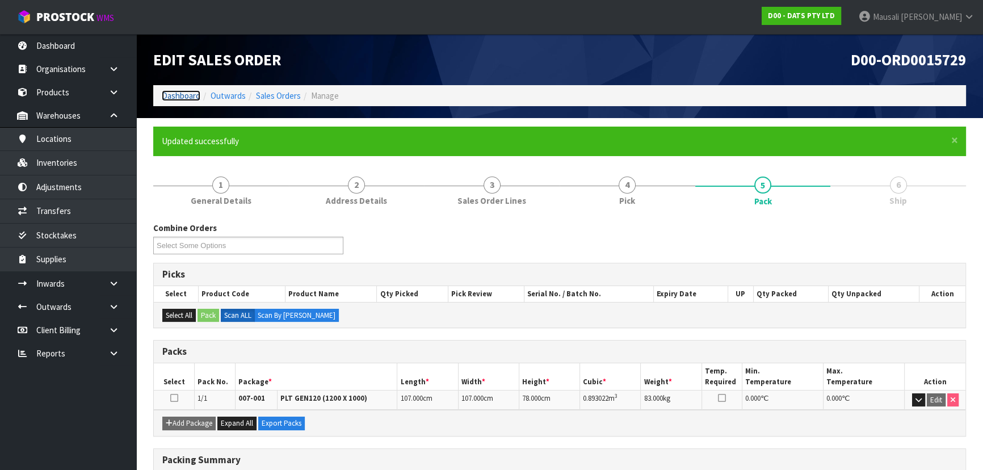
click at [171, 97] on link "Dashboard" at bounding box center [181, 95] width 39 height 11
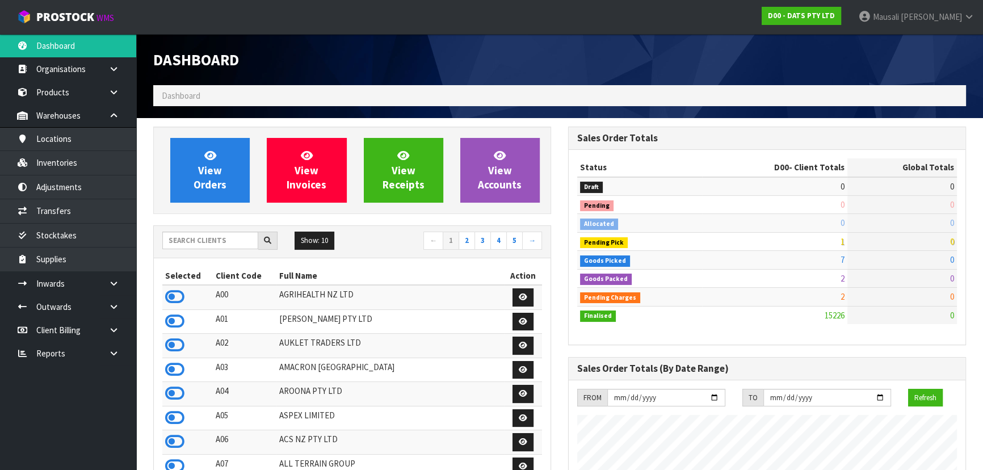
scroll to position [858, 414]
click at [187, 242] on input "text" at bounding box center [210, 241] width 96 height 18
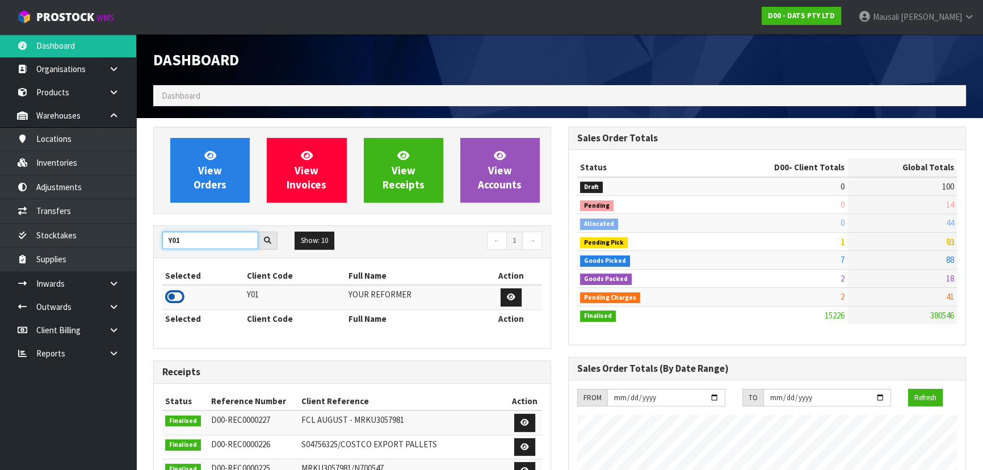
type input "Y01"
click at [177, 299] on icon at bounding box center [174, 296] width 19 height 17
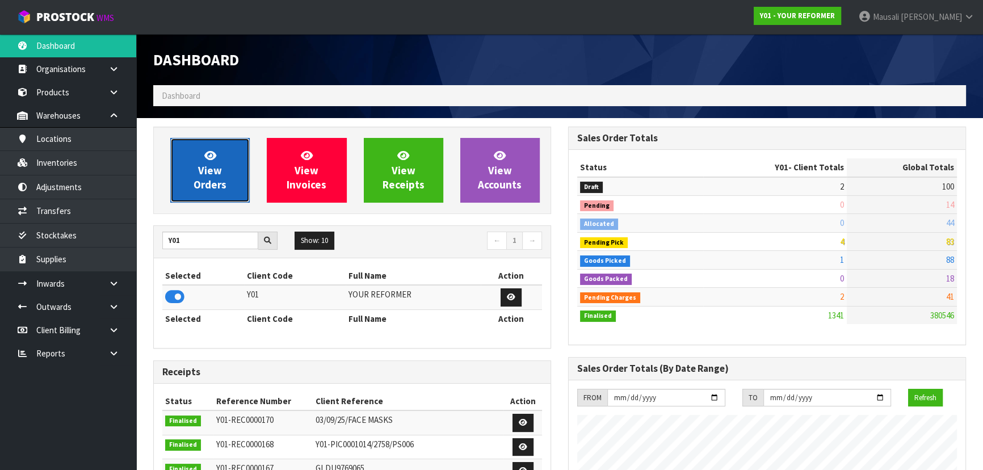
click at [212, 159] on icon at bounding box center [210, 155] width 12 height 11
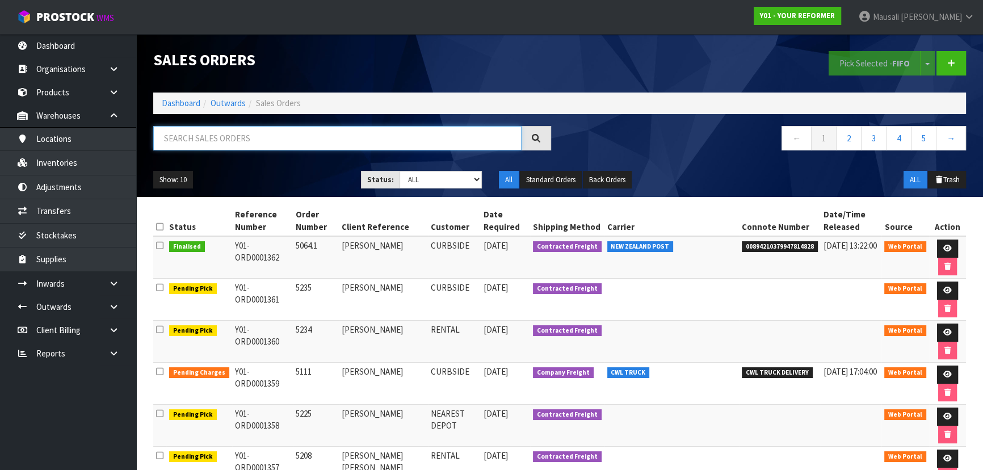
click at [197, 142] on input "text" at bounding box center [337, 138] width 368 height 24
type input "JOB-0411176"
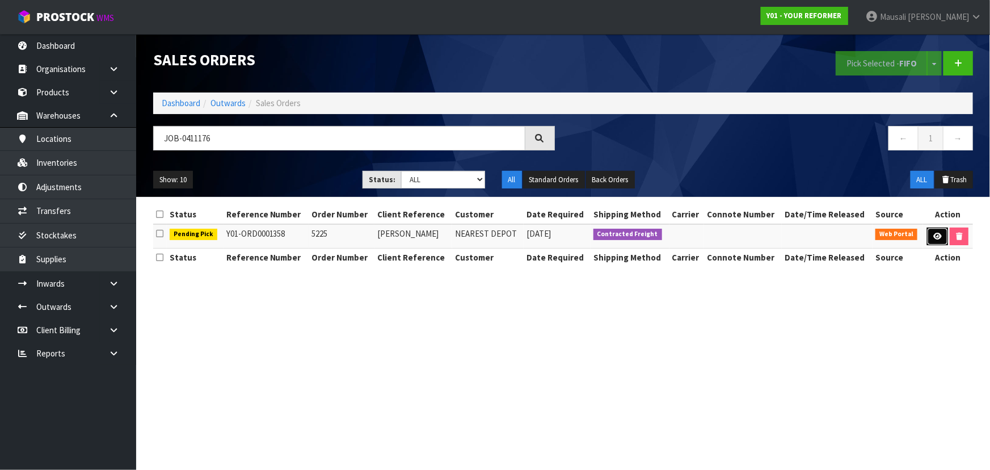
click at [933, 231] on link at bounding box center [937, 237] width 21 height 18
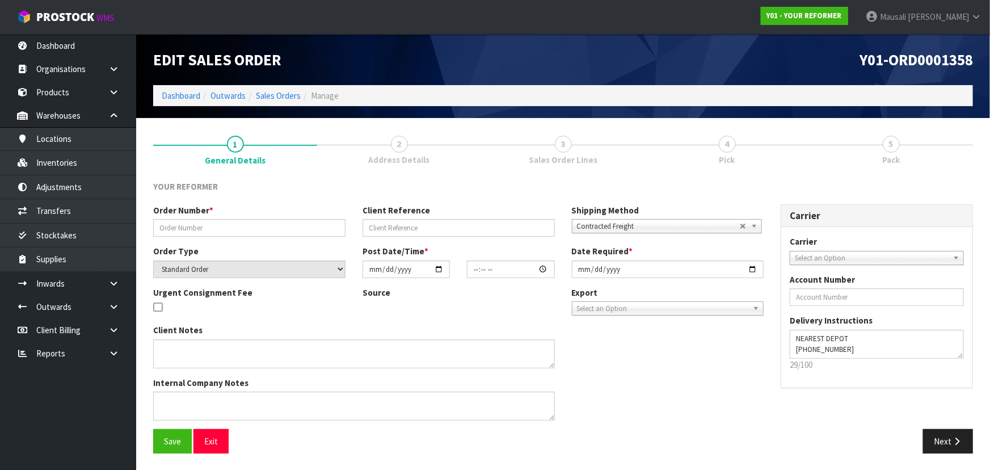
type input "5225"
type input "[PERSON_NAME]"
select select "number:0"
type input "[DATE]"
type input "12:12:00.000"
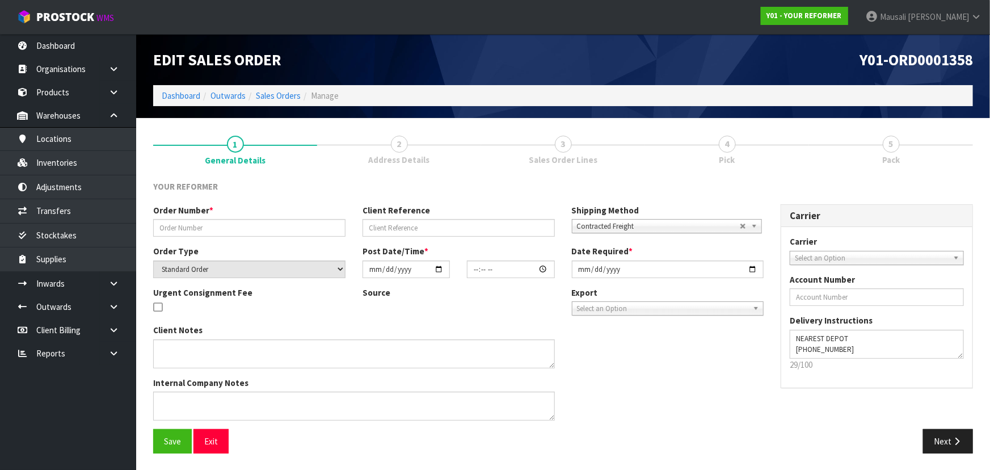
type input "[DATE]"
type textarea "[PERSON_NAME] [STREET_ADDRESS] [PHONE_NUMBER]"
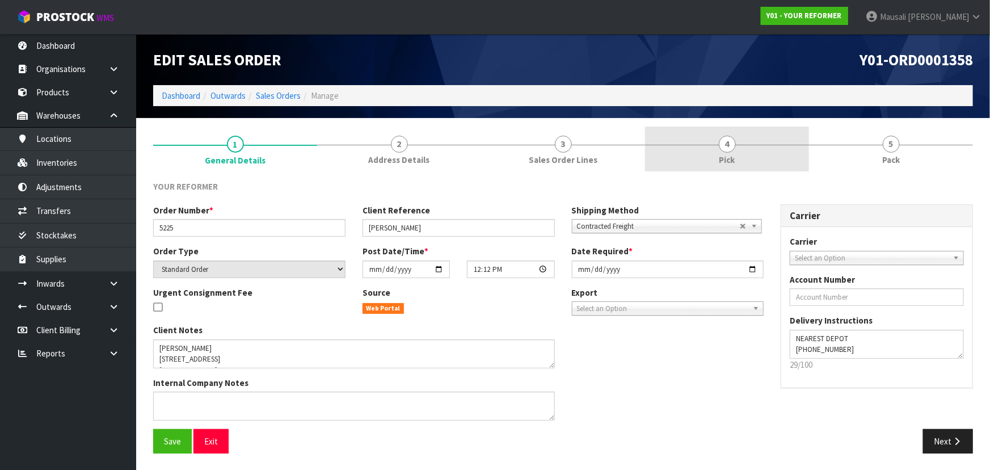
click at [737, 156] on link "4 Pick" at bounding box center [727, 149] width 164 height 45
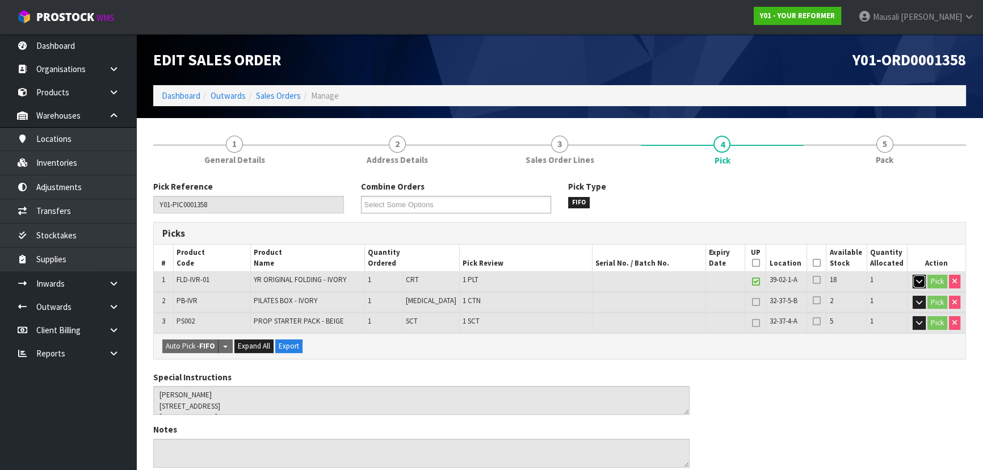
click at [919, 279] on icon "button" at bounding box center [919, 280] width 6 height 7
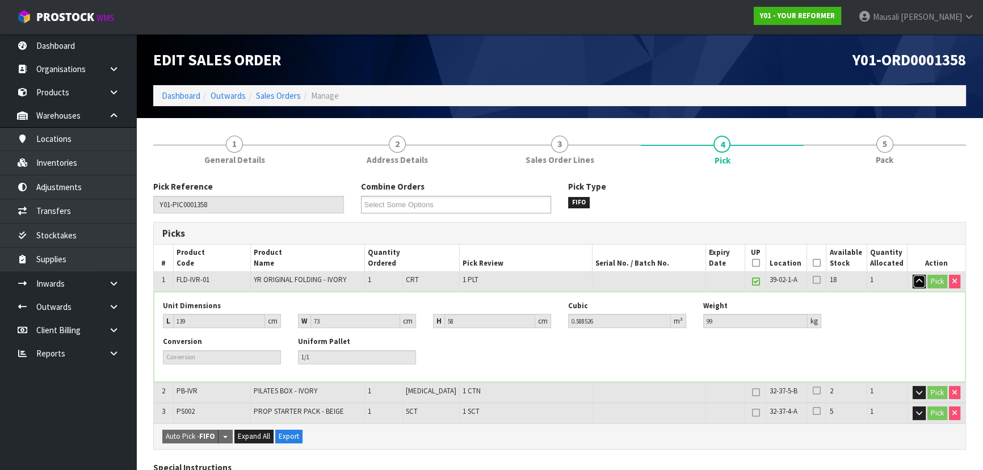
click at [919, 279] on icon "button" at bounding box center [919, 280] width 6 height 7
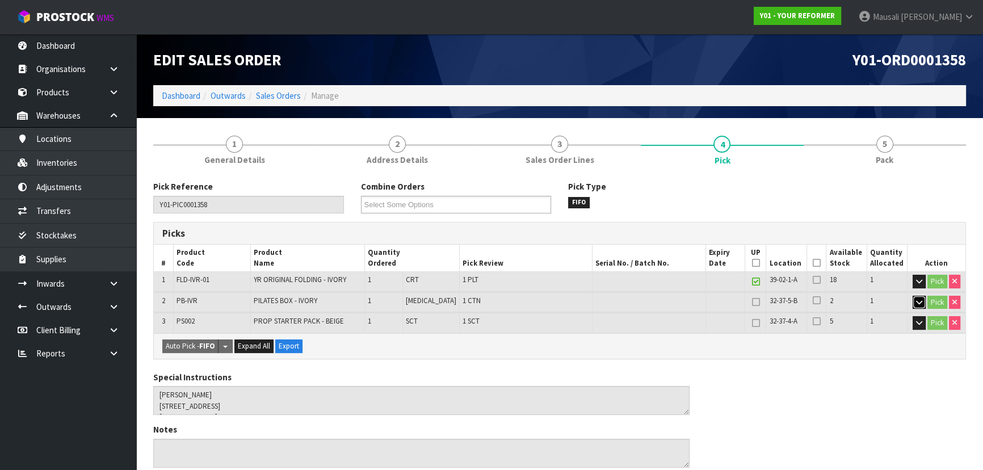
click at [918, 300] on icon "button" at bounding box center [919, 301] width 6 height 7
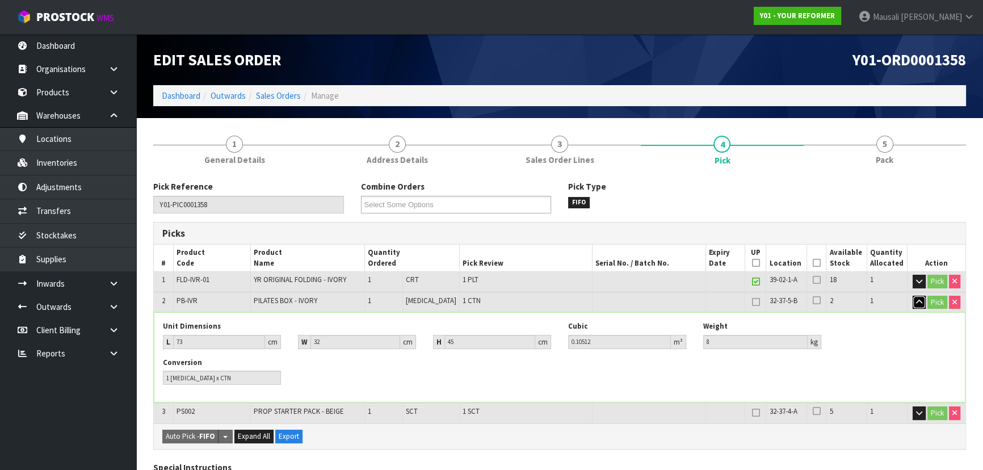
click at [918, 300] on icon "button" at bounding box center [919, 301] width 6 height 7
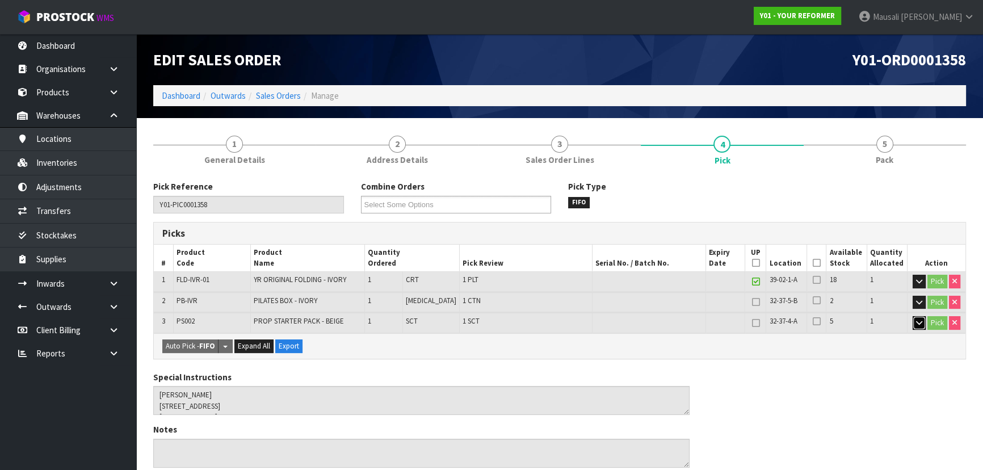
click at [914, 317] on button "button" at bounding box center [918, 323] width 13 height 14
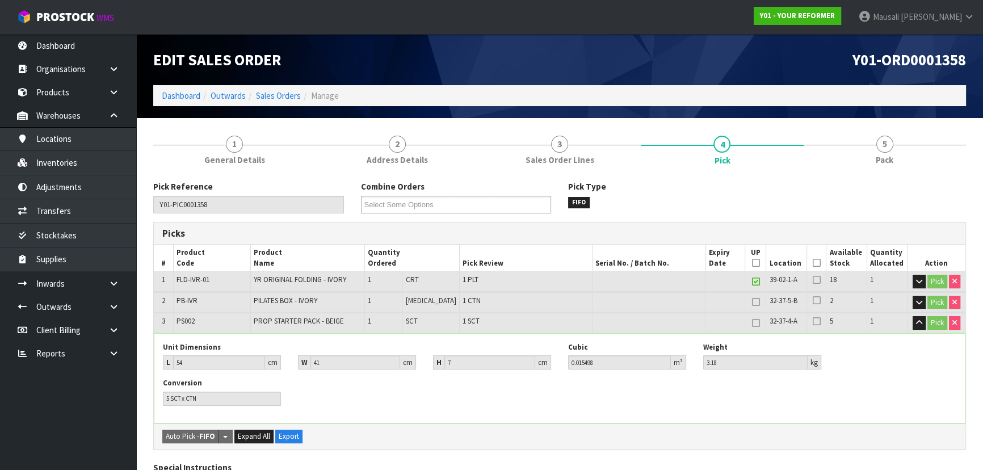
click at [814, 263] on icon at bounding box center [817, 263] width 8 height 1
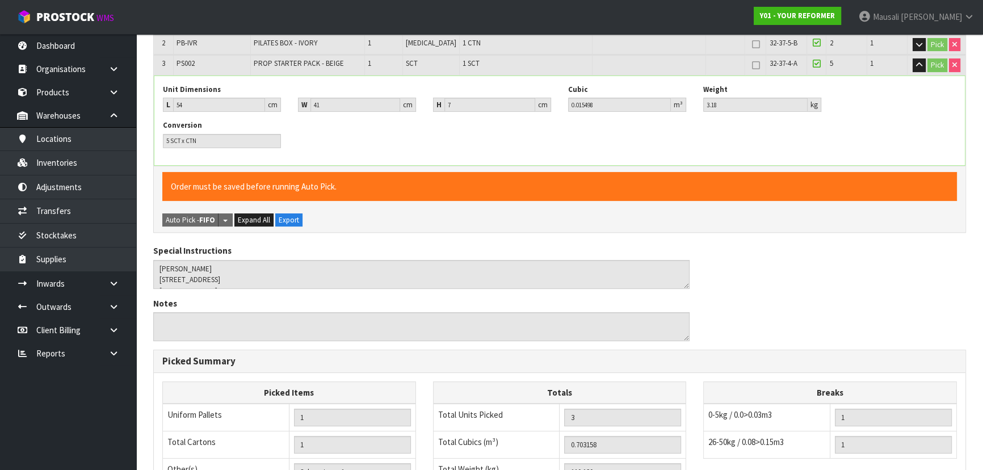
scroll to position [448, 0]
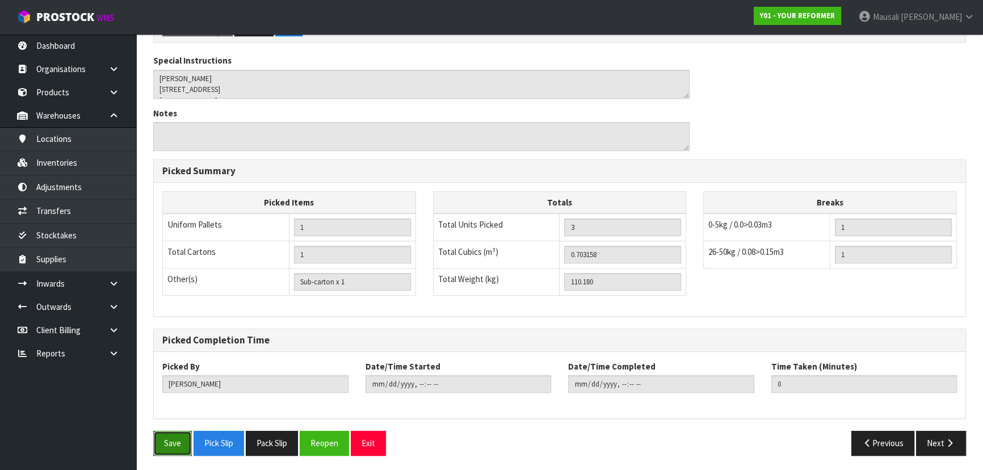
click at [170, 436] on button "Save" at bounding box center [172, 443] width 39 height 24
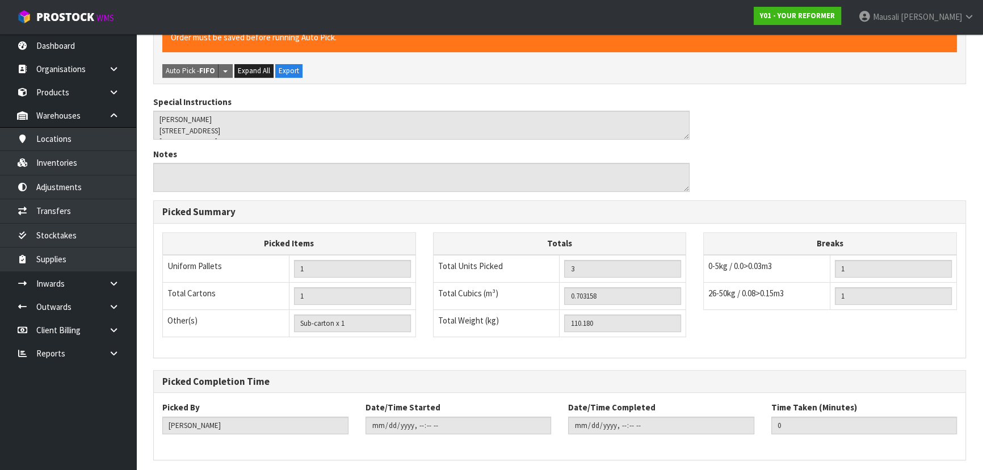
scroll to position [0, 0]
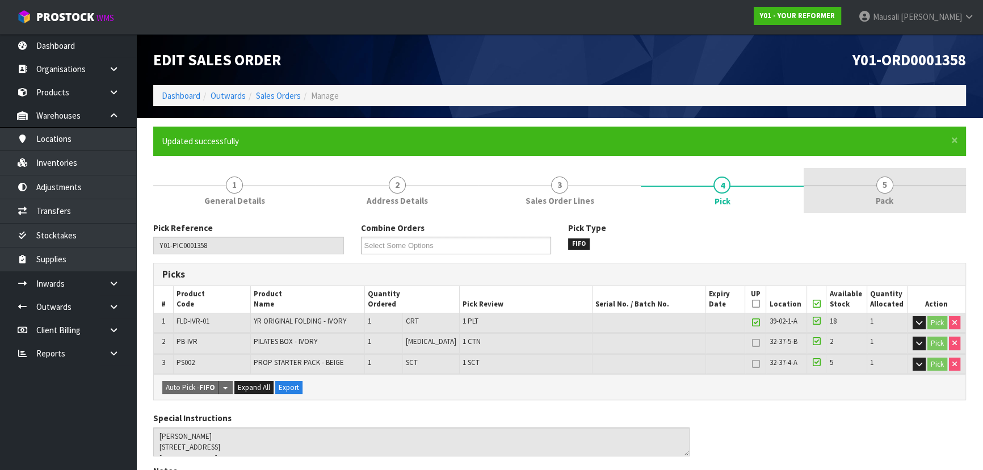
click at [874, 182] on link "5 Pack" at bounding box center [884, 190] width 162 height 45
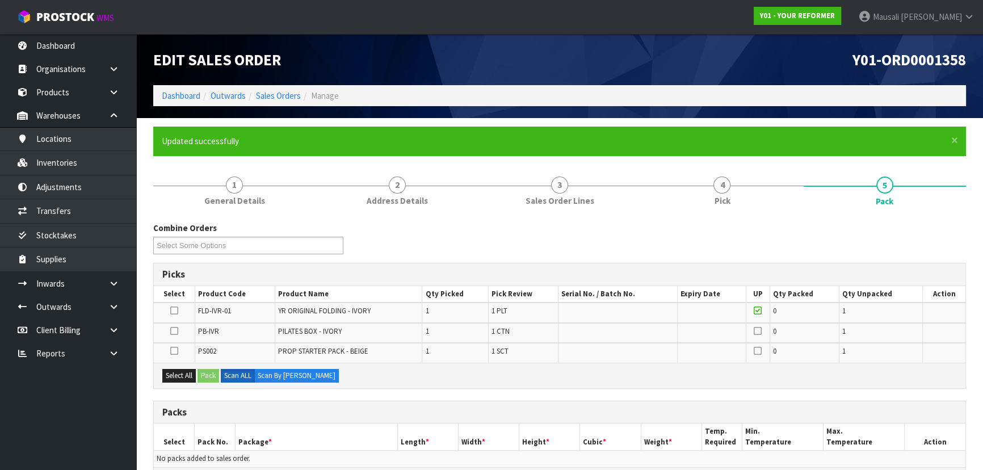
scroll to position [154, 0]
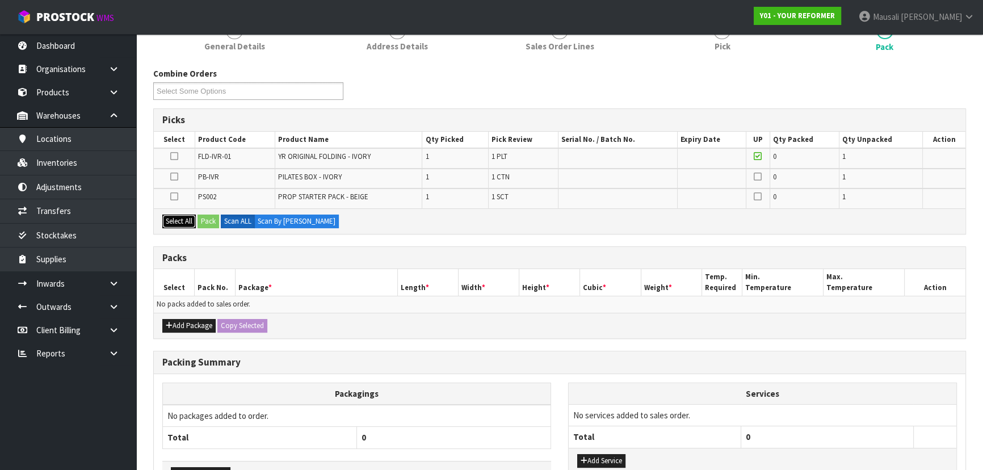
drag, startPoint x: 184, startPoint y: 216, endPoint x: 203, endPoint y: 217, distance: 18.7
click at [187, 216] on button "Select All" at bounding box center [178, 221] width 33 height 14
click at [203, 217] on button "Pack" at bounding box center [208, 221] width 22 height 14
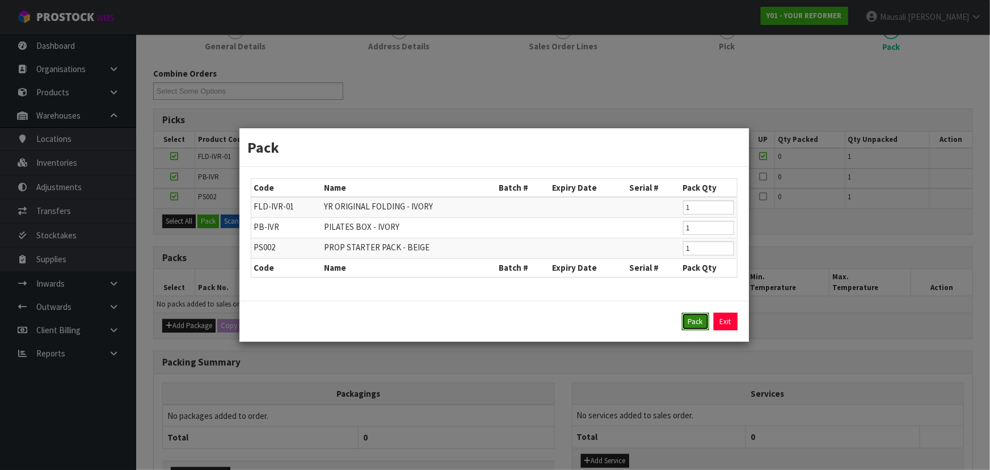
click at [684, 322] on button "Pack" at bounding box center [695, 322] width 27 height 18
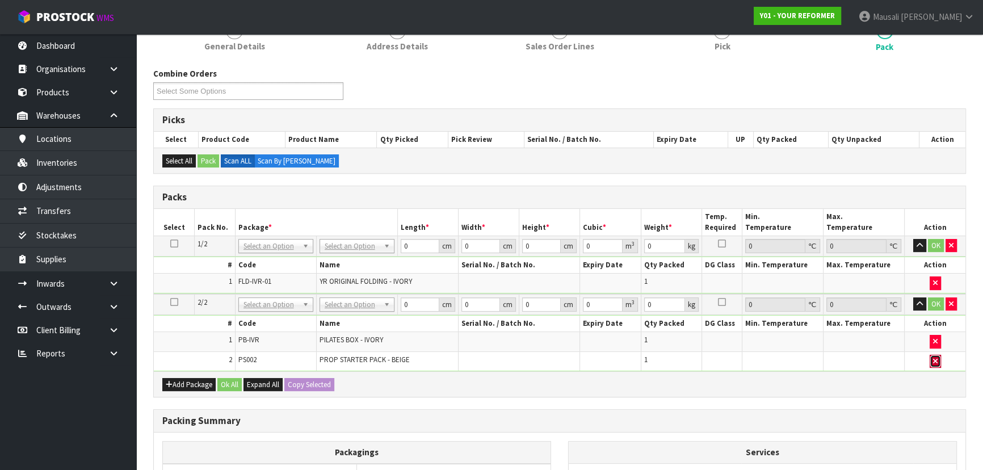
click at [936, 357] on icon "button" at bounding box center [935, 360] width 5 height 7
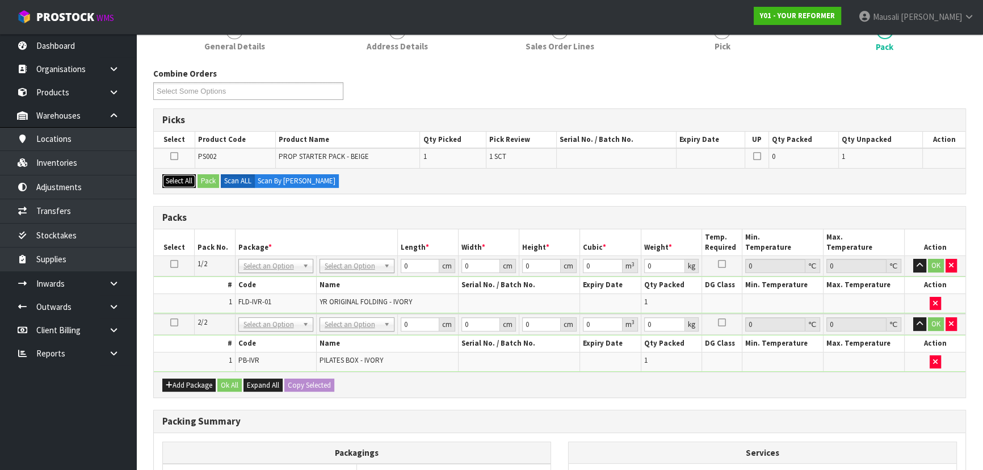
click at [185, 174] on button "Select All" at bounding box center [178, 181] width 33 height 14
click at [208, 182] on button "Pack" at bounding box center [208, 181] width 22 height 14
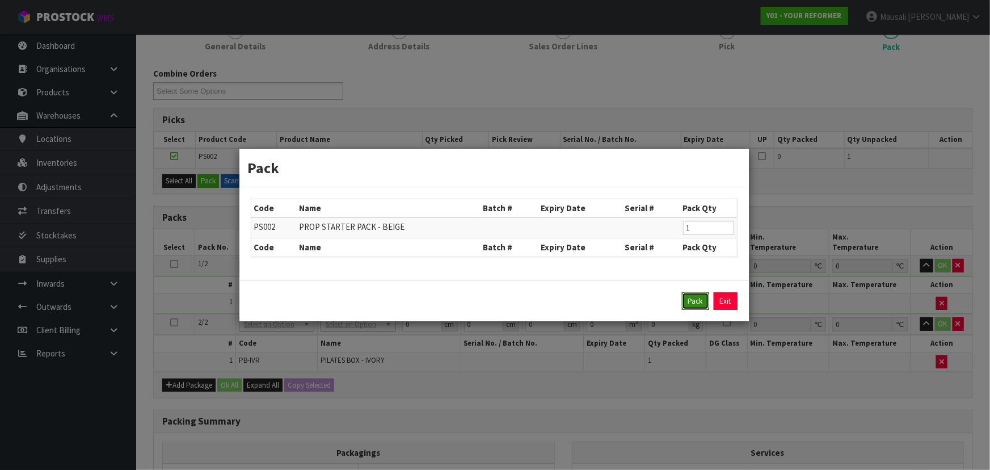
click at [691, 298] on button "Pack" at bounding box center [695, 301] width 27 height 18
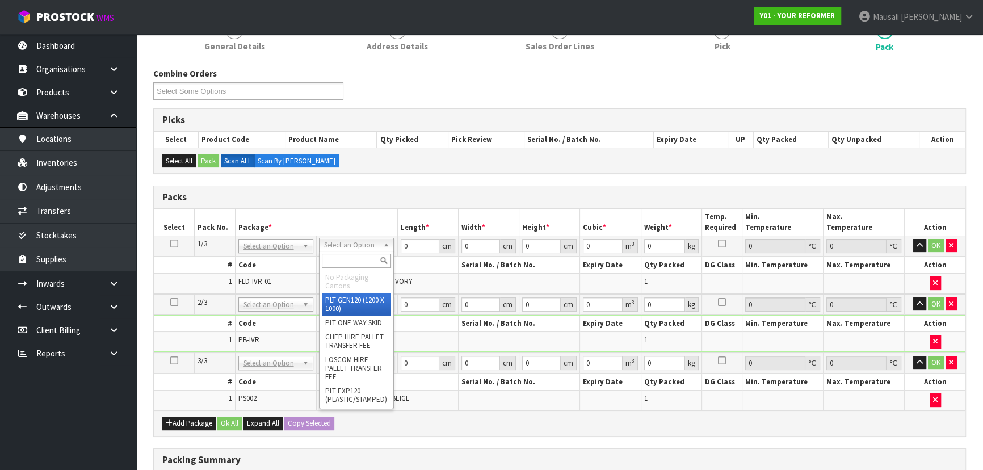
click at [344, 260] on input "text" at bounding box center [356, 261] width 69 height 14
type input "U"
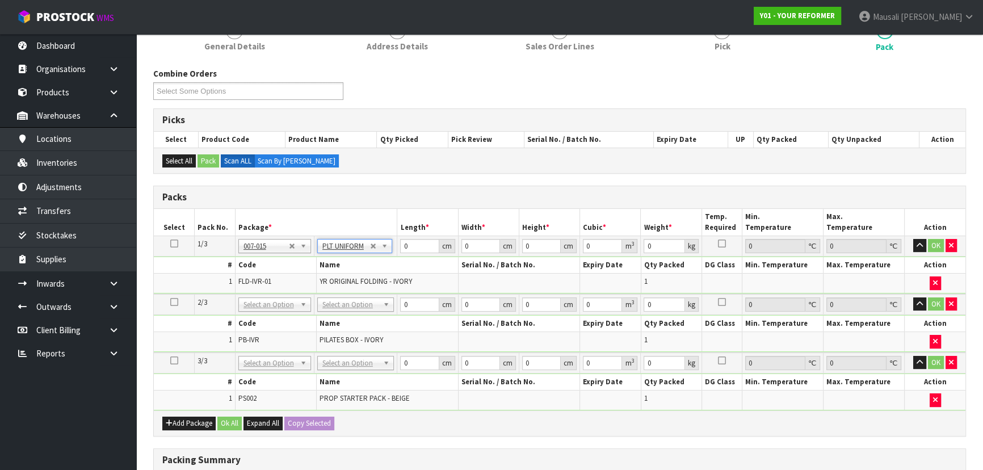
type input "99"
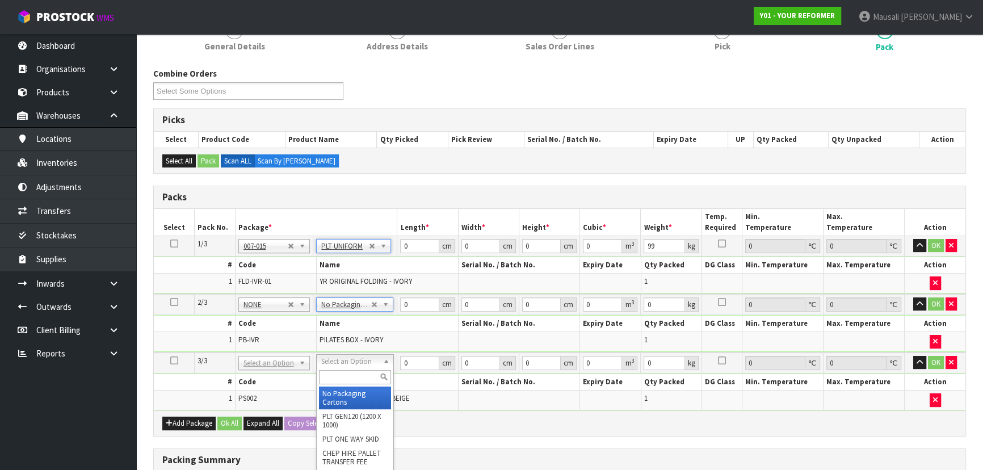
type input "2"
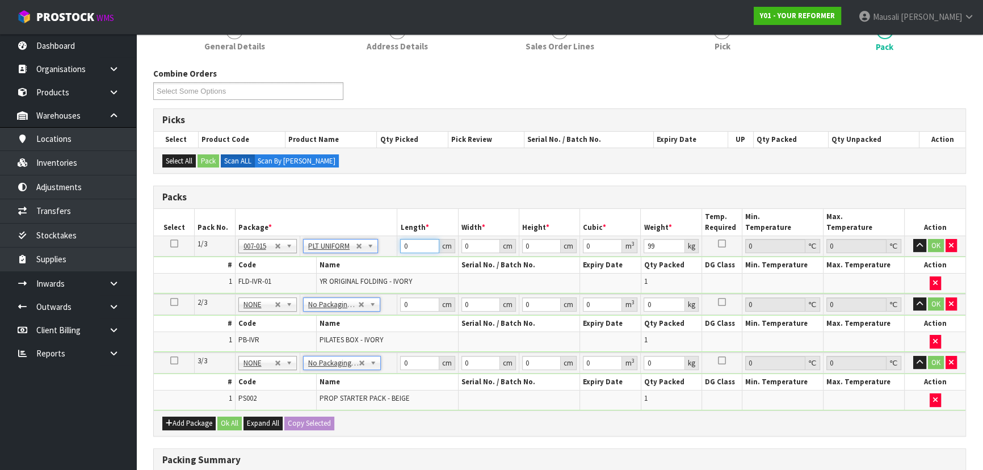
drag, startPoint x: 413, startPoint y: 242, endPoint x: 394, endPoint y: 243, distance: 19.4
click at [397, 243] on td "0 cm" at bounding box center [427, 245] width 61 height 20
type input "139"
type input "73"
type input "5"
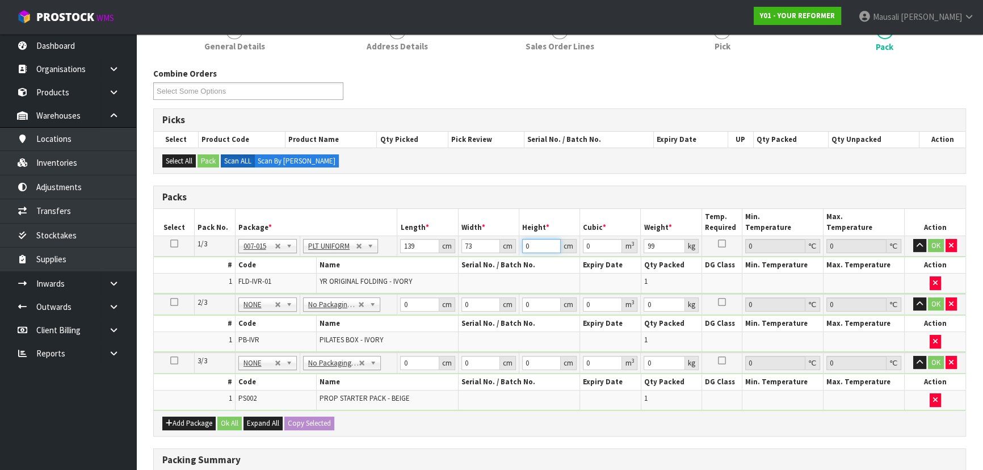
type input "0.050735"
type input "58"
type input "0.588526"
type input "58"
type input "105"
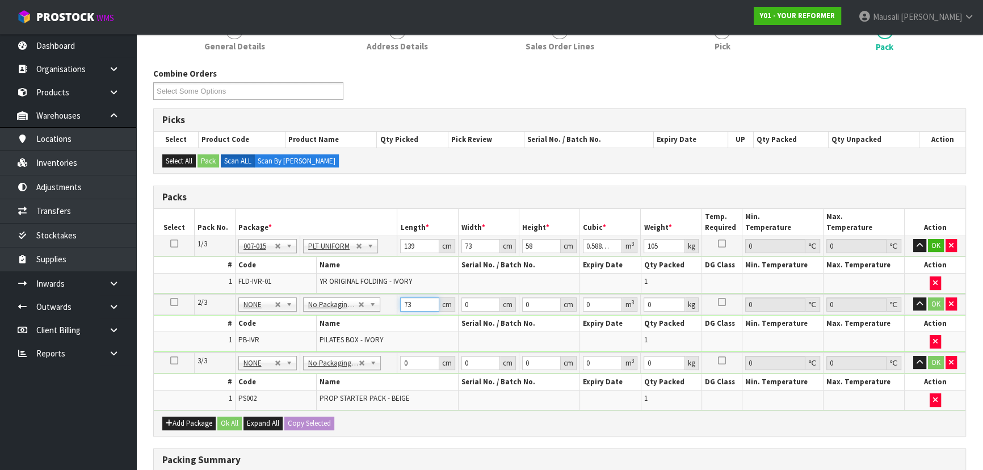
type input "73"
type input "32"
type input "4"
type input "0.009344"
type input "45"
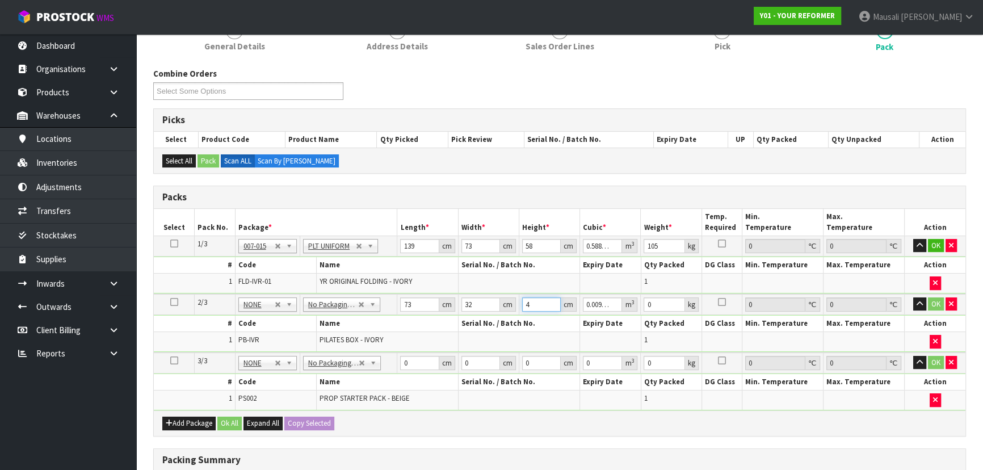
type input "0.10512"
type input "45"
type input "8"
type input "55"
type input "41"
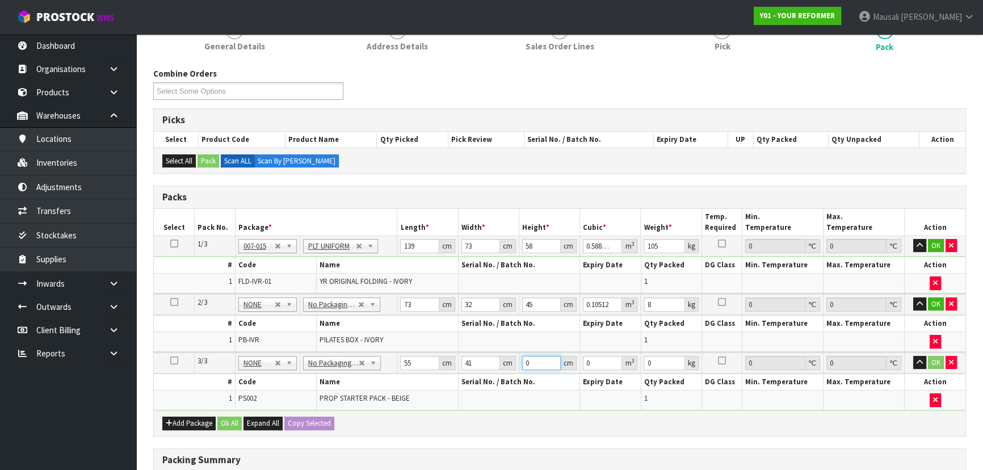
type input "7"
type input "0.015785"
type input "7"
type input "4"
click at [228, 416] on button "Ok All" at bounding box center [229, 423] width 24 height 14
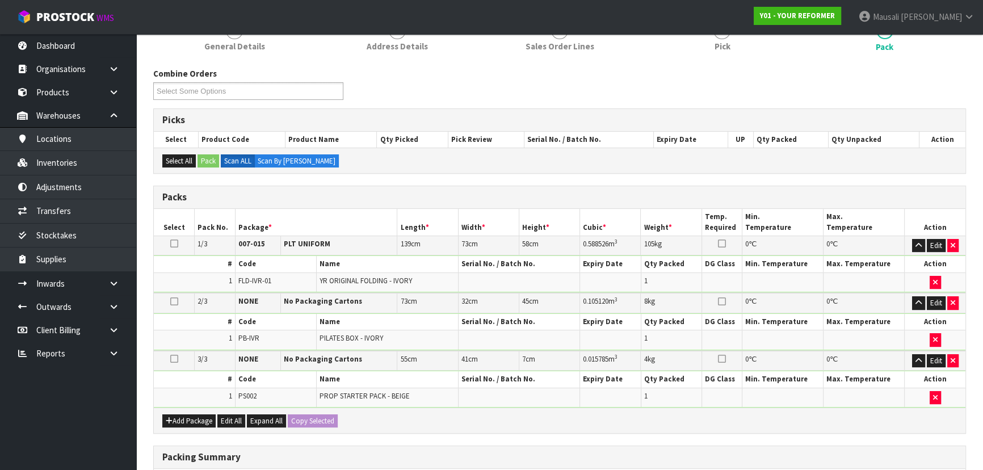
scroll to position [309, 0]
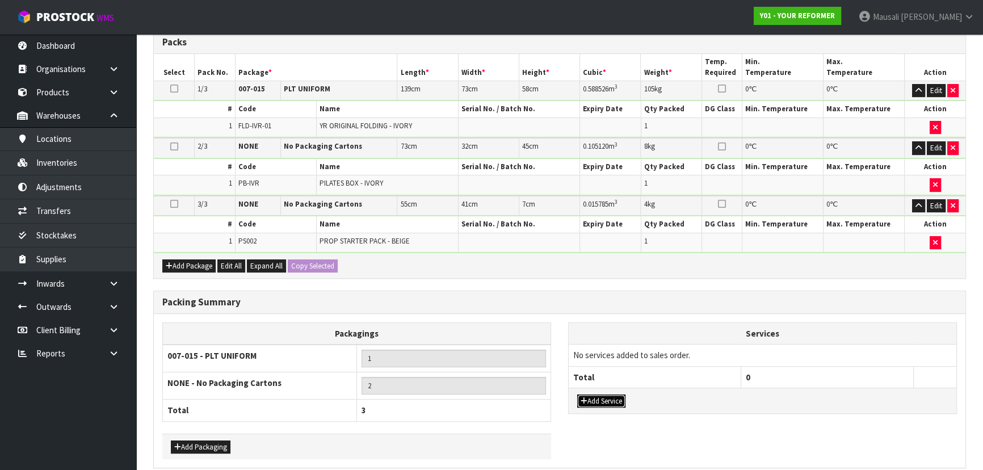
click at [600, 396] on button "Add Service" at bounding box center [601, 401] width 48 height 14
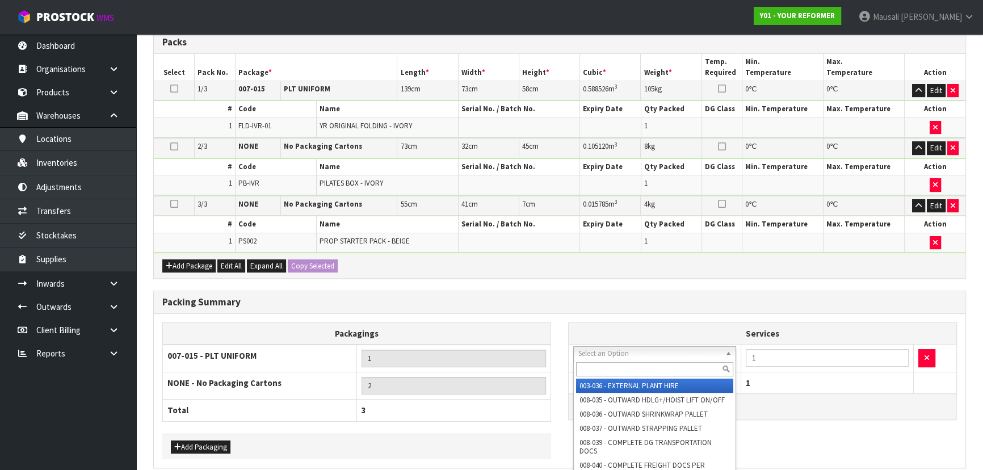
click at [607, 369] on input "text" at bounding box center [654, 369] width 157 height 14
type input "044"
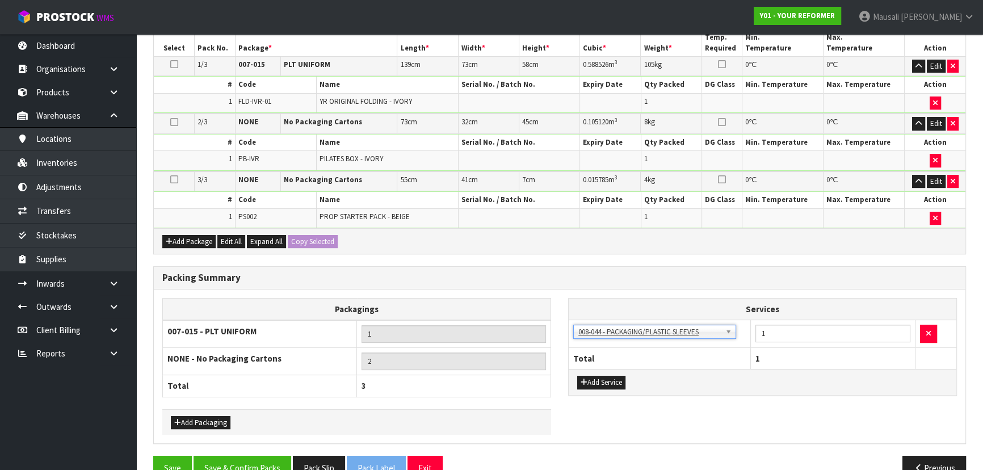
scroll to position [357, 0]
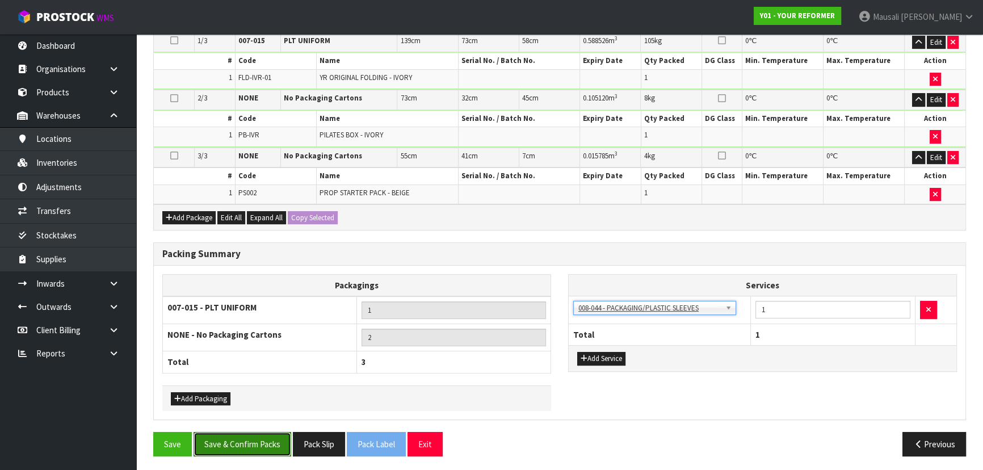
click at [234, 439] on button "Save & Confirm Packs" at bounding box center [242, 444] width 98 height 24
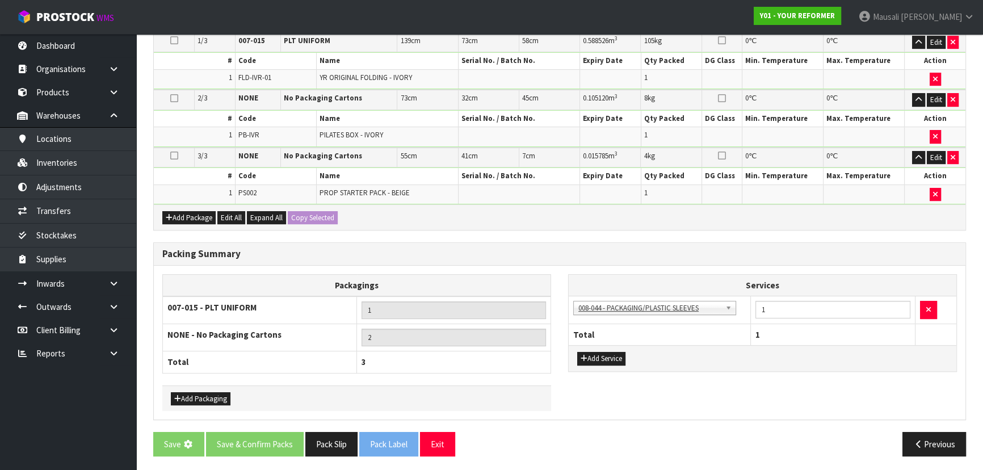
scroll to position [0, 0]
